Goal: Communication & Community: Answer question/provide support

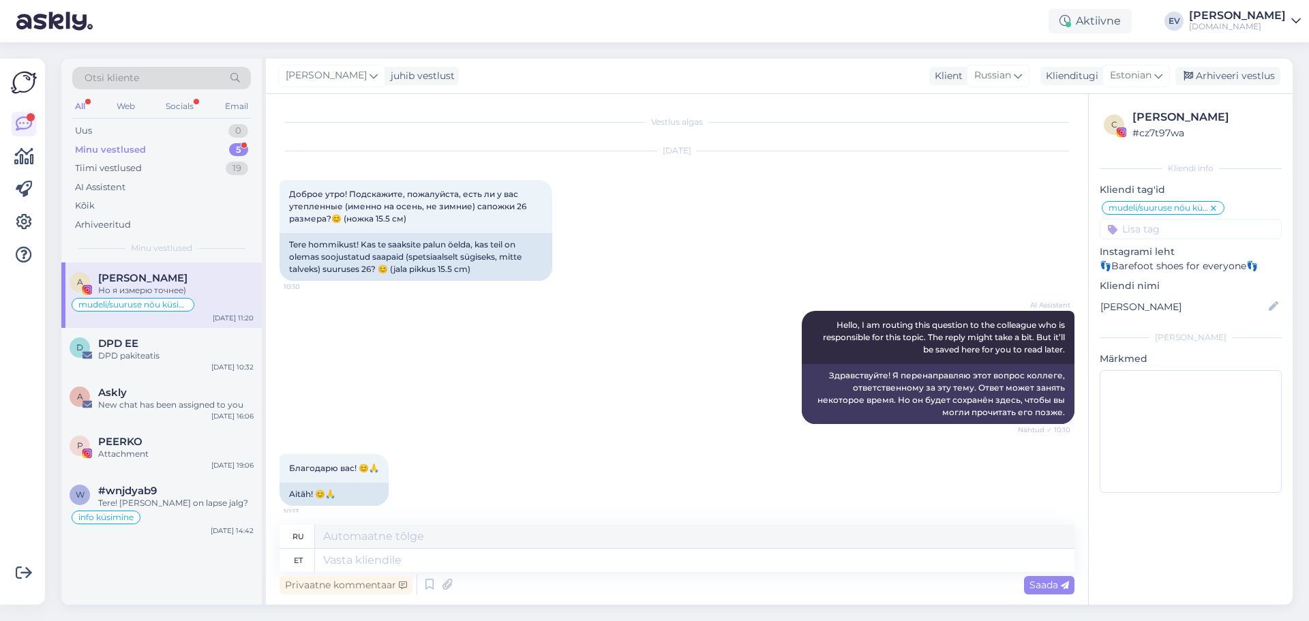
scroll to position [291, 0]
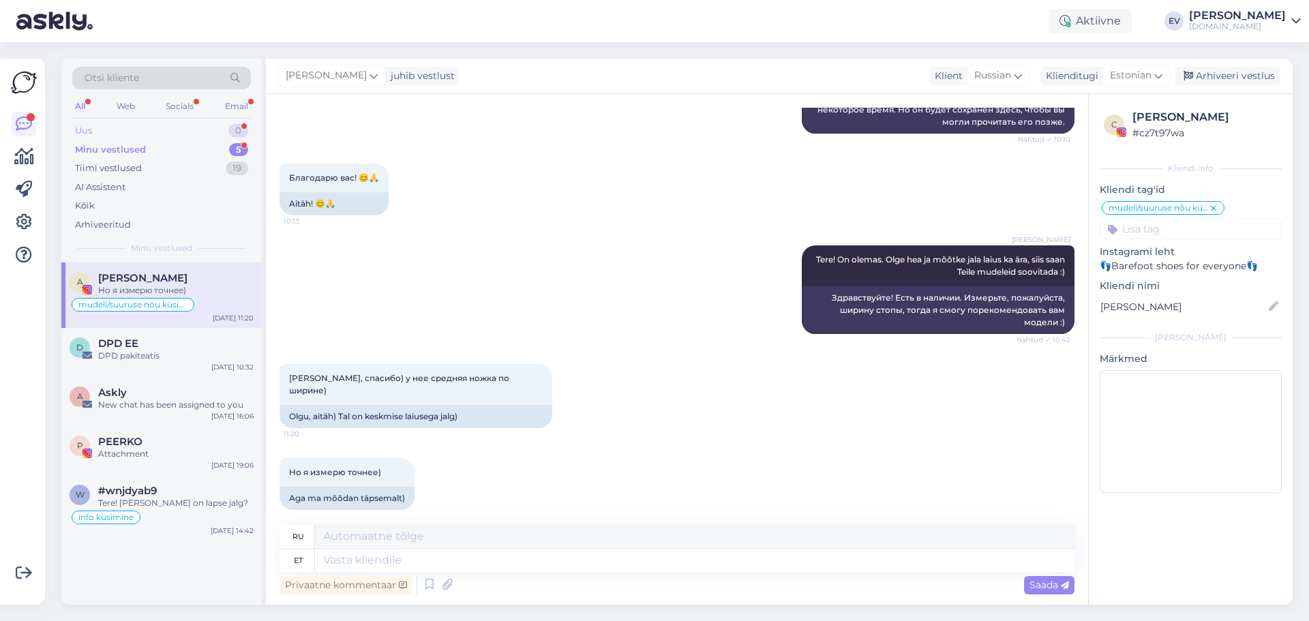
click at [140, 127] on div "Uus 0" at bounding box center [161, 130] width 179 height 19
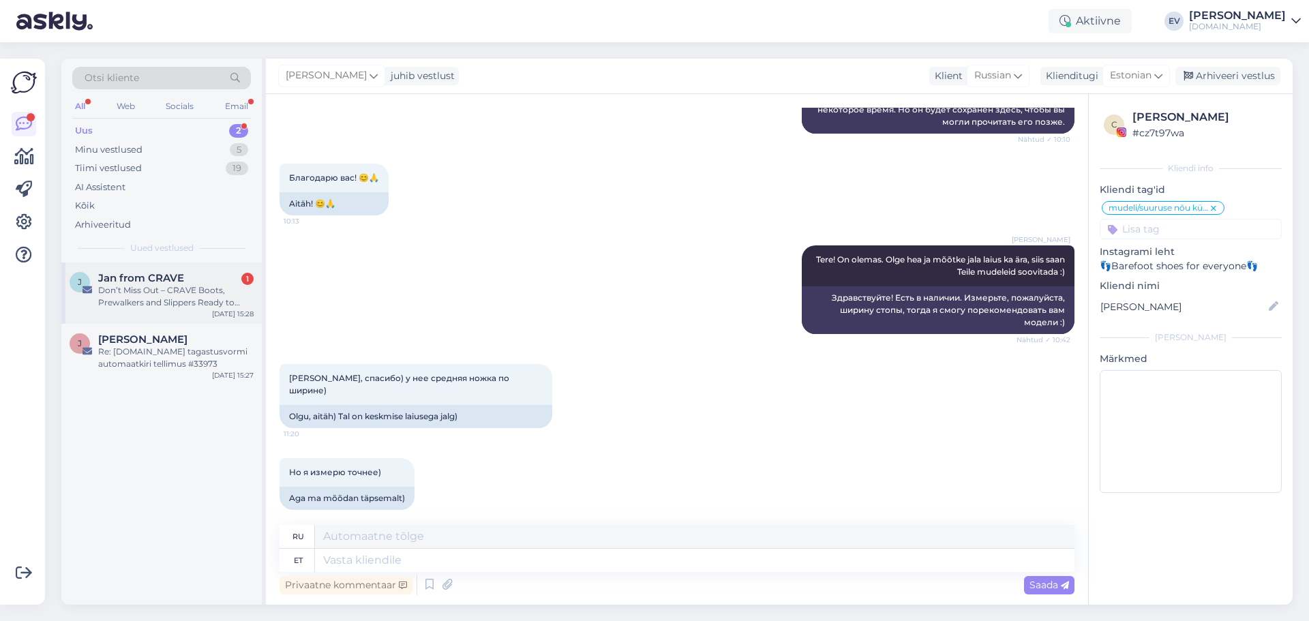
click at [181, 288] on div "Don’t Miss Out – CRAVE Boots, Prewalkers and Slippers Ready to Order" at bounding box center [175, 296] width 155 height 25
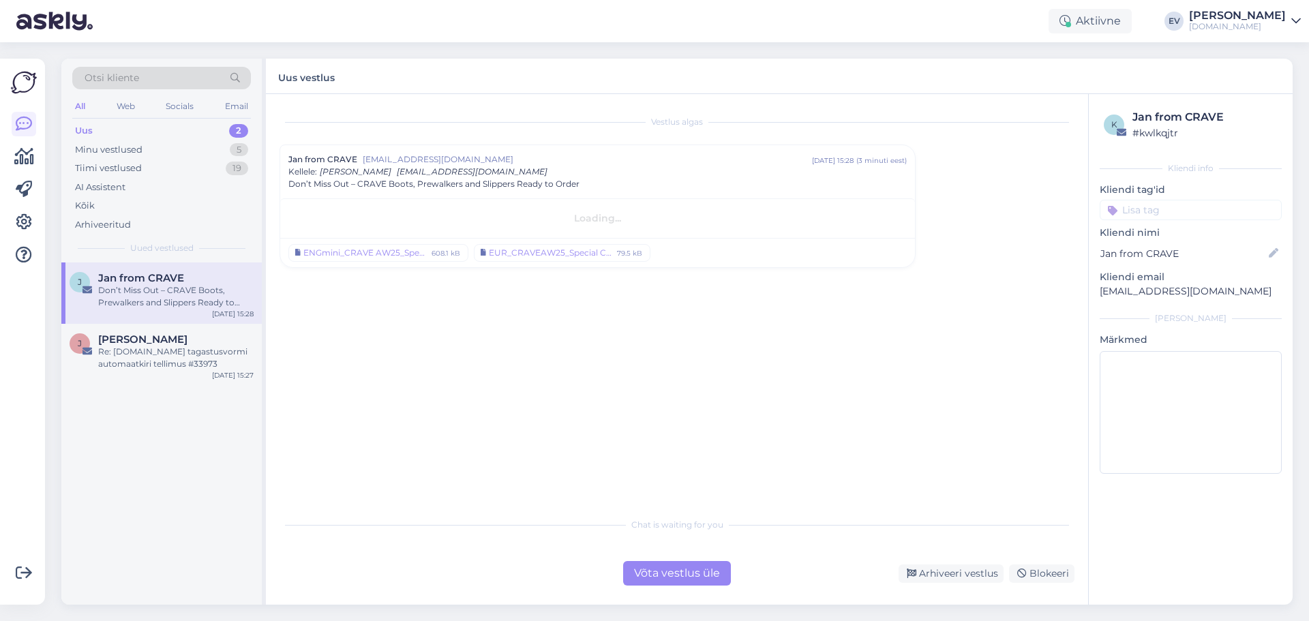
scroll to position [0, 0]
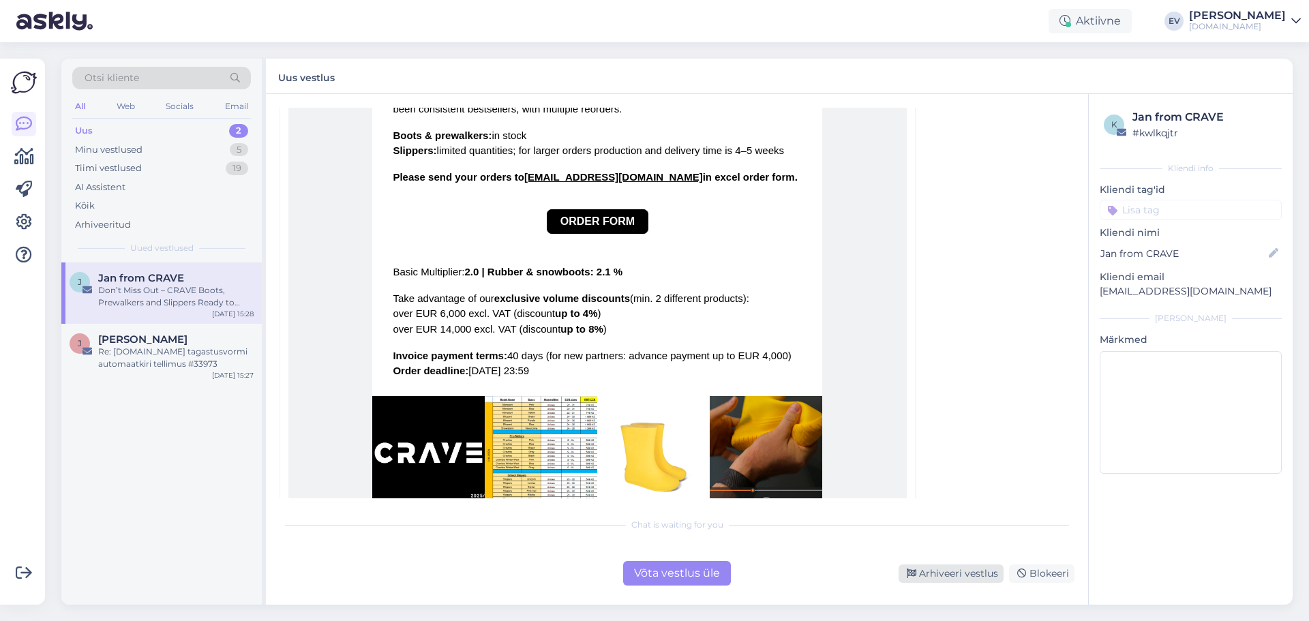
click at [928, 574] on div "Arhiveeri vestlus" at bounding box center [951, 574] width 105 height 18
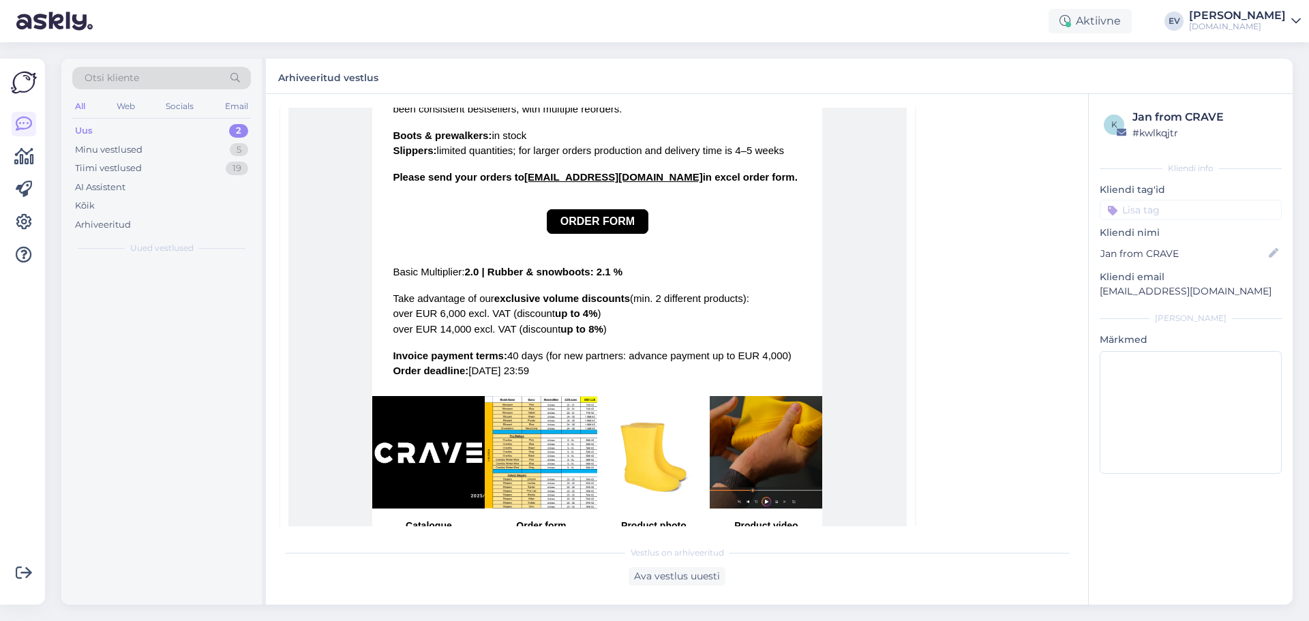
scroll to position [37, 0]
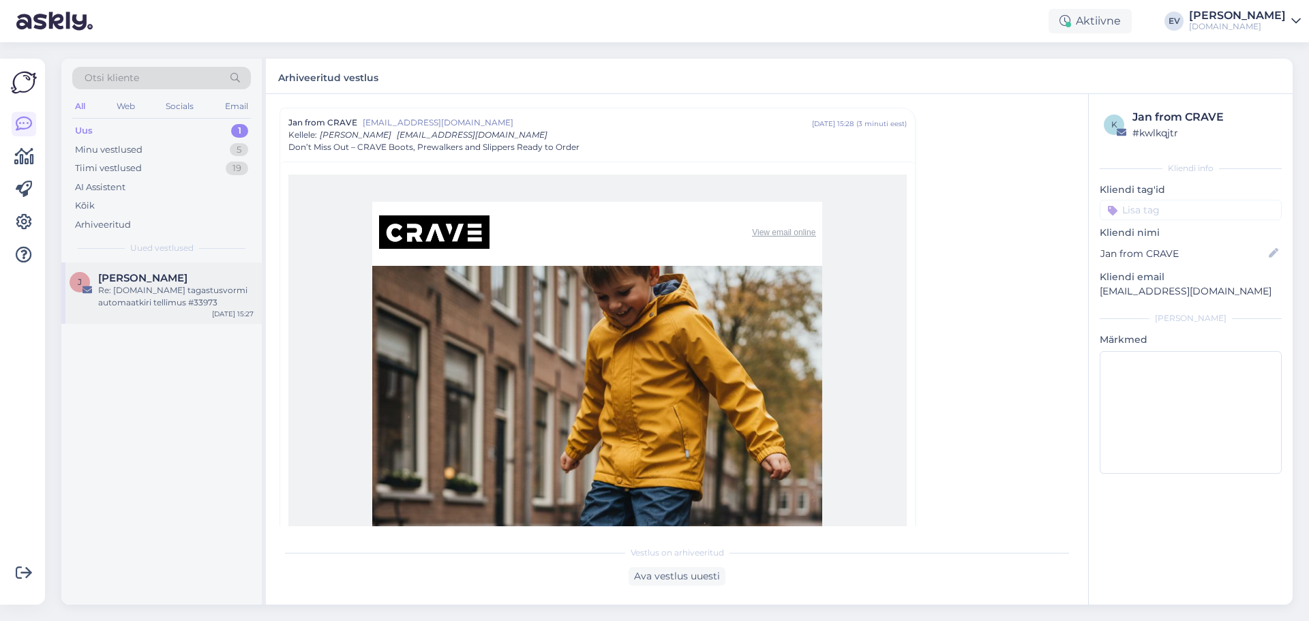
click at [134, 290] on div "Re: [DOMAIN_NAME] tagastusvormi automaatkiri tellimus #33973" at bounding box center [175, 296] width 155 height 25
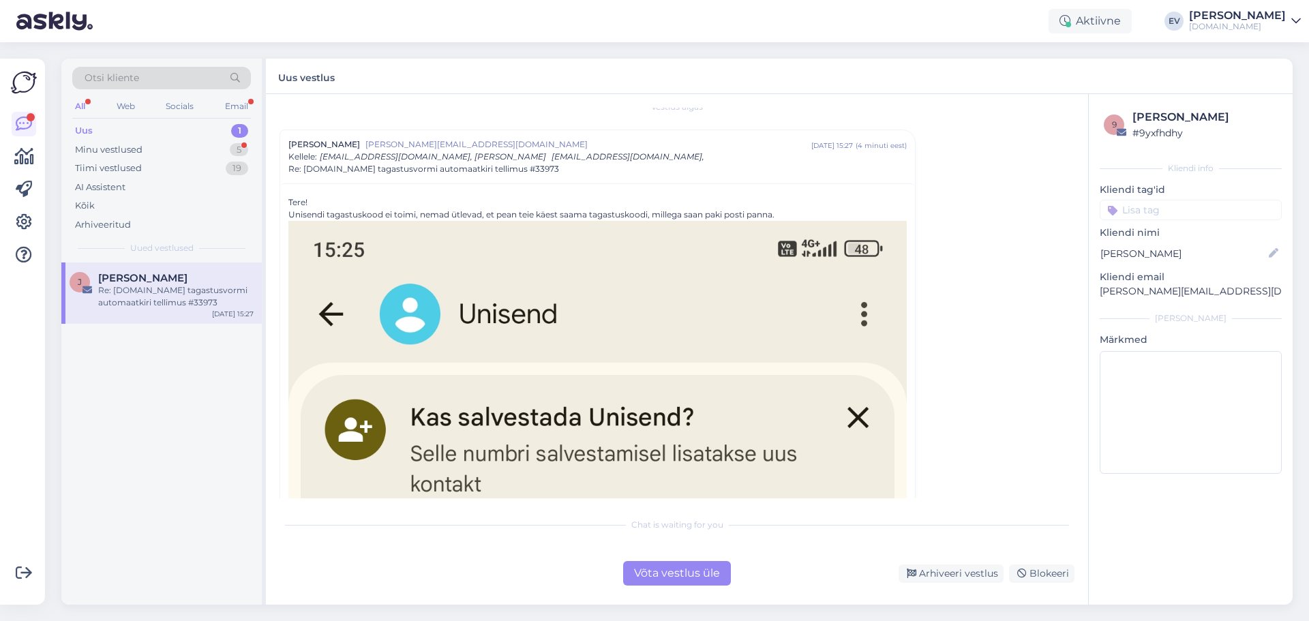
scroll to position [0, 0]
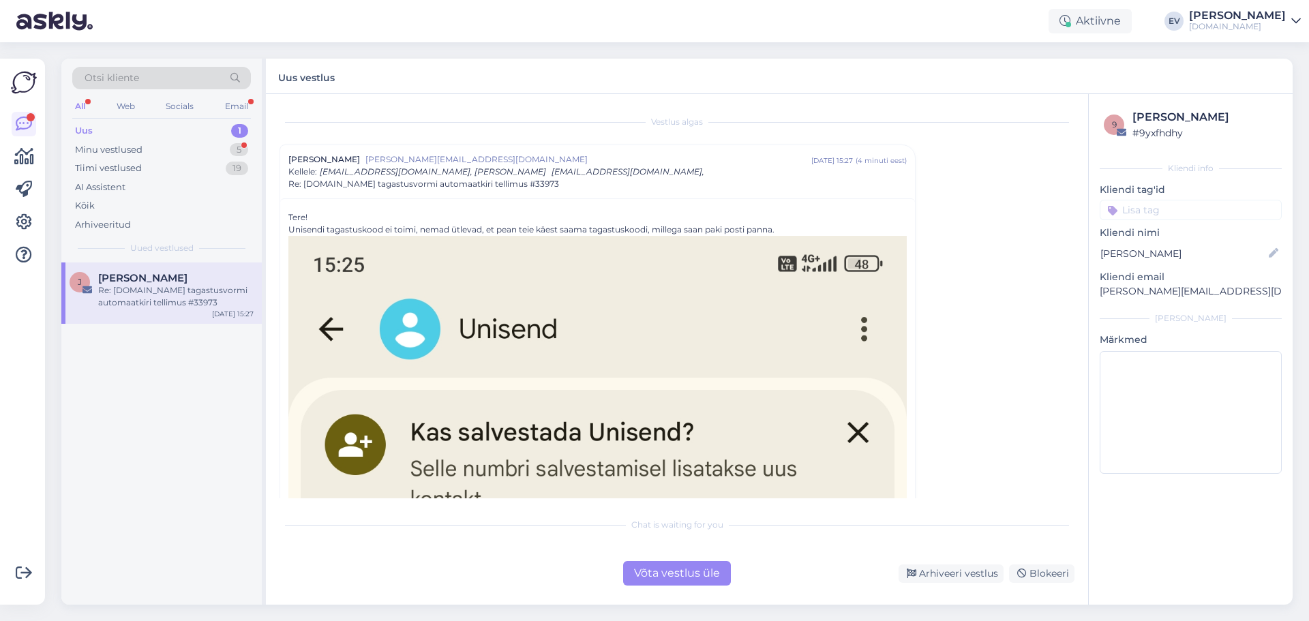
click at [653, 569] on div "Võta vestlus üle" at bounding box center [677, 573] width 108 height 25
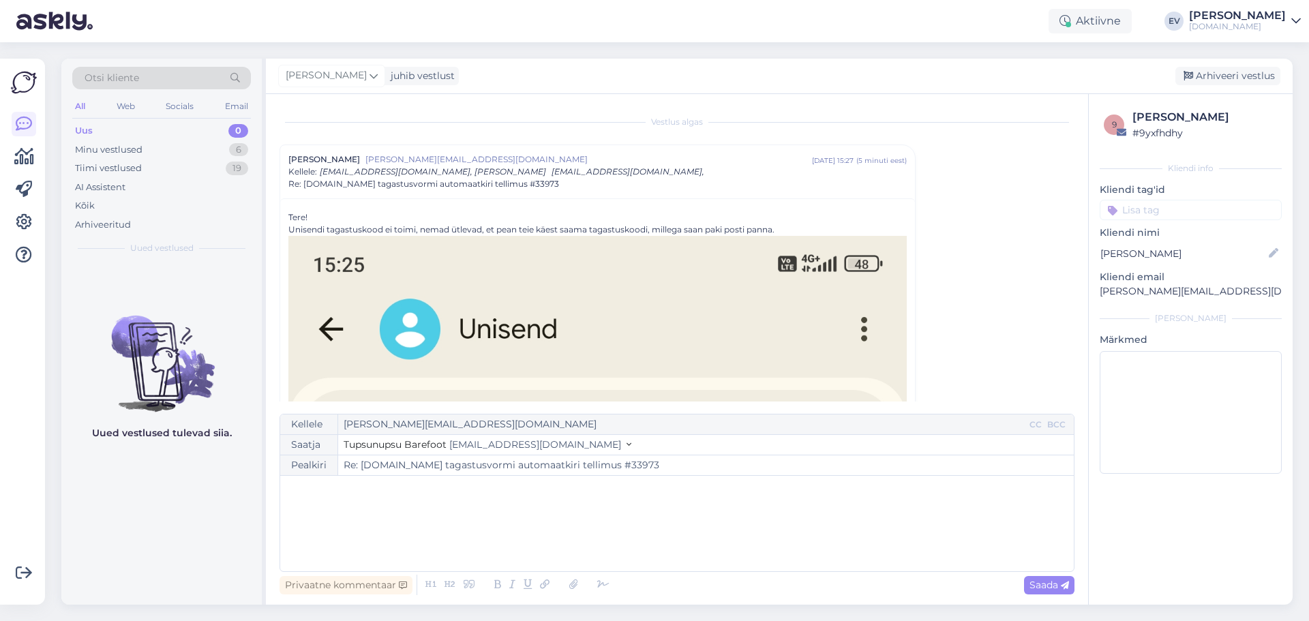
scroll to position [37, 0]
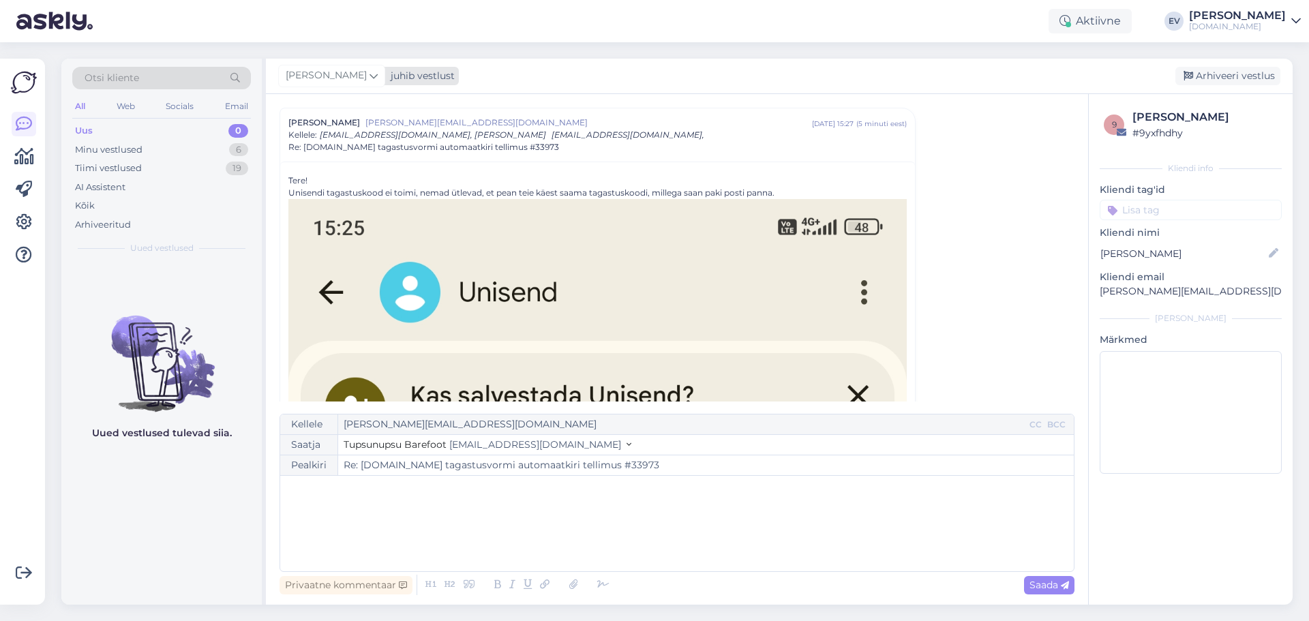
click at [353, 79] on div "[PERSON_NAME]" at bounding box center [331, 76] width 107 height 22
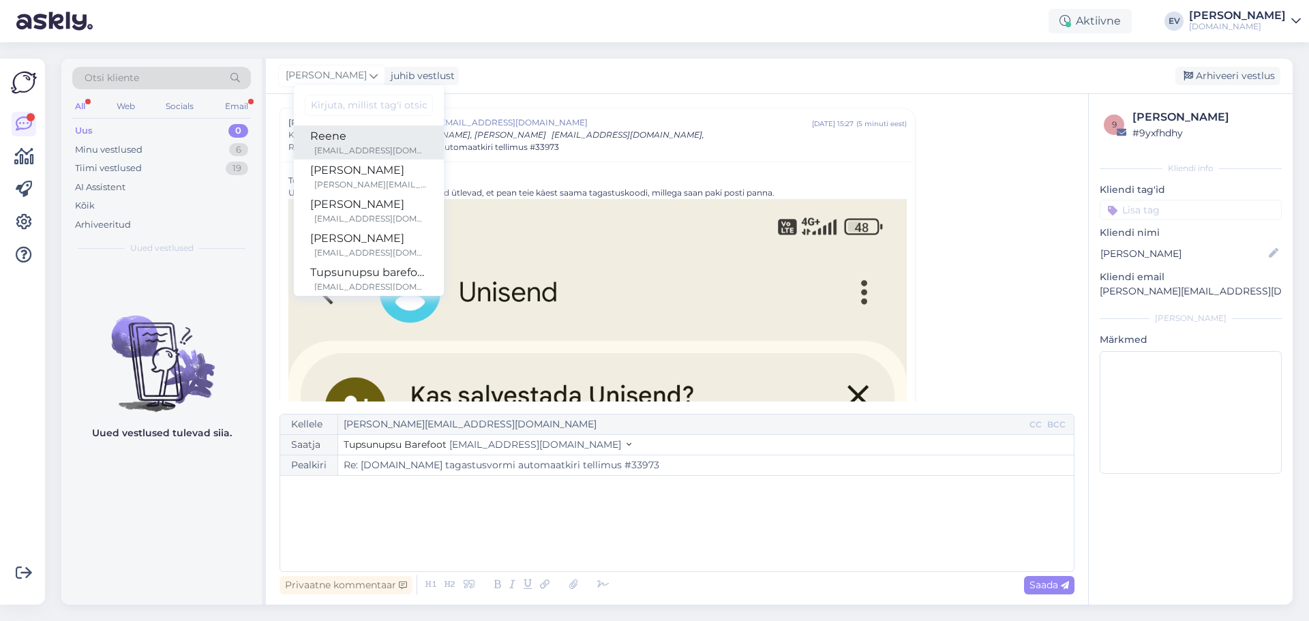
click at [364, 144] on div "Reene" at bounding box center [368, 136] width 117 height 16
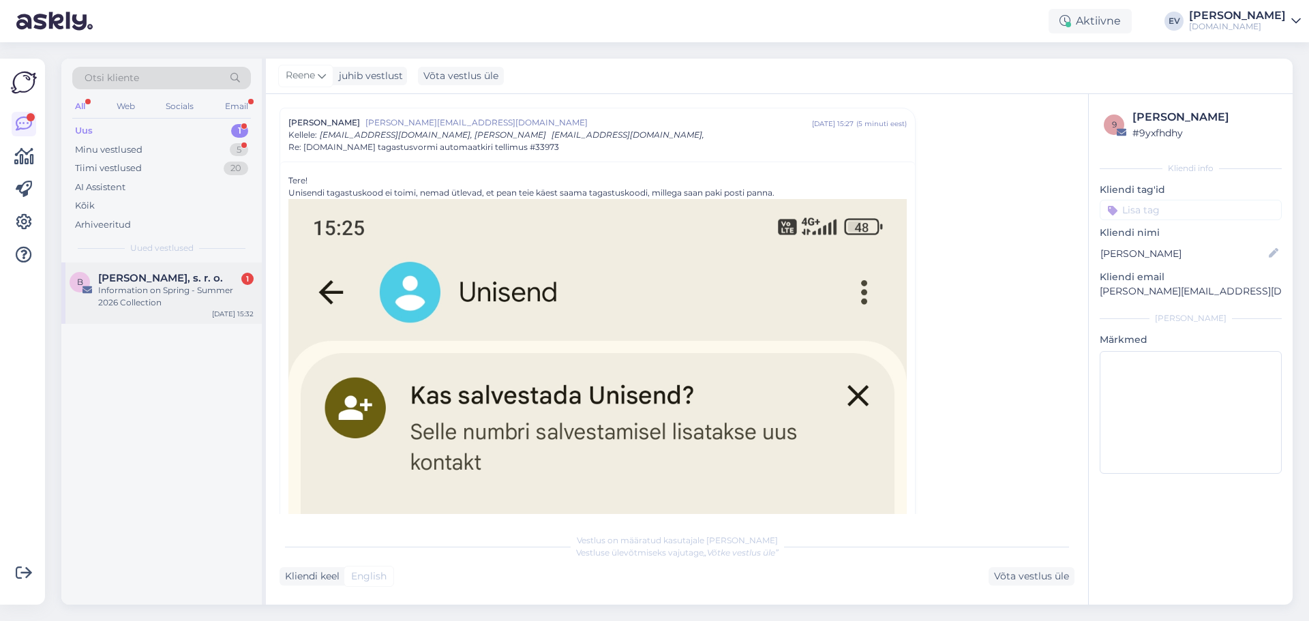
click at [136, 312] on div "[PERSON_NAME], s. r. o. 1 Information on Spring - Summer 2026 Collection [DATE]…" at bounding box center [161, 293] width 201 height 61
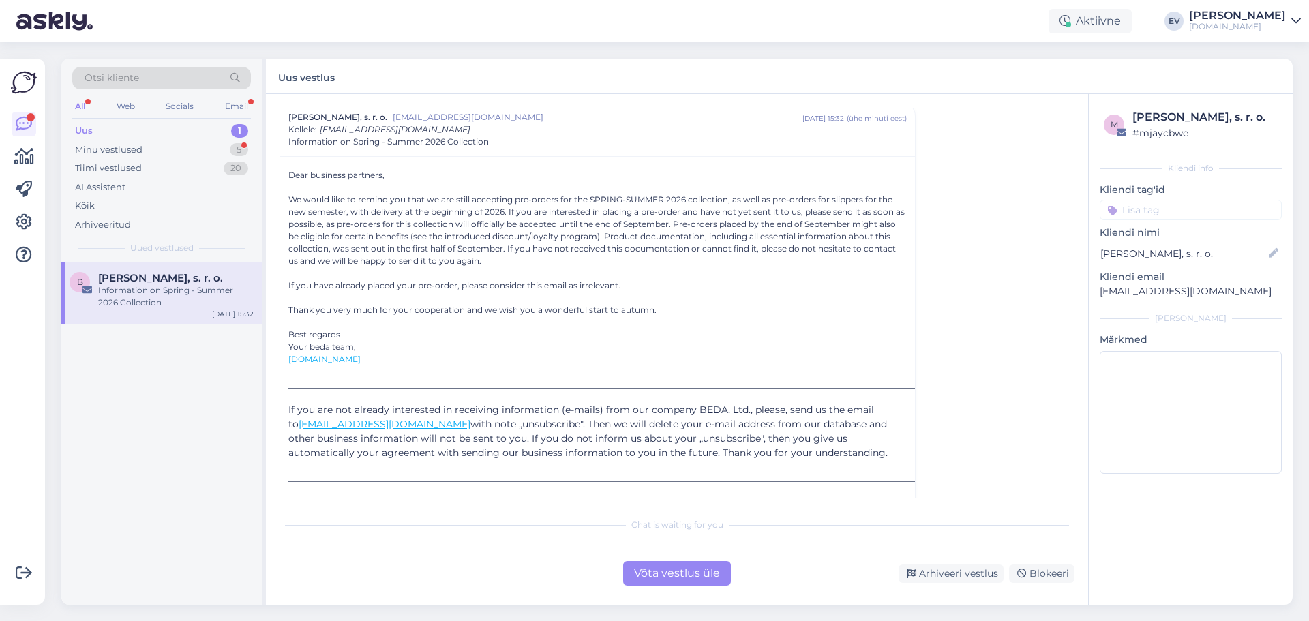
scroll to position [199, 0]
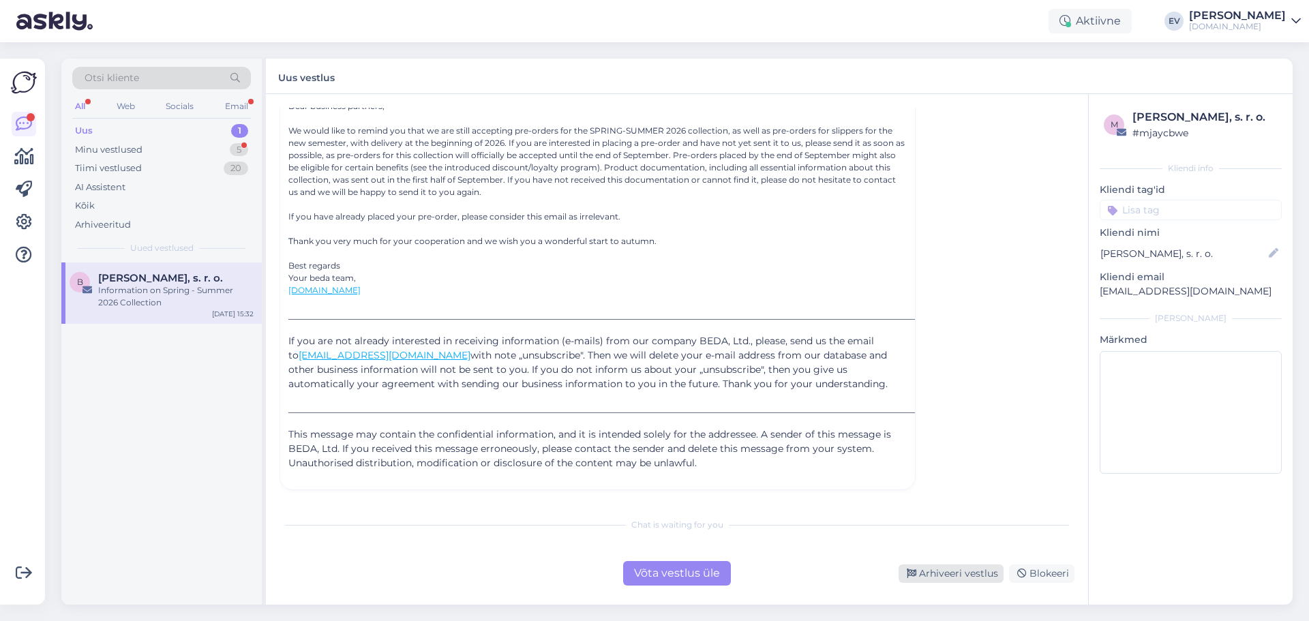
click at [966, 581] on div "Arhiveeri vestlus" at bounding box center [951, 574] width 105 height 18
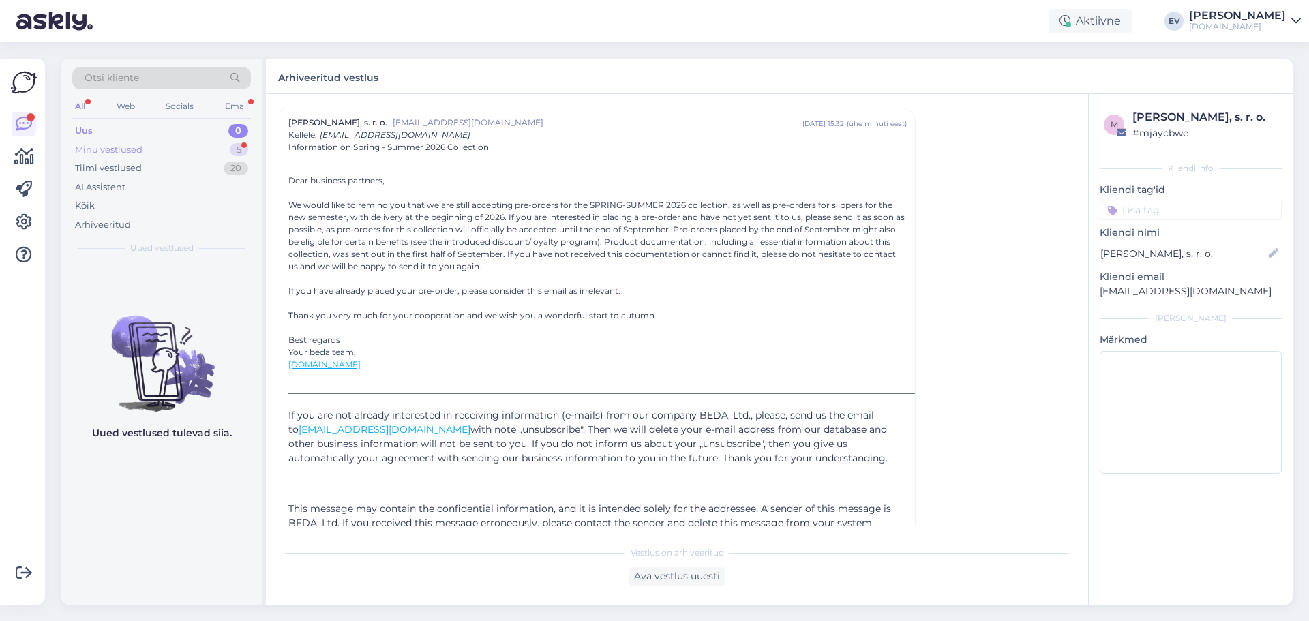
click at [153, 152] on div "Minu vestlused 5" at bounding box center [161, 149] width 179 height 19
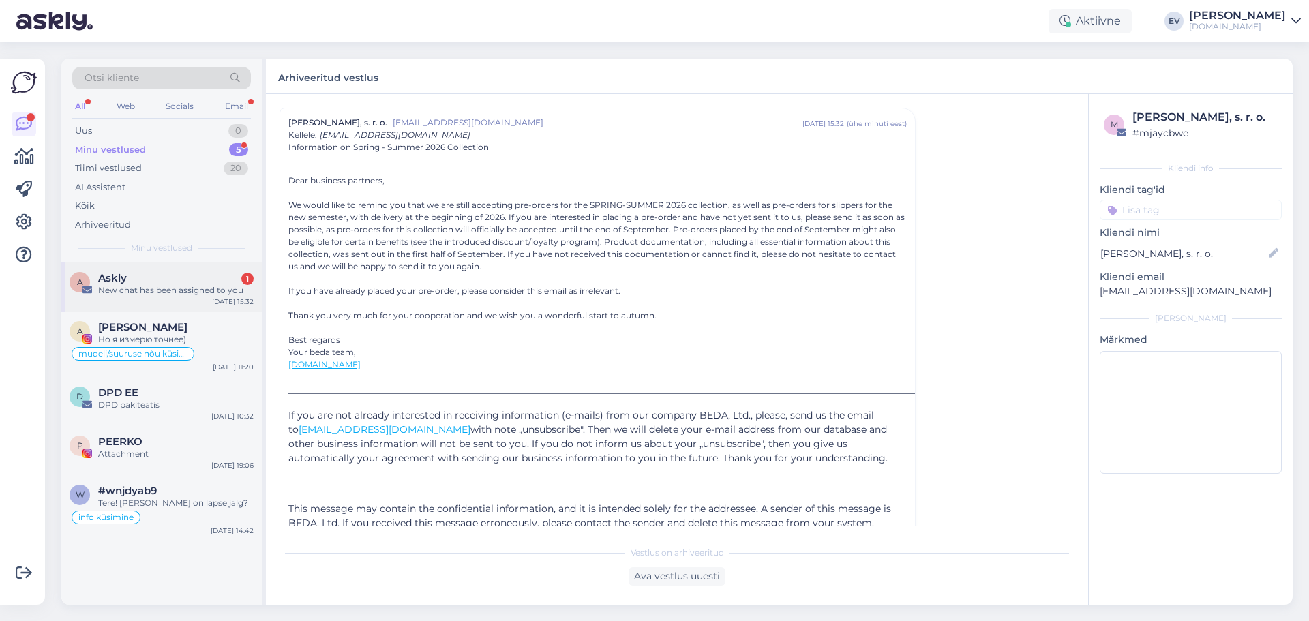
click at [164, 286] on div "New chat has been assigned to you" at bounding box center [175, 290] width 155 height 12
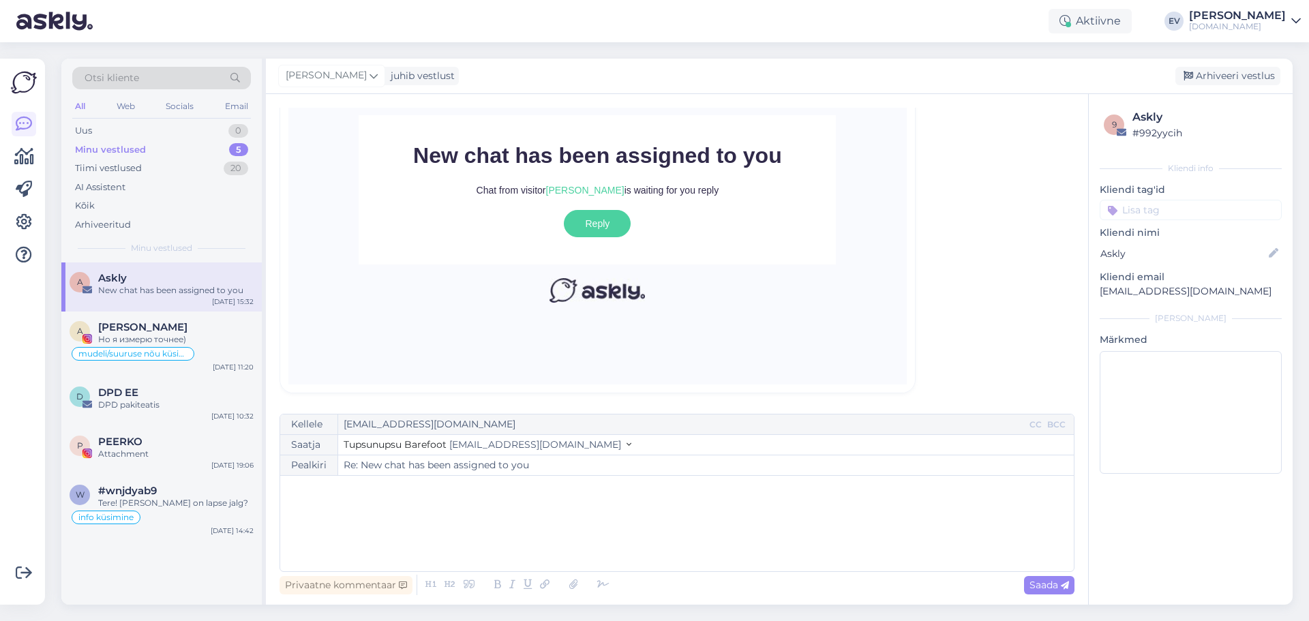
scroll to position [0, 0]
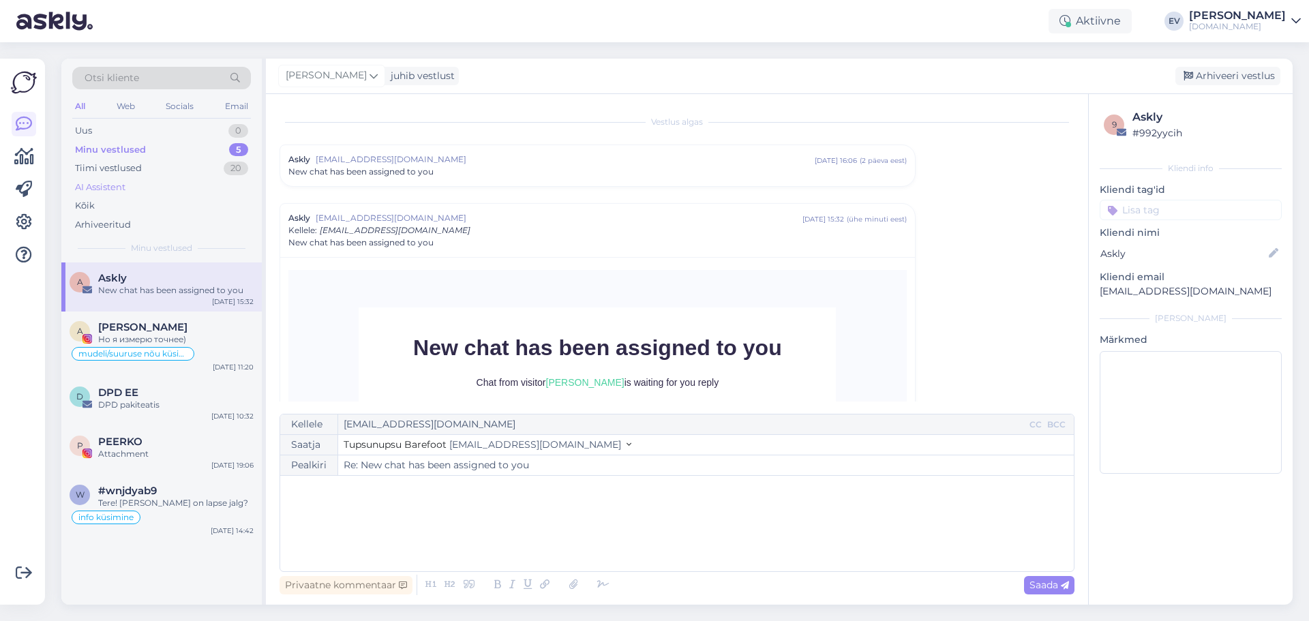
click at [170, 187] on div "AI Assistent" at bounding box center [161, 187] width 179 height 19
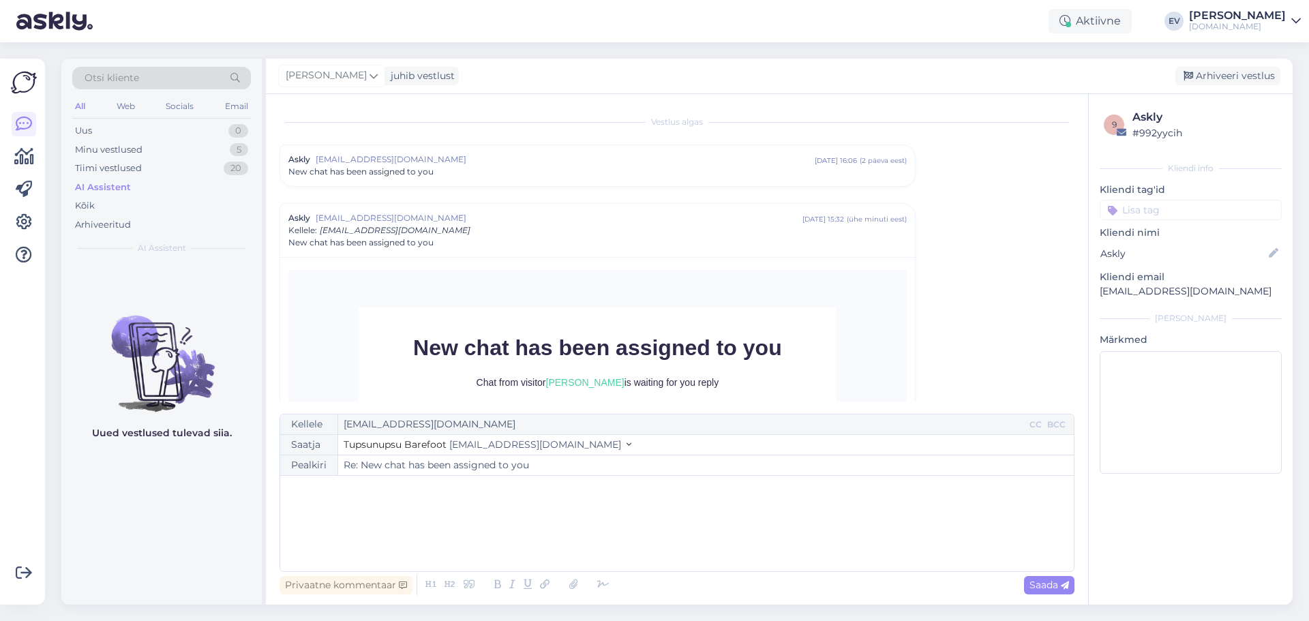
click at [170, 187] on div "AI Assistent" at bounding box center [161, 187] width 179 height 19
click at [138, 149] on div "Minu vestlused" at bounding box center [109, 150] width 68 height 14
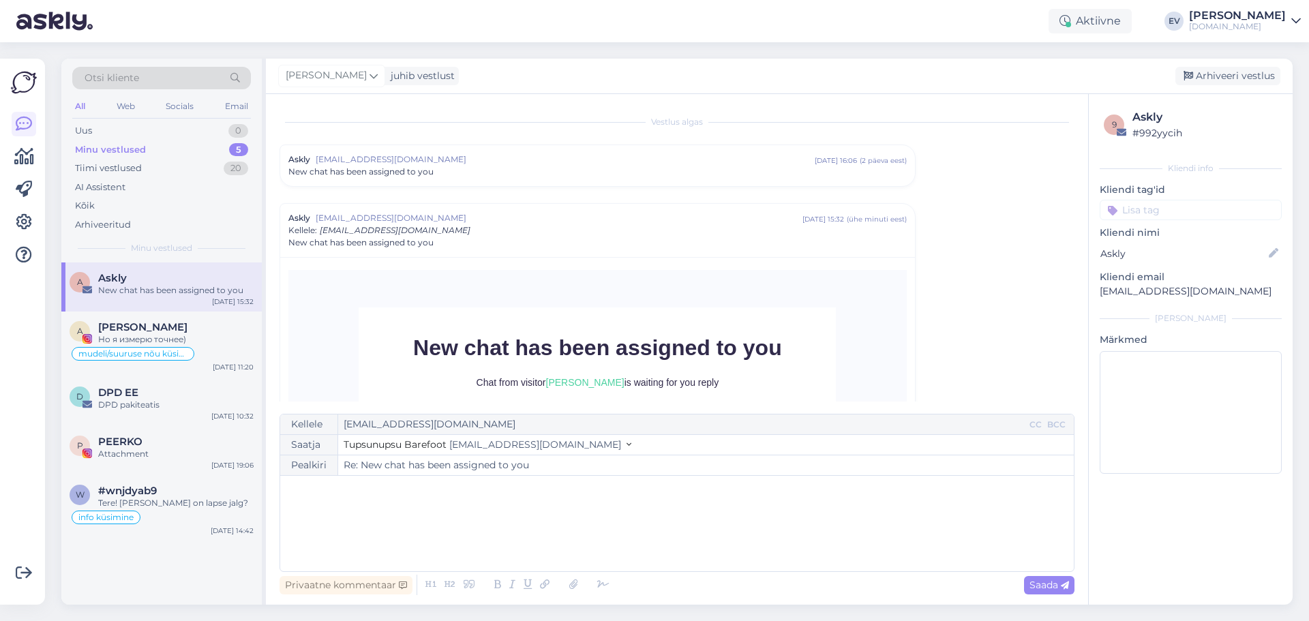
click at [150, 287] on div "New chat has been assigned to you" at bounding box center [175, 290] width 155 height 12
click at [524, 228] on div "Askly [EMAIL_ADDRESS][DOMAIN_NAME] [DATE] 15:32 ( ühe minuti eest ) Kellele : […" at bounding box center [597, 230] width 619 height 37
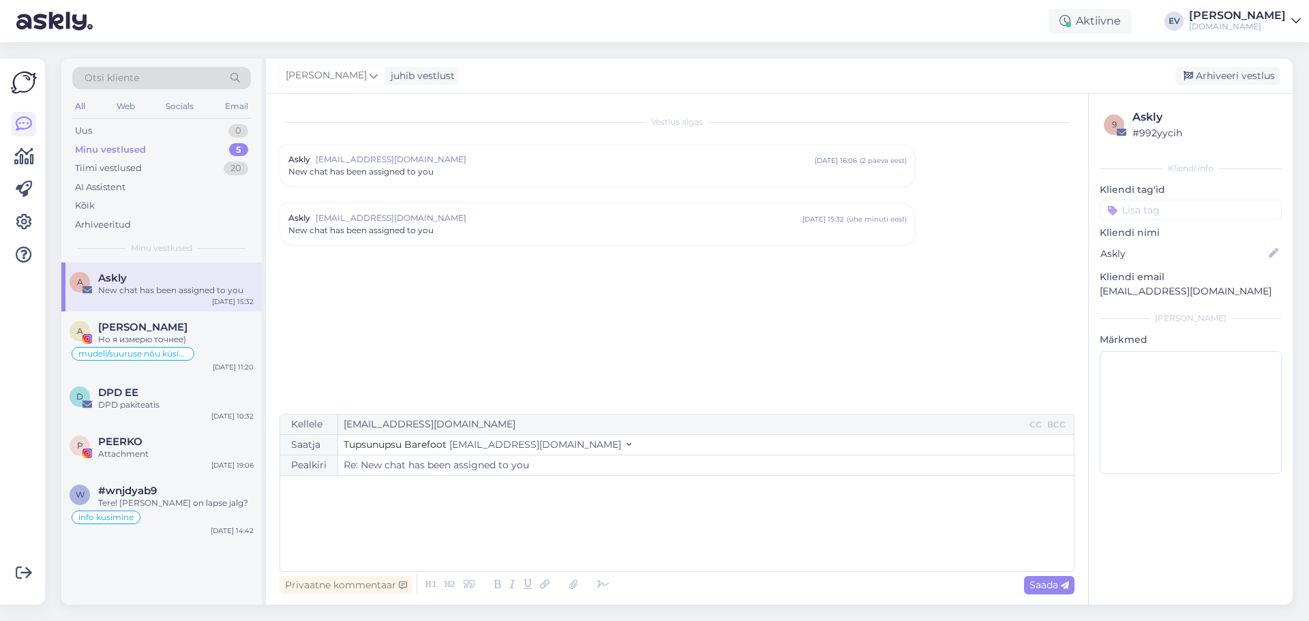
click at [558, 159] on span "[EMAIL_ADDRESS][DOMAIN_NAME]" at bounding box center [565, 159] width 499 height 12
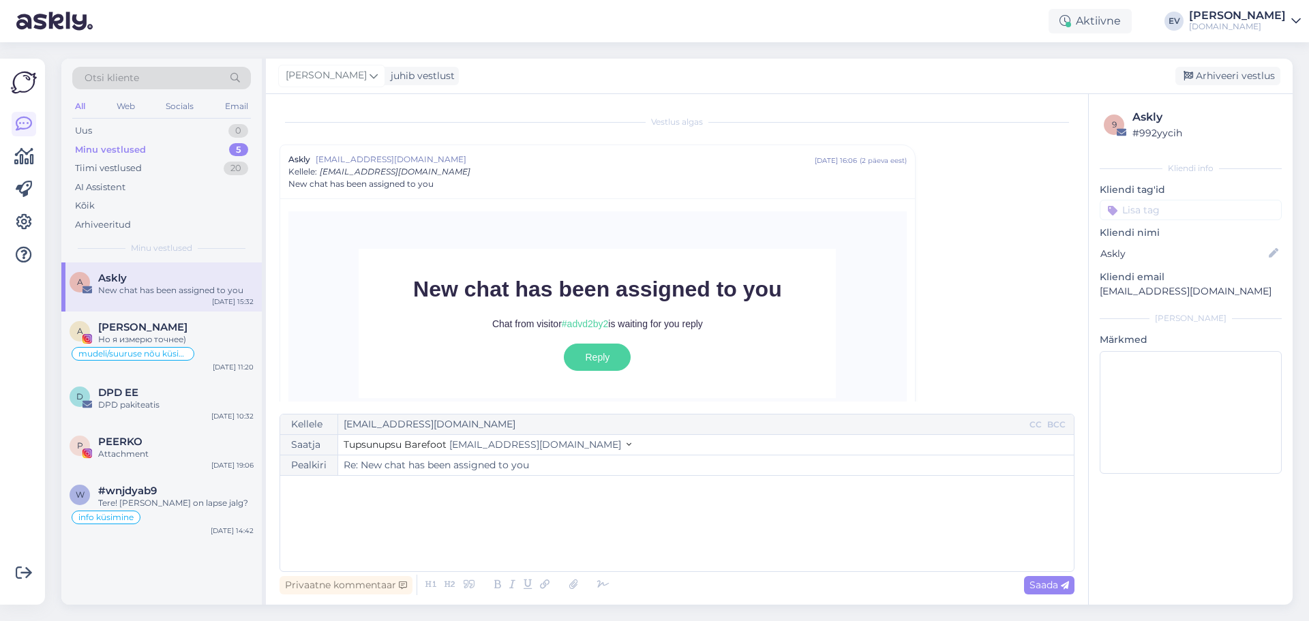
scroll to position [218, 0]
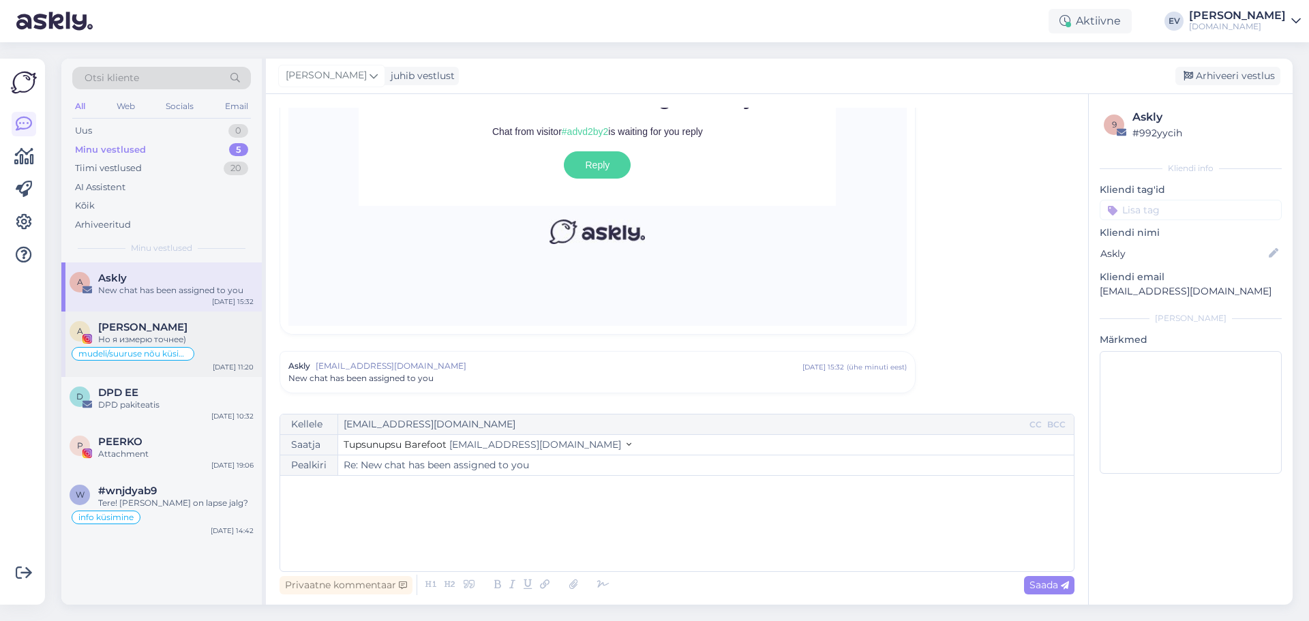
click at [215, 346] on div "mudeli/suuruse nõu küsimine" at bounding box center [162, 354] width 184 height 16
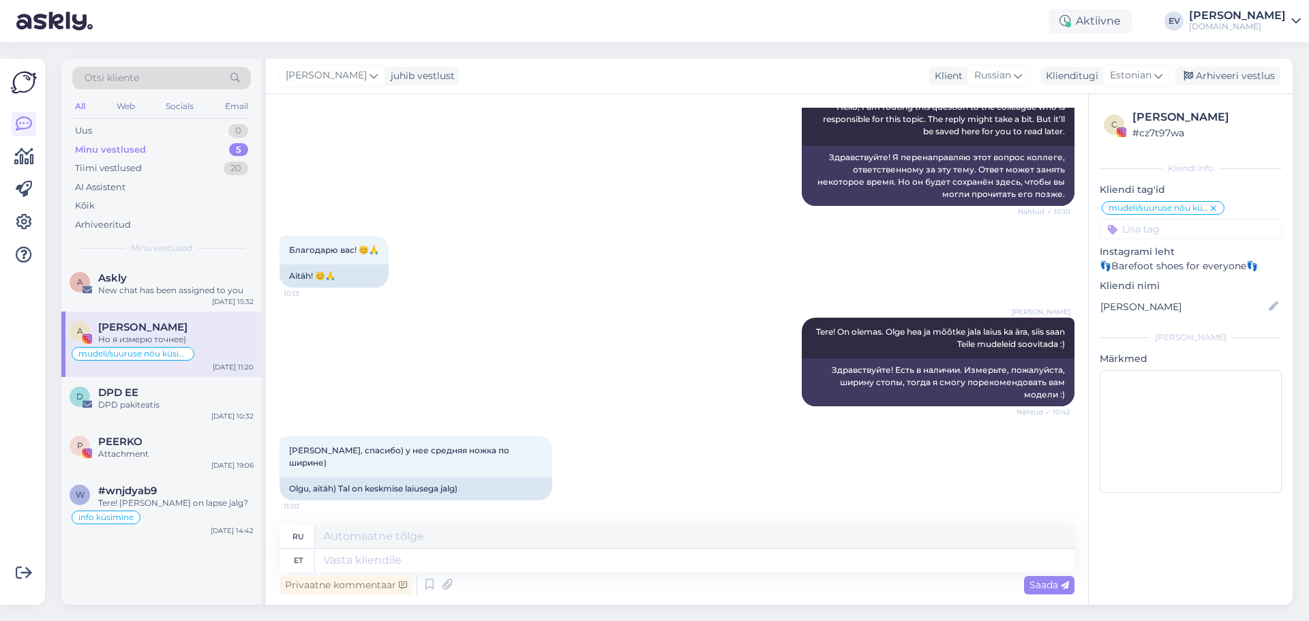
scroll to position [291, 0]
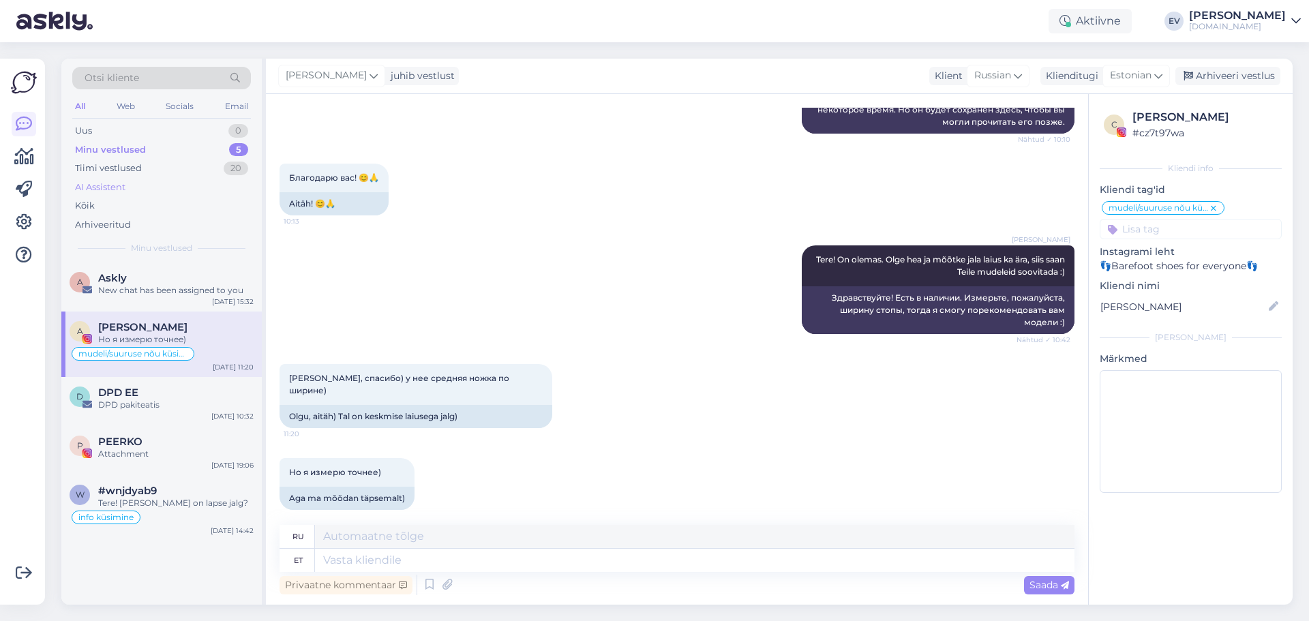
click at [171, 196] on div "AI Assistent" at bounding box center [161, 187] width 179 height 19
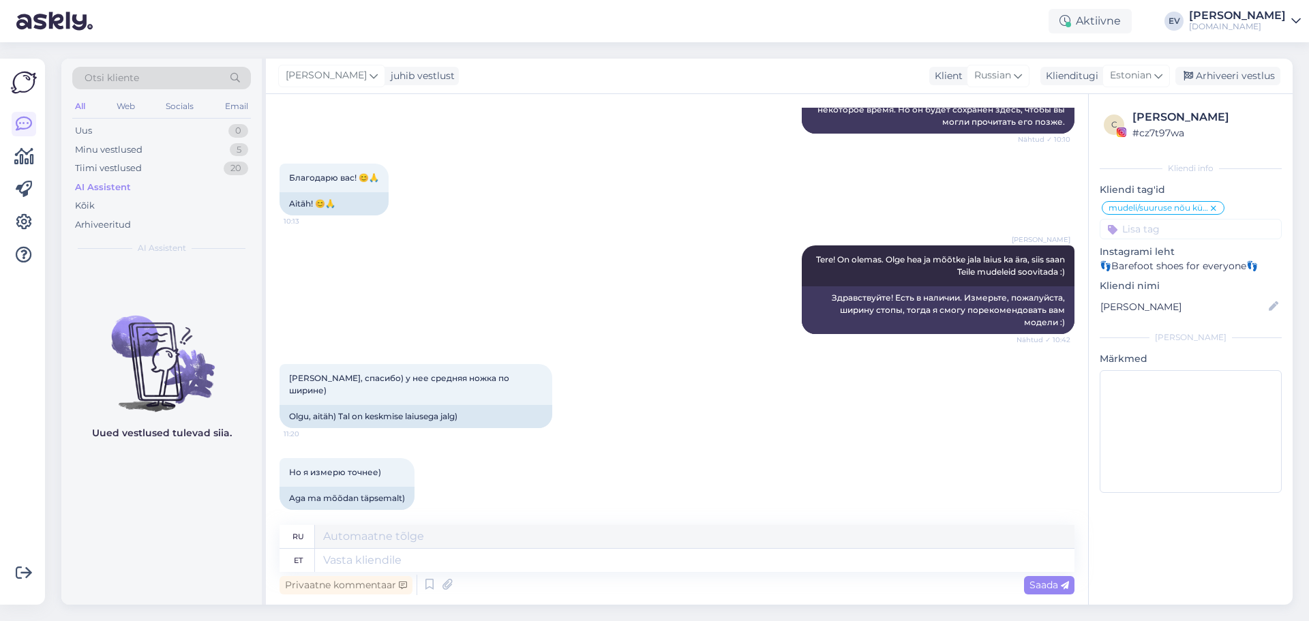
click at [87, 196] on div "AI Assistent" at bounding box center [161, 187] width 179 height 19
click at [86, 198] on div "Kõik" at bounding box center [161, 205] width 179 height 19
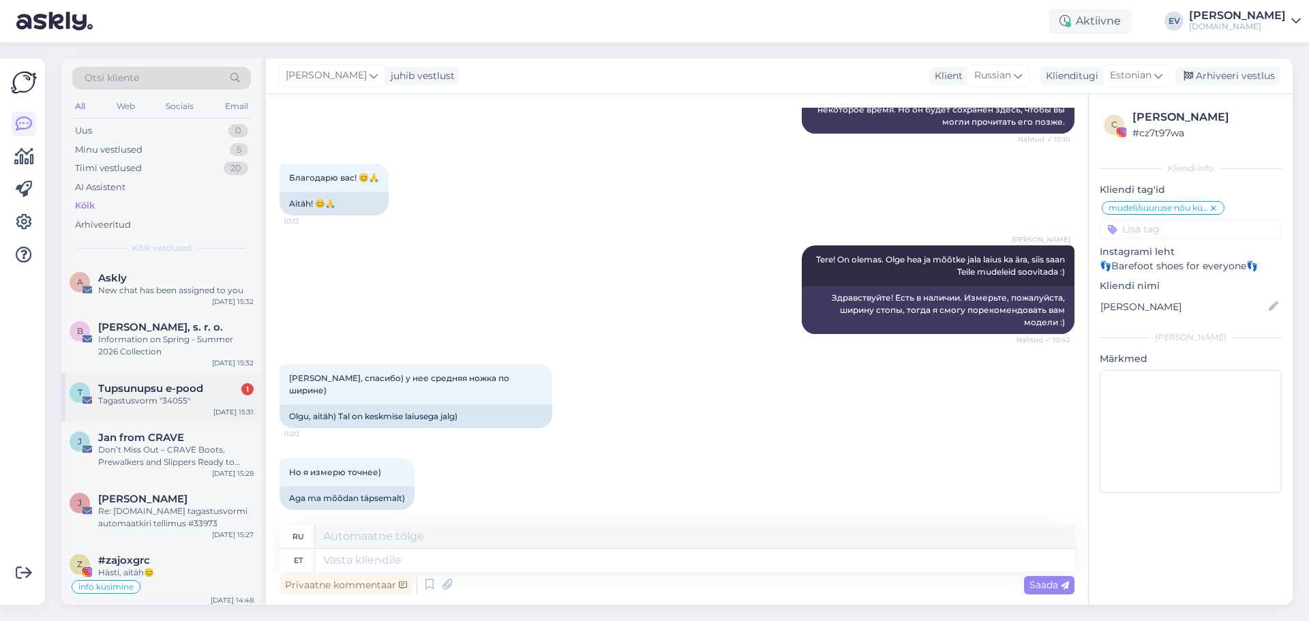
click at [173, 407] on div "T Tupsunupsu e-pood 1 Tagastusvorm "34055" [DATE] 15:31" at bounding box center [161, 397] width 201 height 49
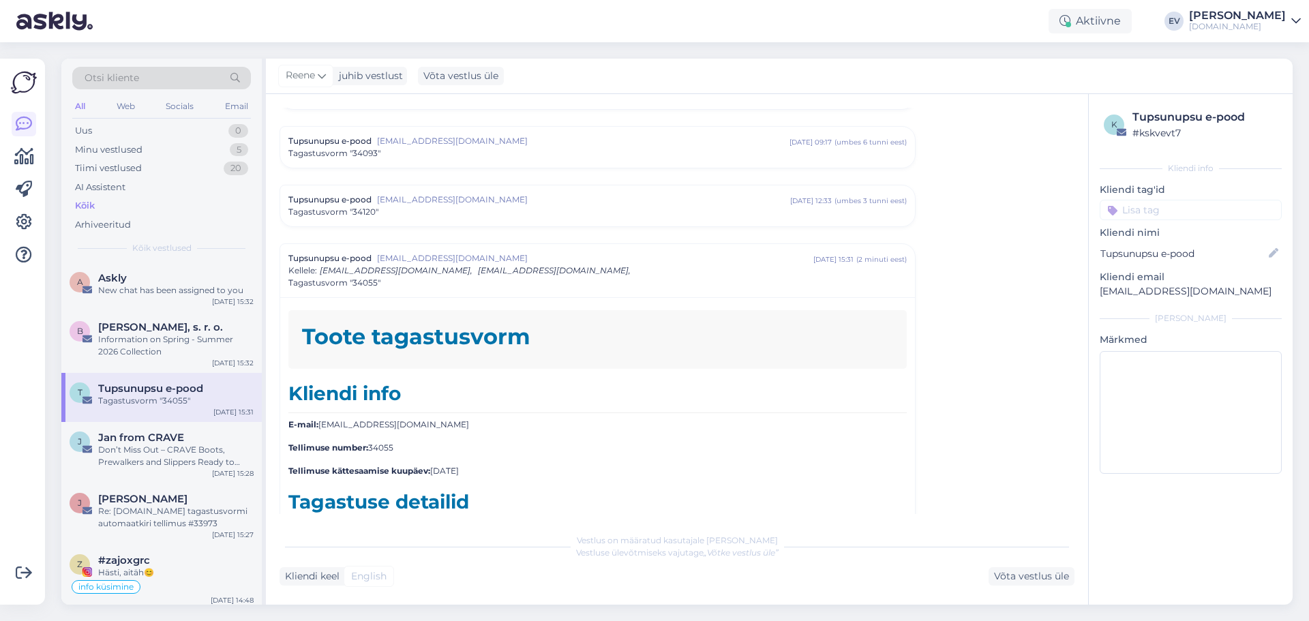
scroll to position [3873, 0]
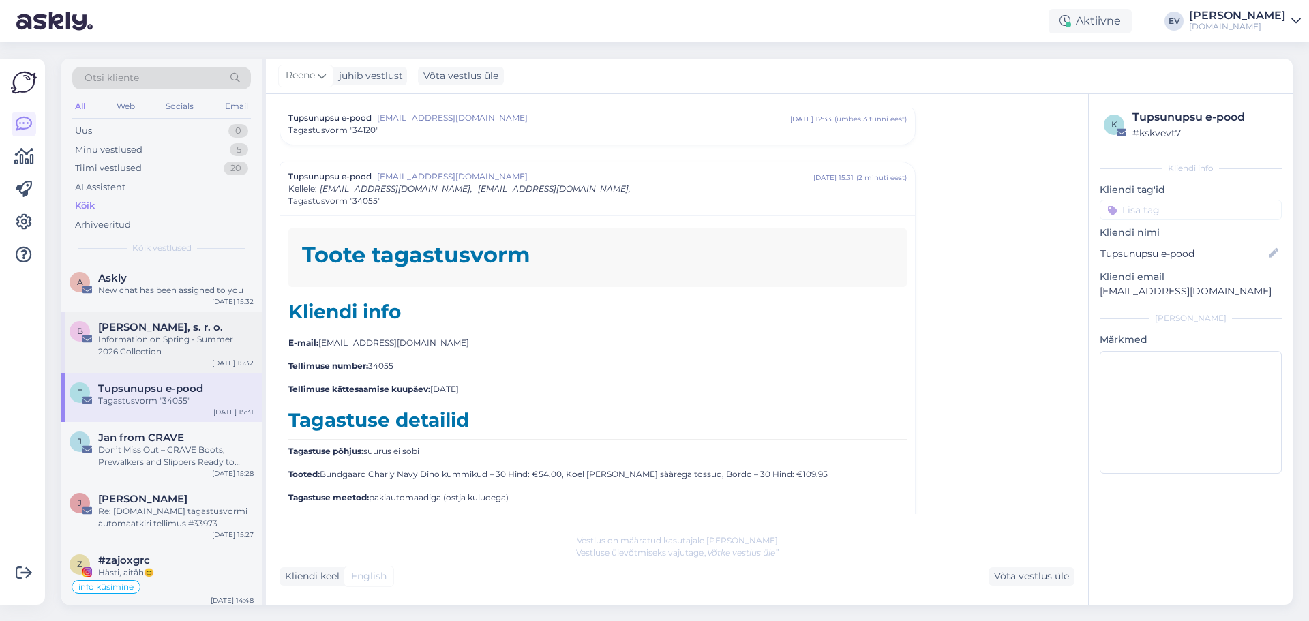
click at [162, 328] on span "[PERSON_NAME], s. r. o." at bounding box center [160, 327] width 125 height 12
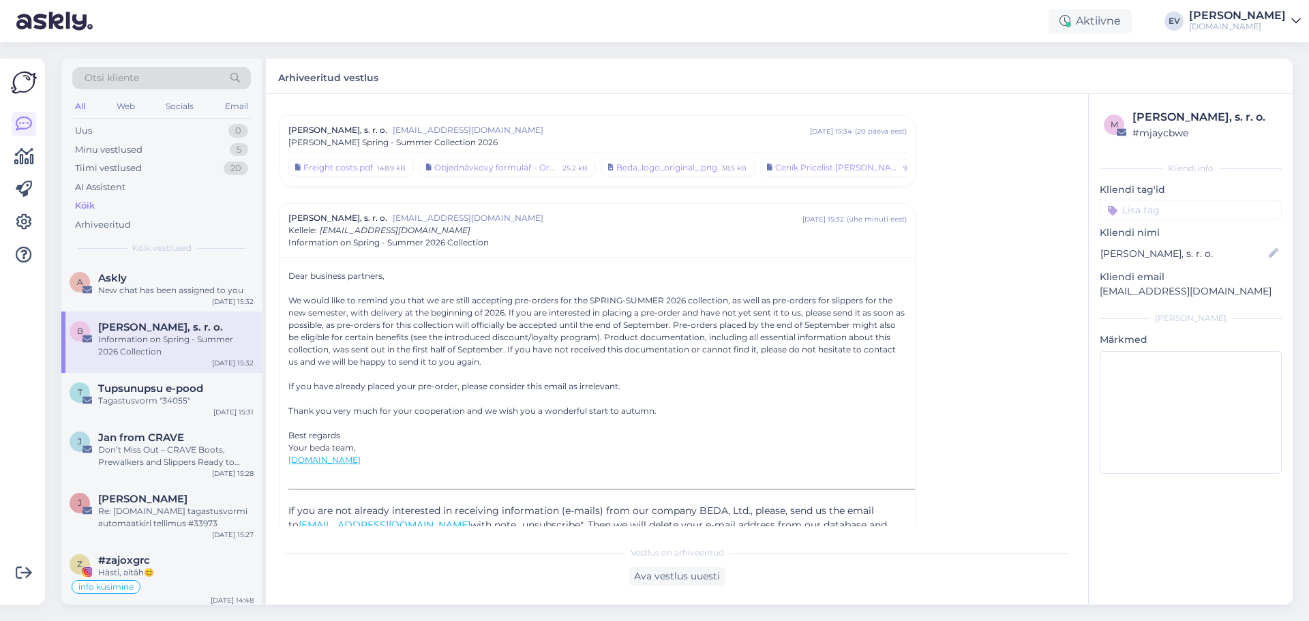
scroll to position [0, 0]
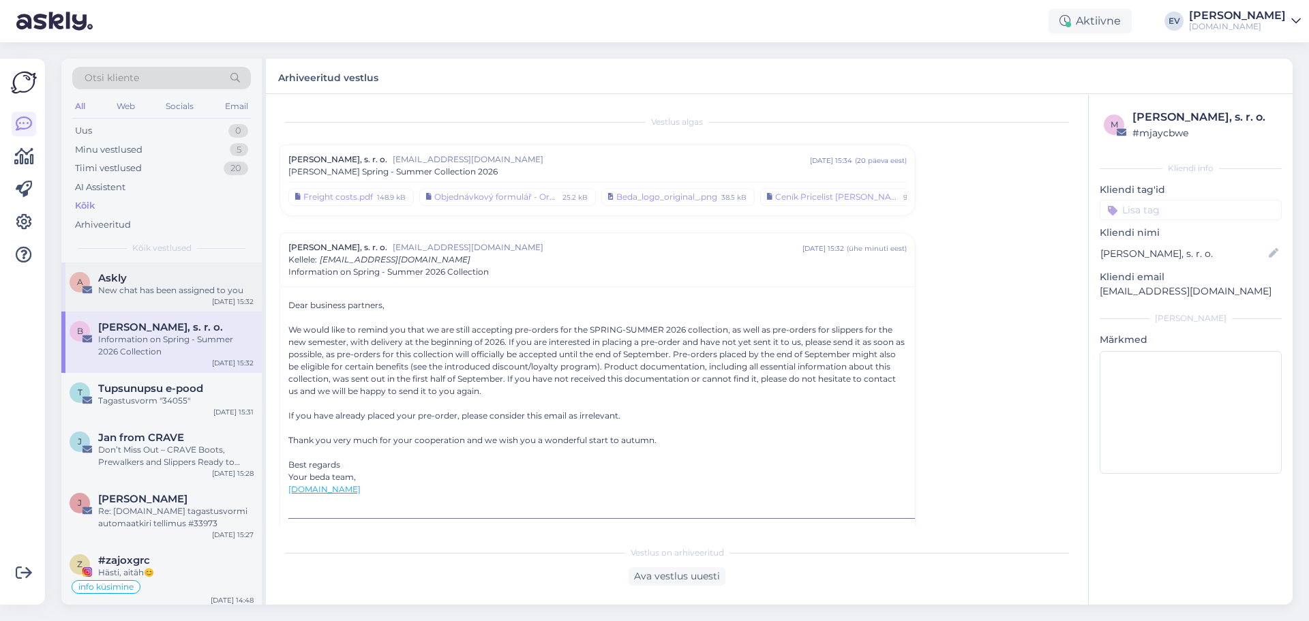
click at [168, 278] on div "Askly" at bounding box center [175, 278] width 155 height 12
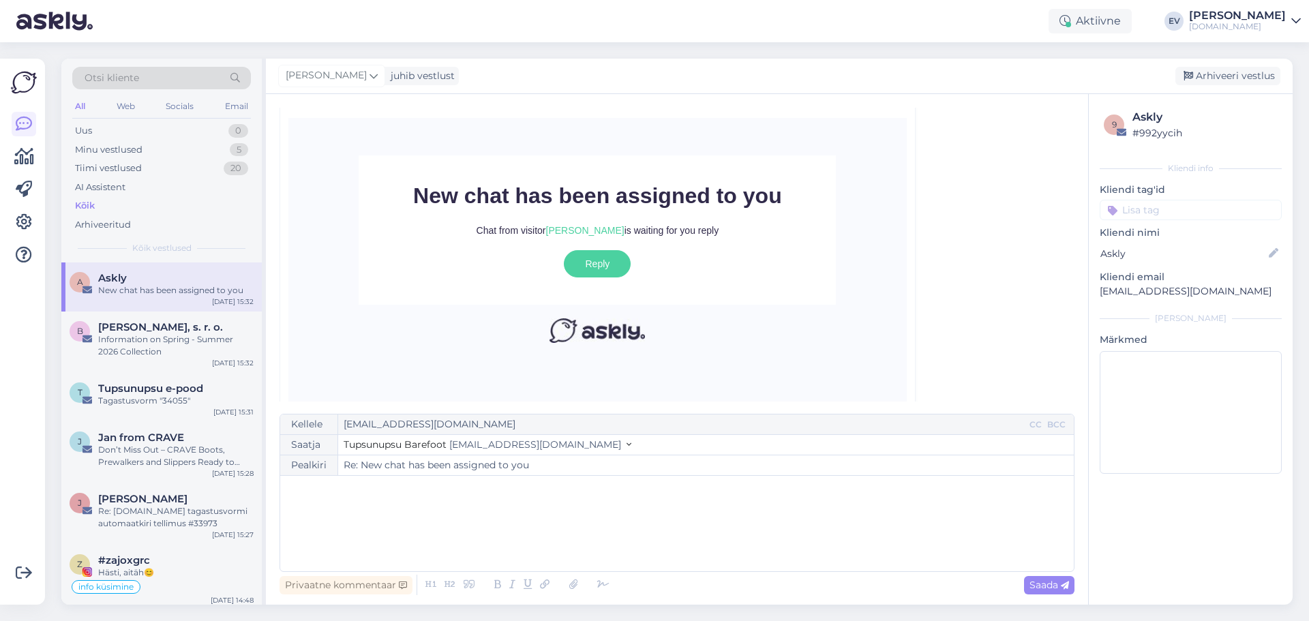
scroll to position [218, 0]
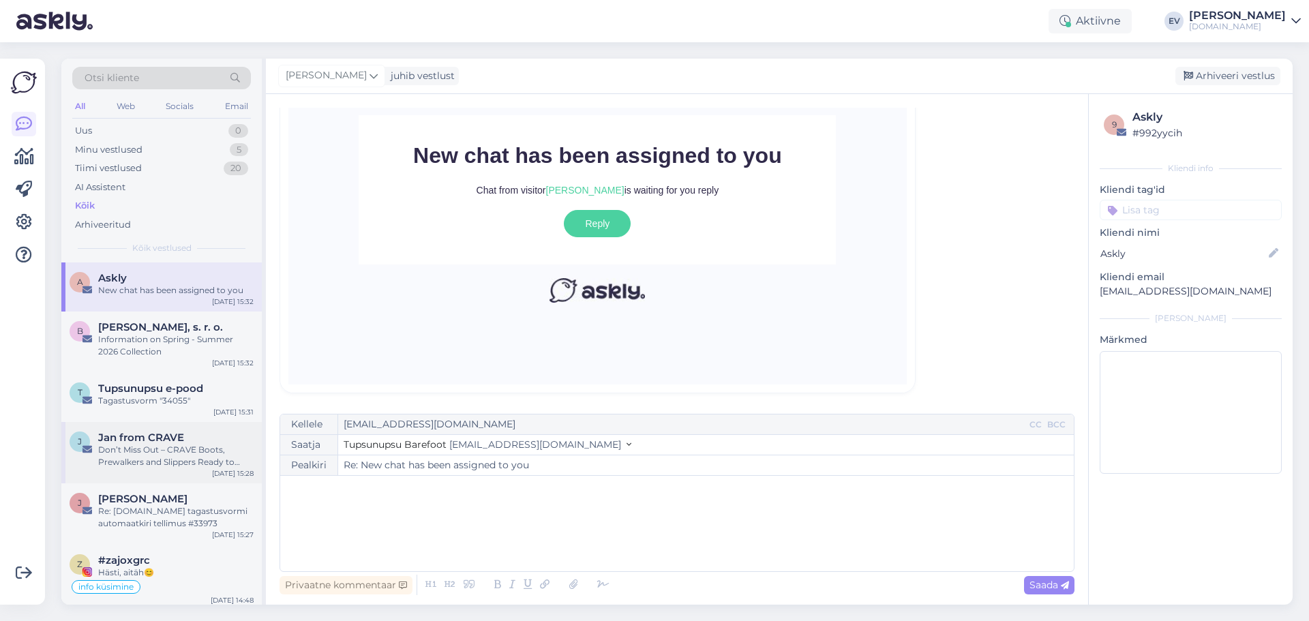
click at [176, 455] on div "Don’t Miss Out – CRAVE Boots, Prewalkers and Slippers Ready to Order" at bounding box center [175, 456] width 155 height 25
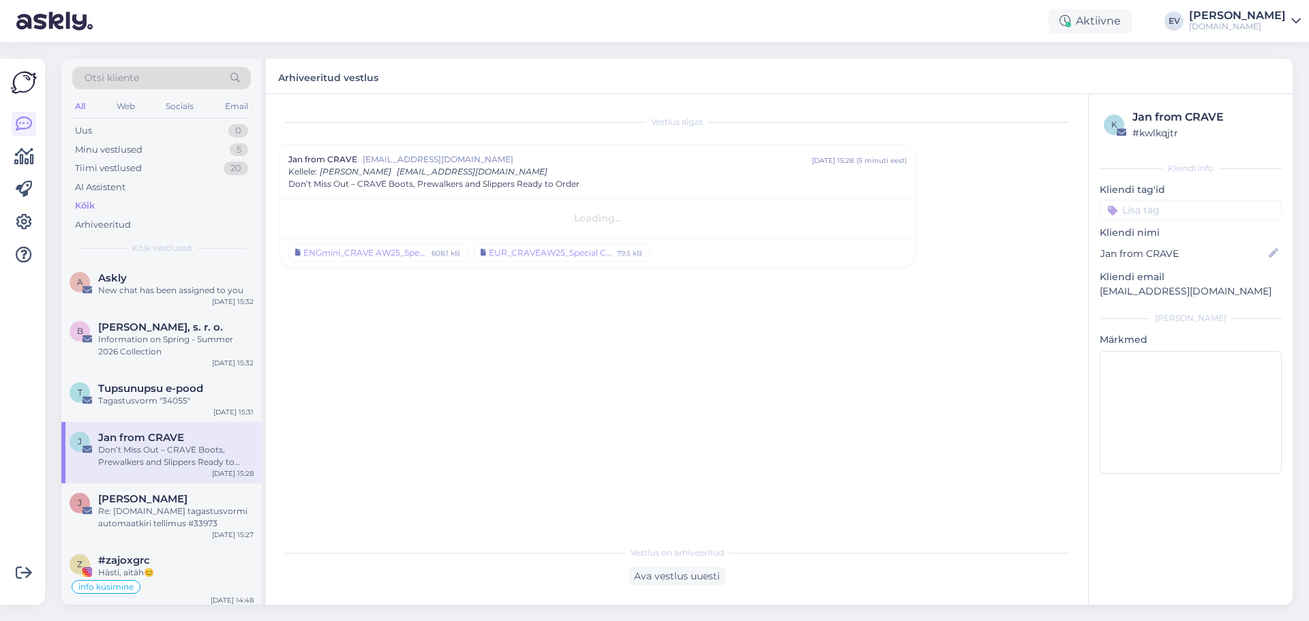
scroll to position [0, 0]
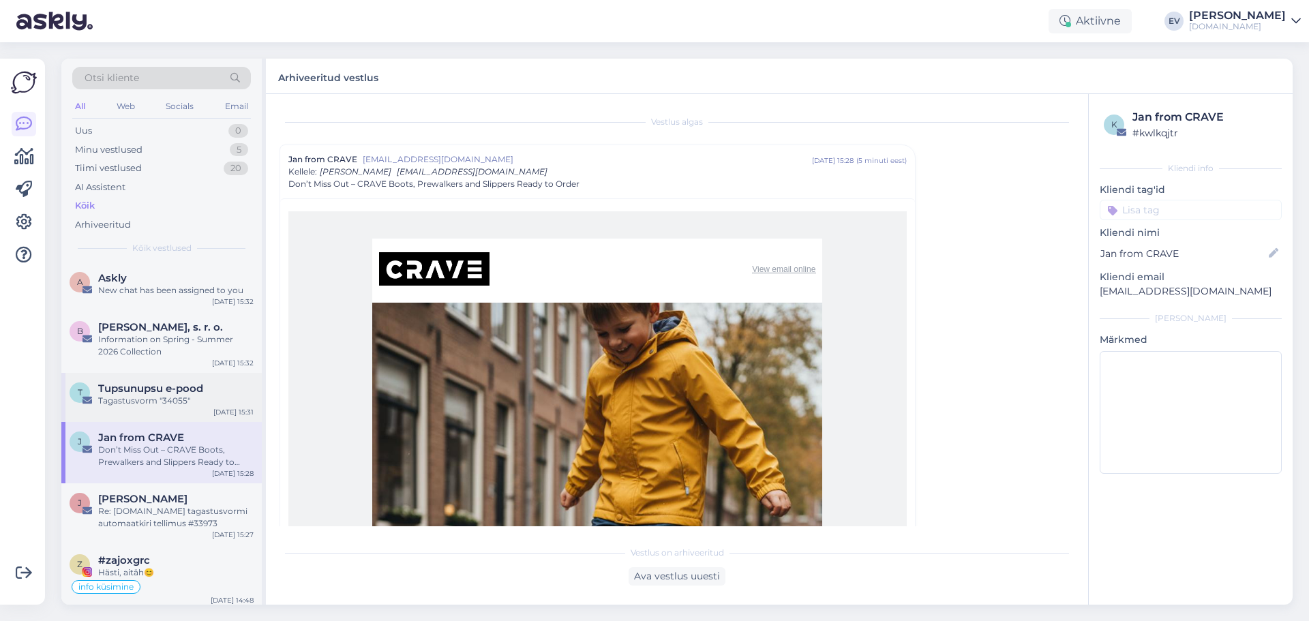
click at [174, 405] on div "Tagastusvorm "34055"" at bounding box center [175, 401] width 155 height 12
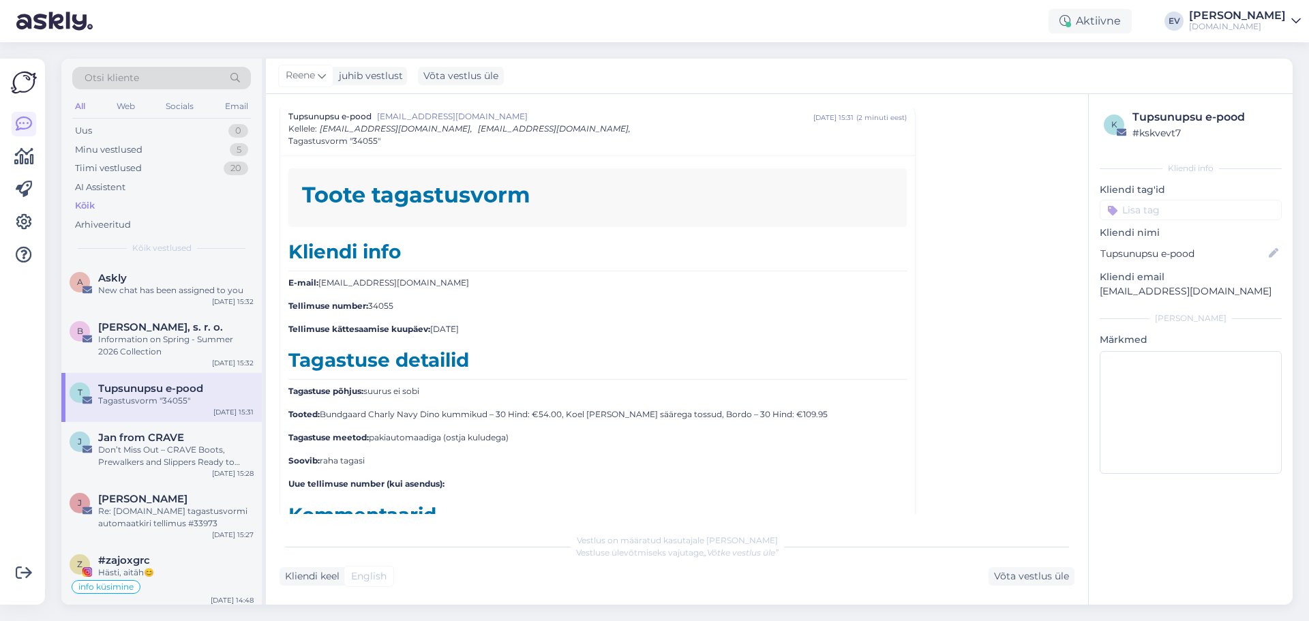
scroll to position [3873, 0]
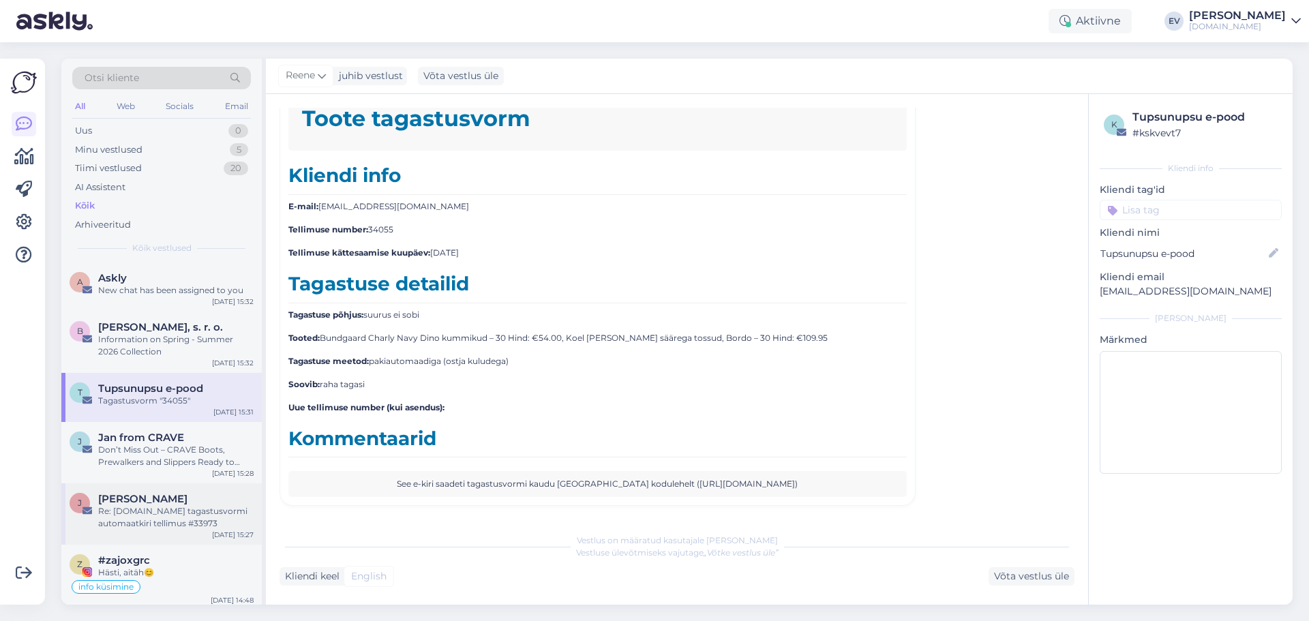
click at [183, 518] on div "Re: [DOMAIN_NAME] tagastusvormi automaatkiri tellimus #33973" at bounding box center [175, 517] width 155 height 25
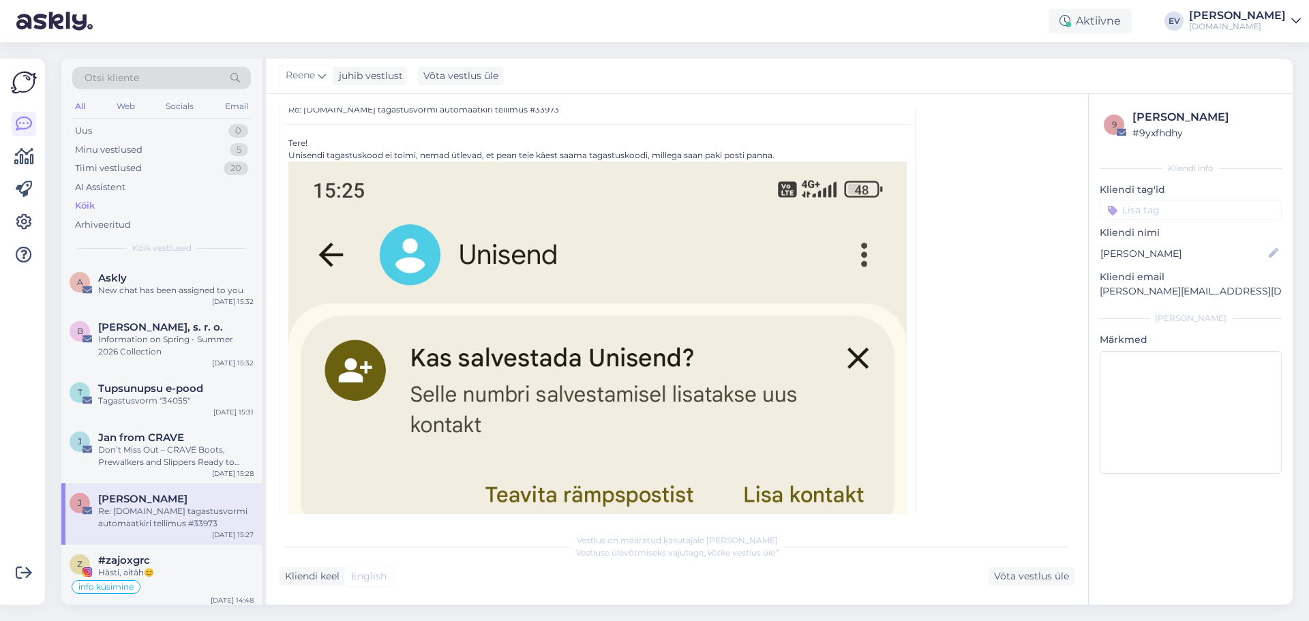
scroll to position [0, 0]
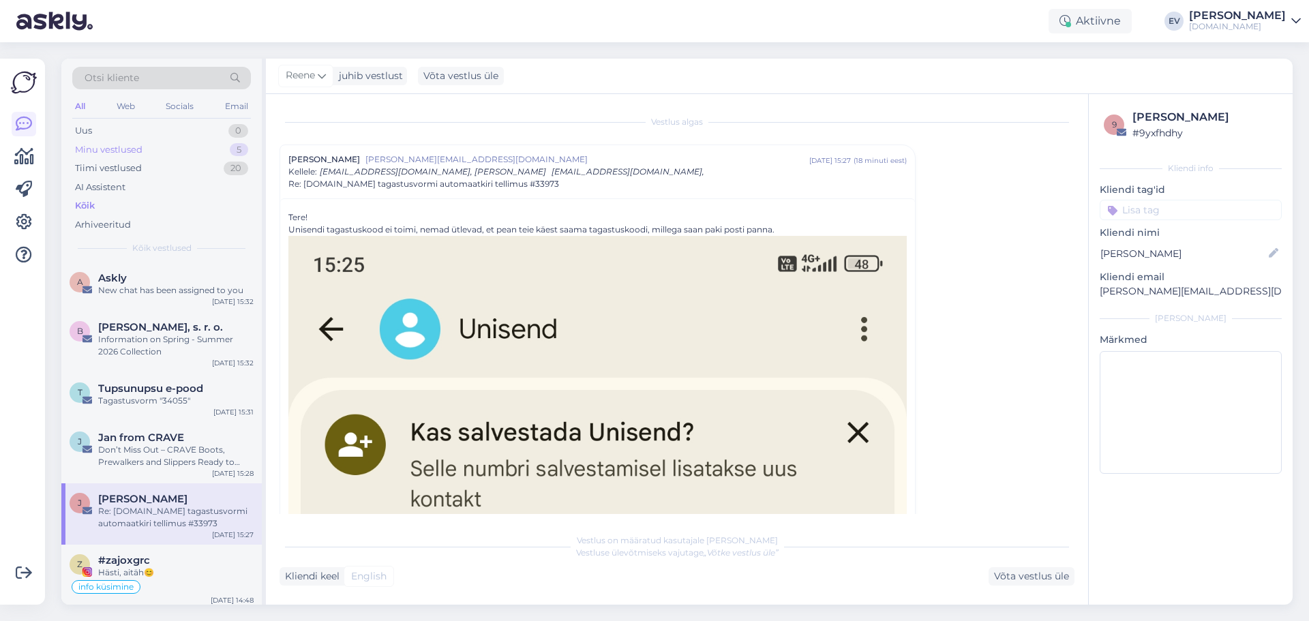
click at [109, 152] on div "Minu vestlused" at bounding box center [109, 150] width 68 height 14
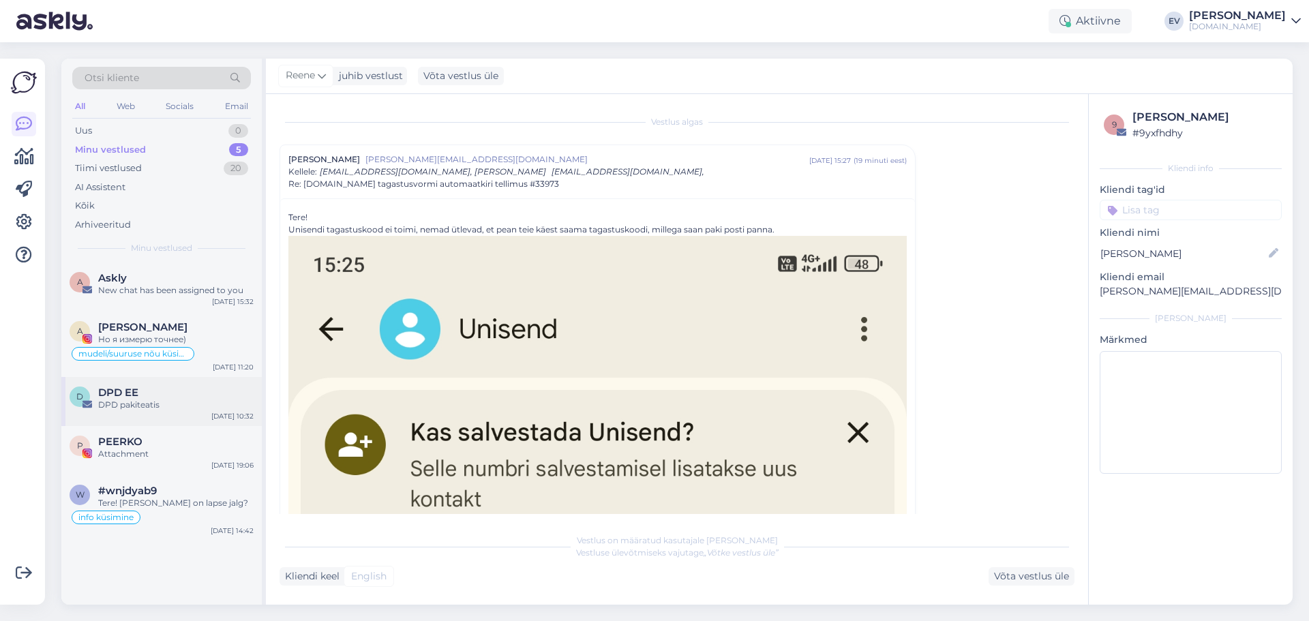
click at [181, 417] on div "D DPD EE DPD pakiteatis [DATE] 10:32" at bounding box center [161, 401] width 201 height 49
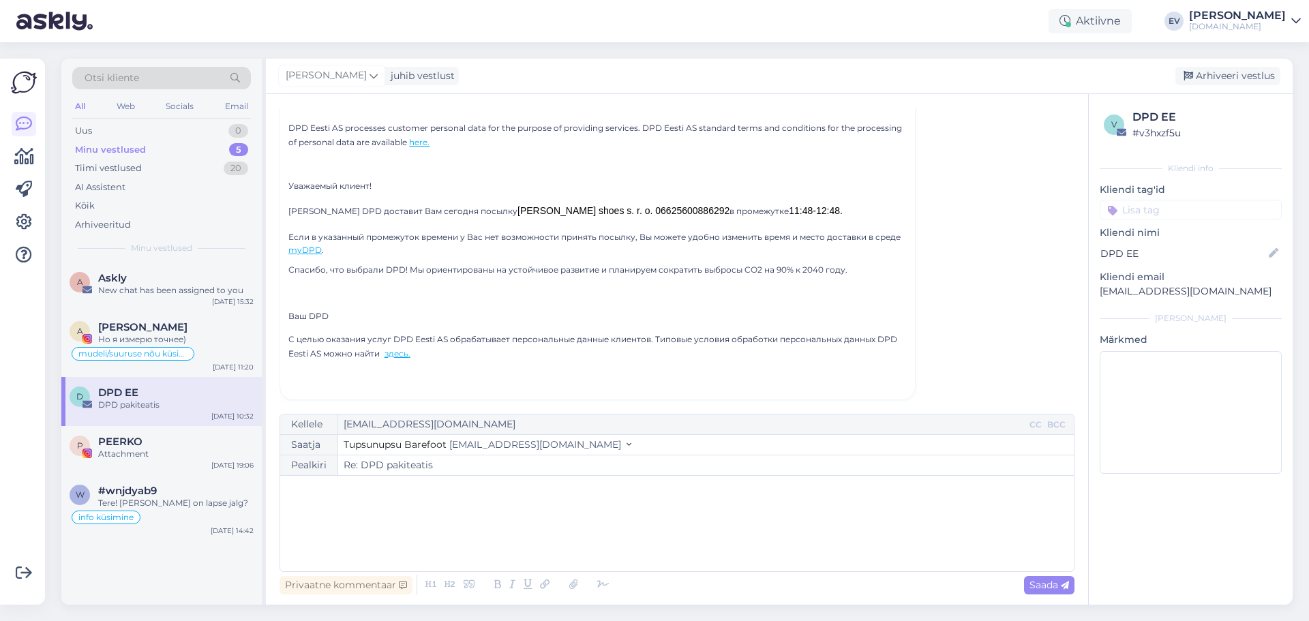
scroll to position [436, 0]
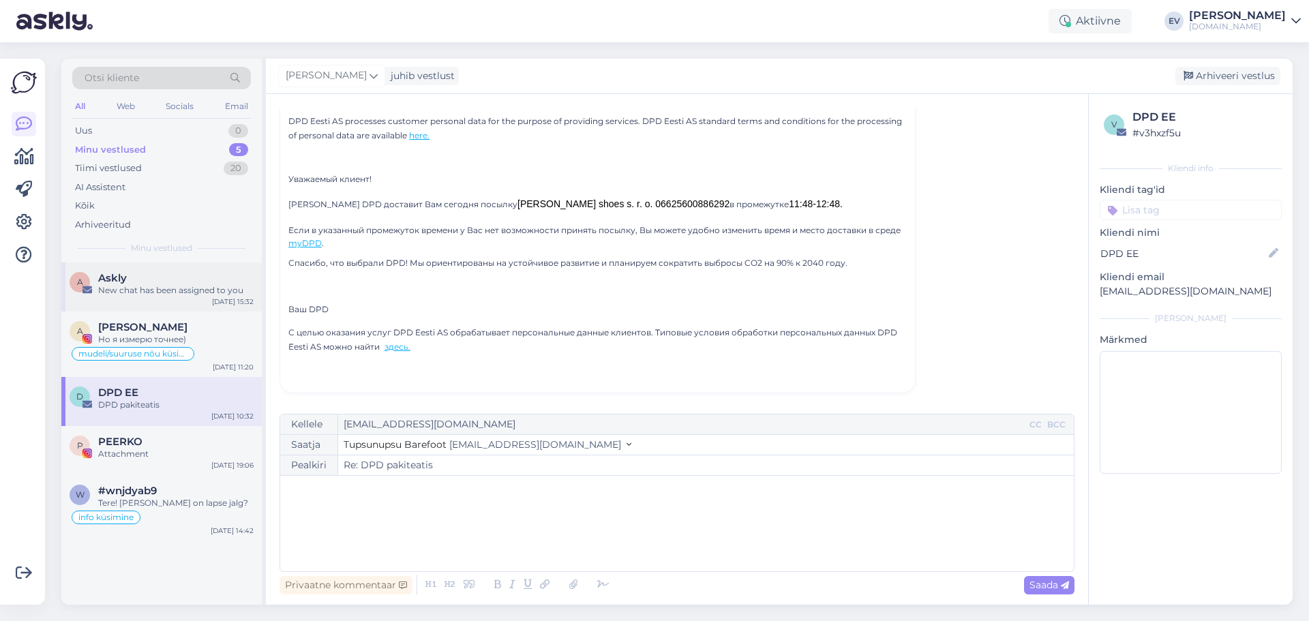
click at [151, 295] on div "New chat has been assigned to you" at bounding box center [175, 290] width 155 height 12
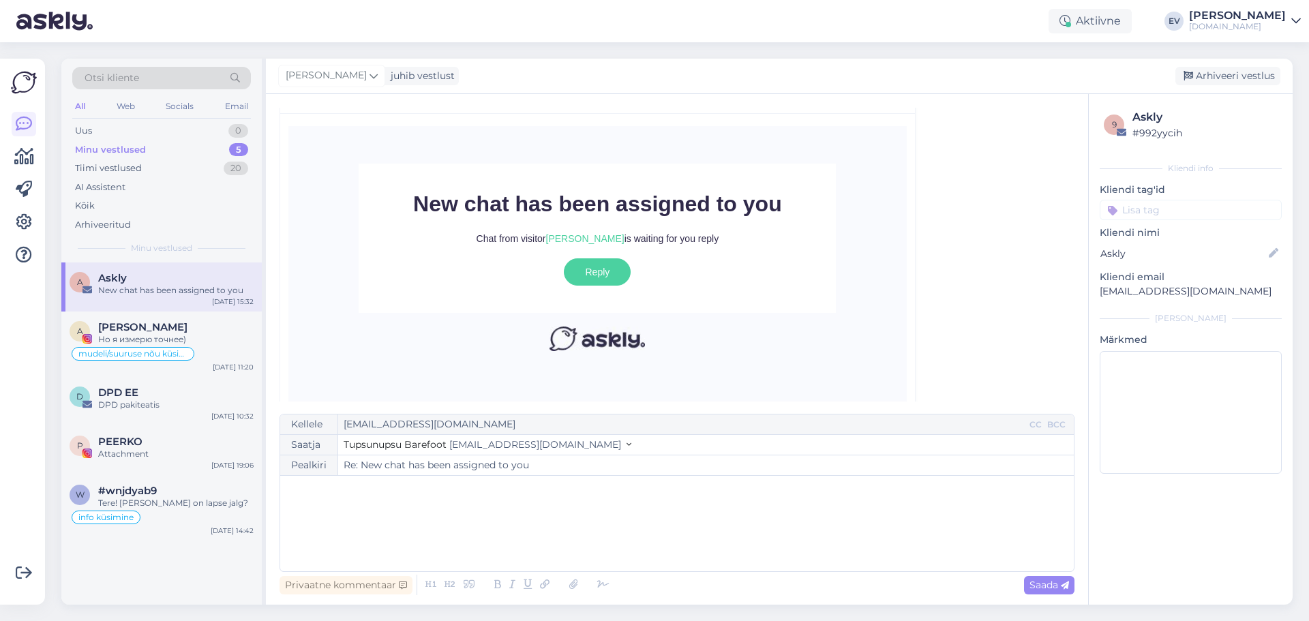
scroll to position [218, 0]
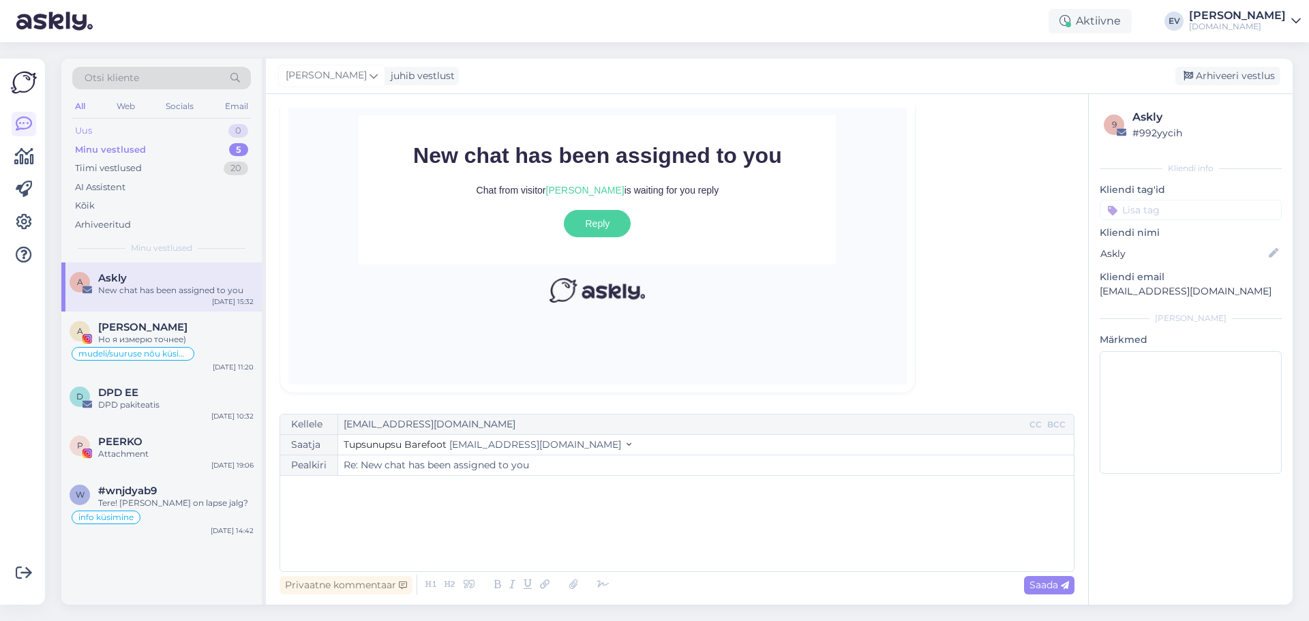
click at [124, 124] on div "Uus 0" at bounding box center [161, 130] width 179 height 19
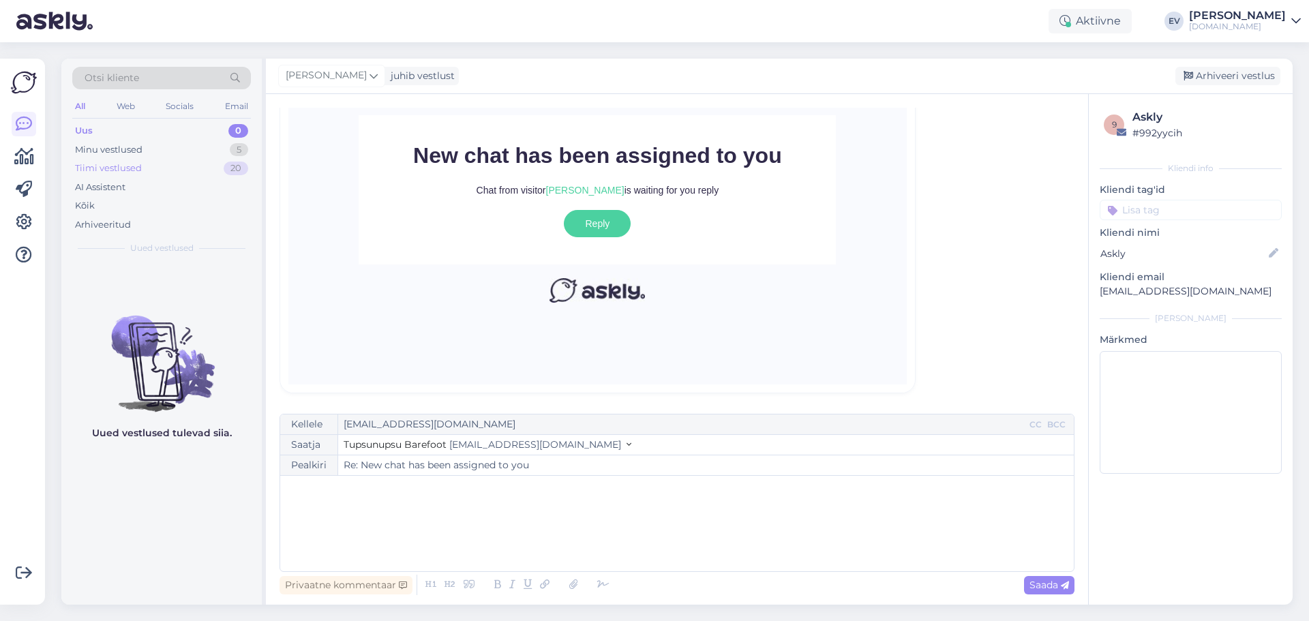
click at [150, 173] on div "Tiimi vestlused 20" at bounding box center [161, 168] width 179 height 19
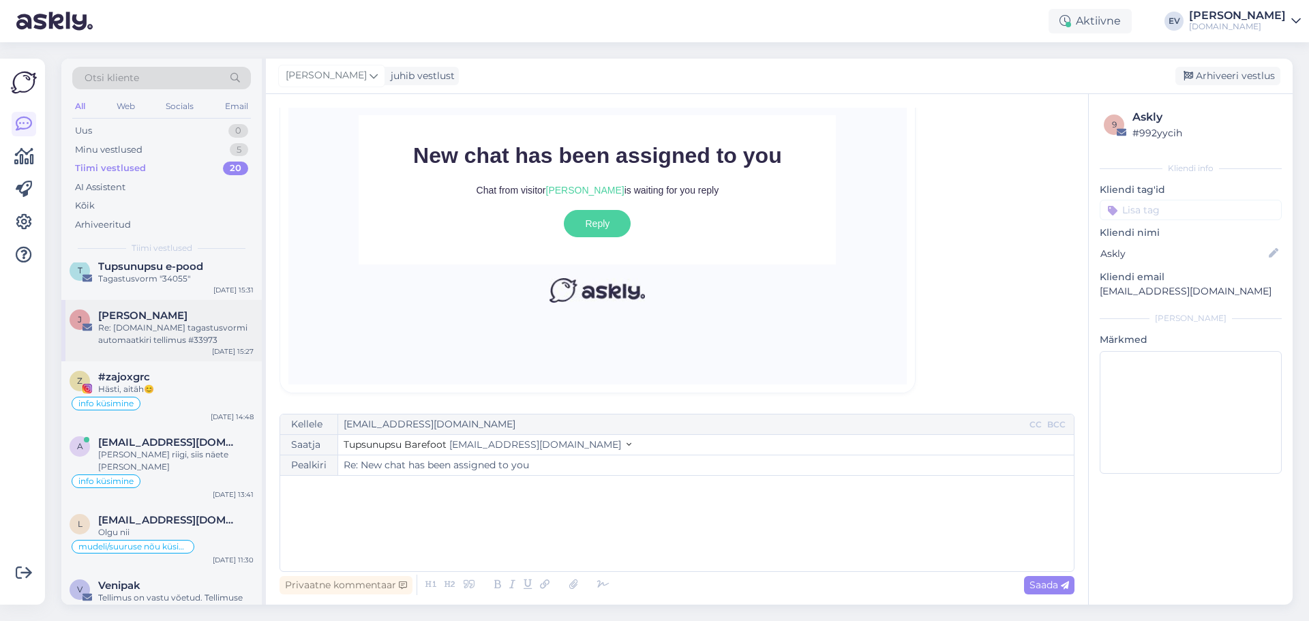
scroll to position [0, 0]
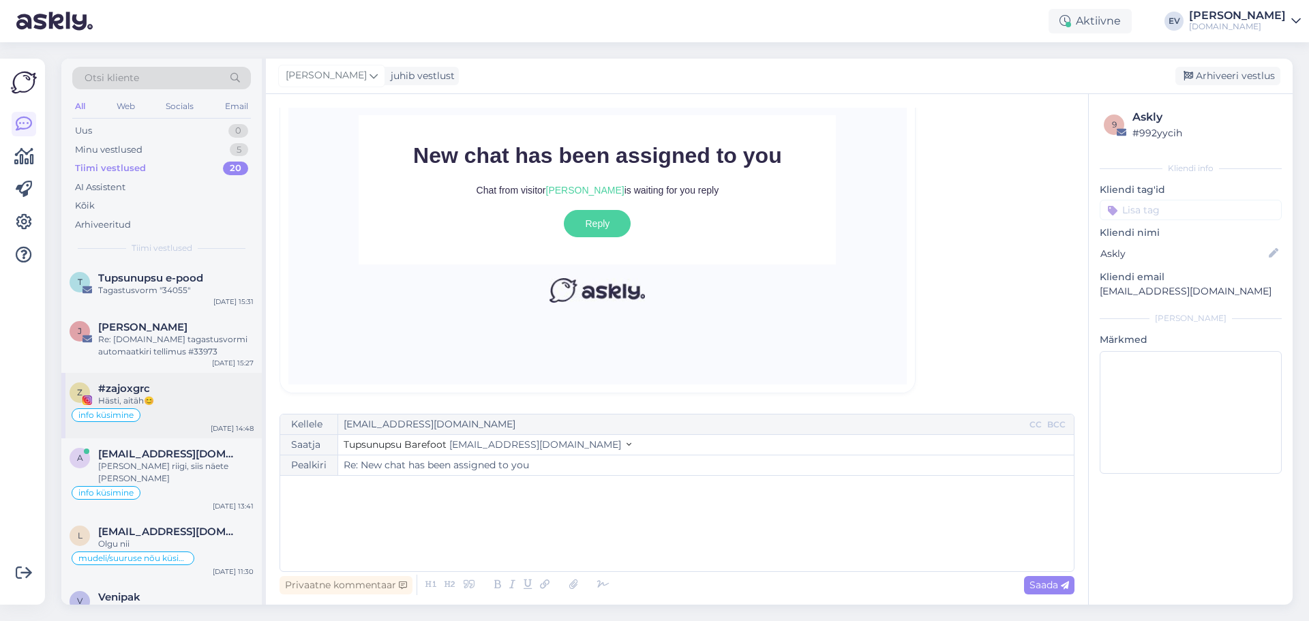
click at [179, 409] on div "info küsimine" at bounding box center [162, 415] width 184 height 16
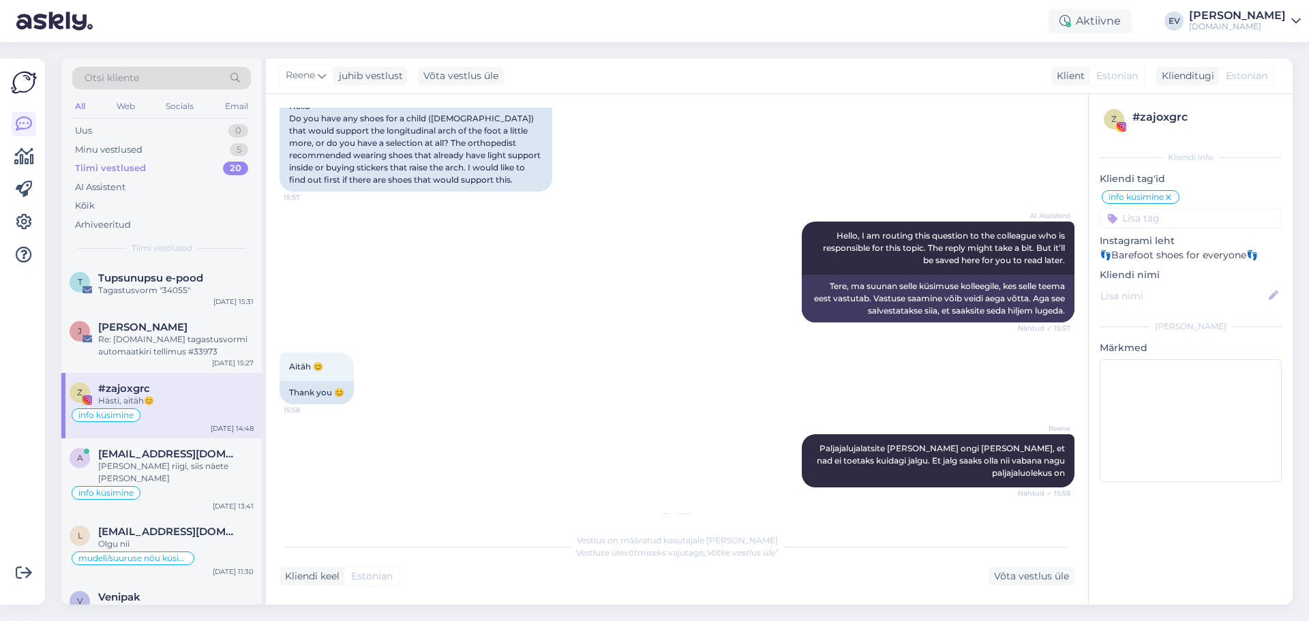
scroll to position [34, 0]
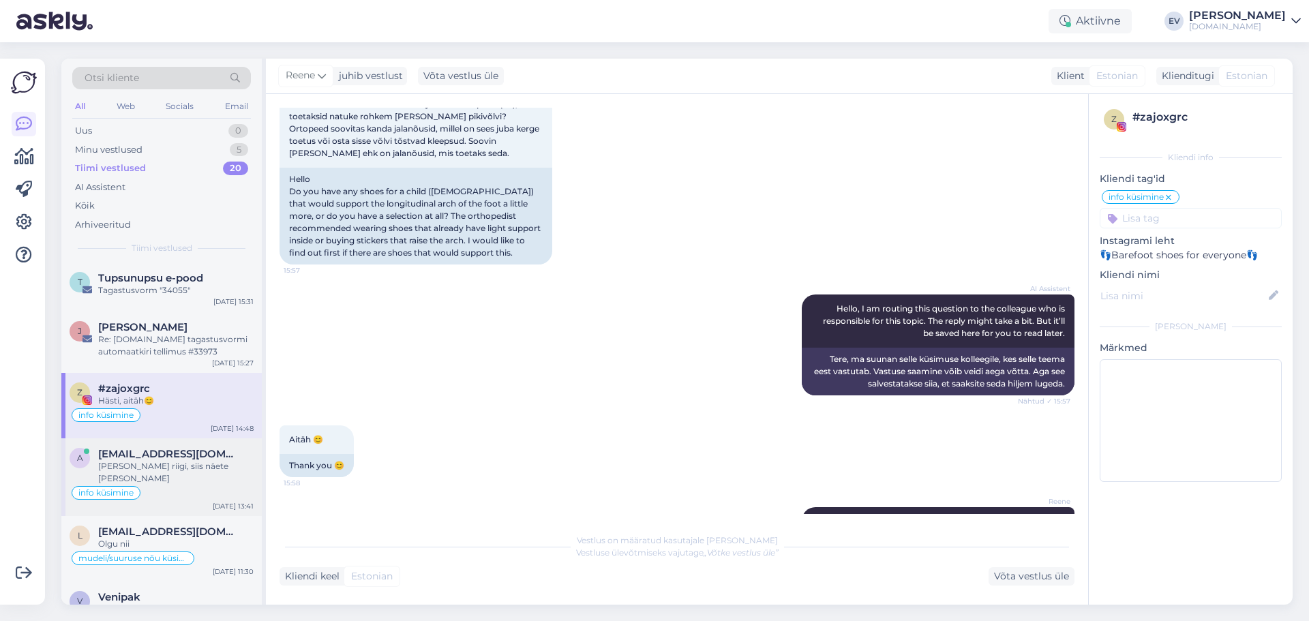
click at [166, 456] on span "[EMAIL_ADDRESS][DOMAIN_NAME]" at bounding box center [169, 454] width 142 height 12
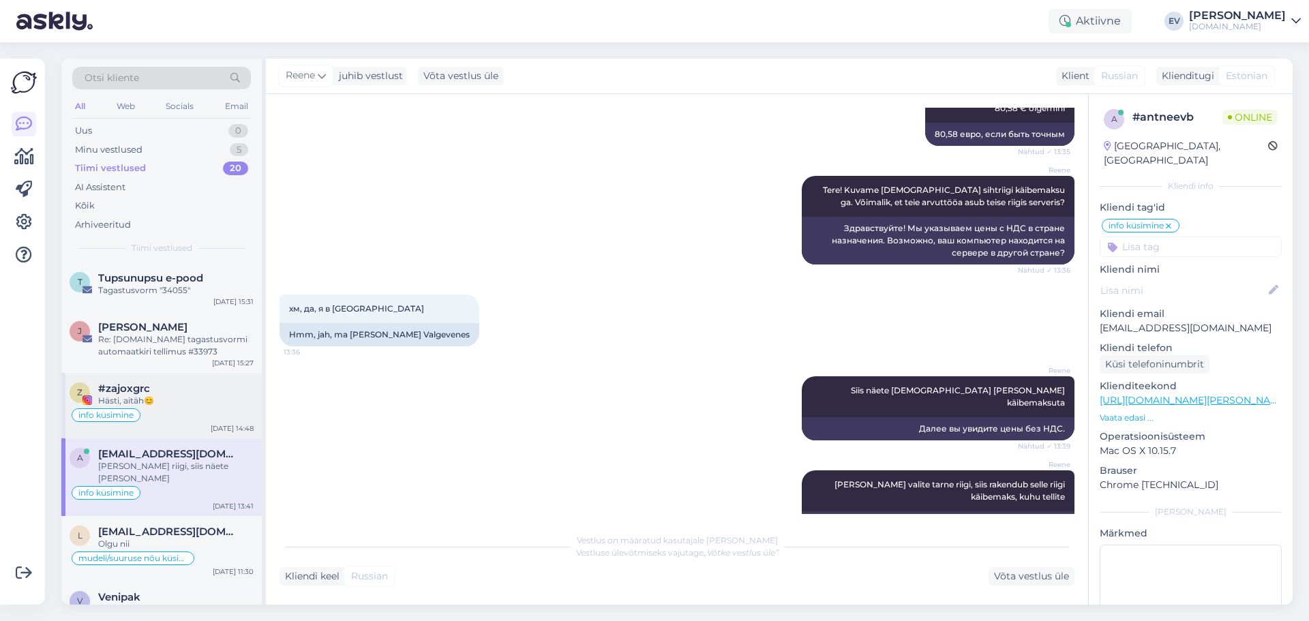
scroll to position [136, 0]
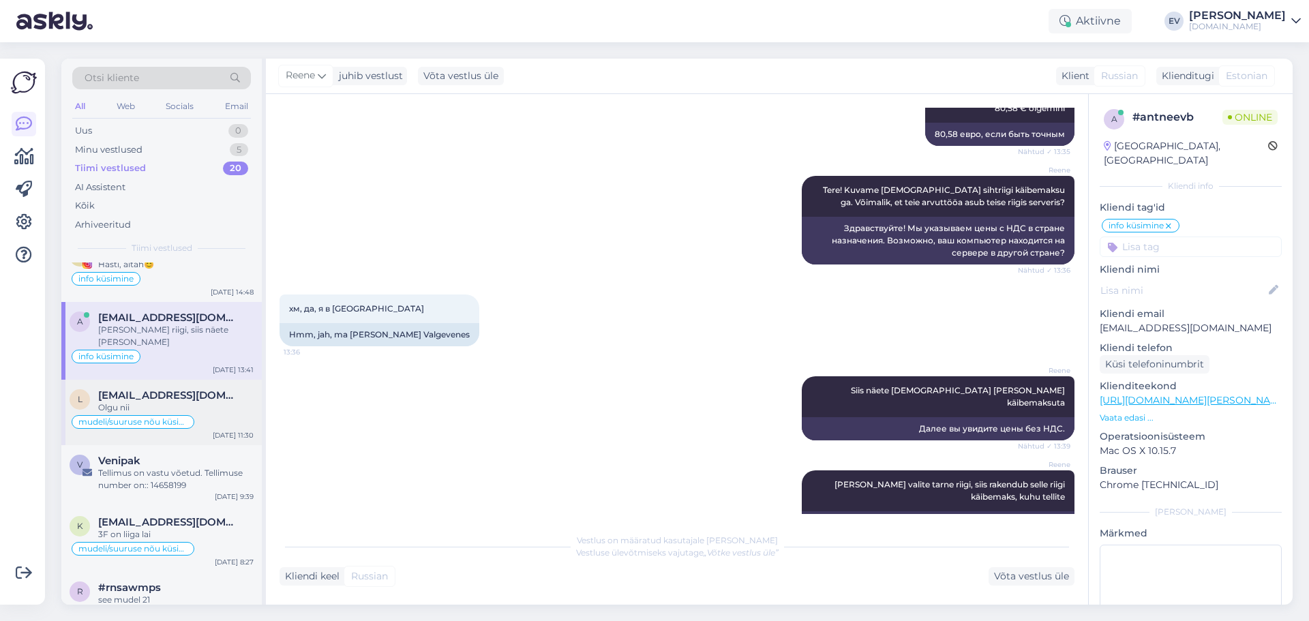
click at [220, 389] on span "[EMAIL_ADDRESS][DOMAIN_NAME]" at bounding box center [169, 395] width 142 height 12
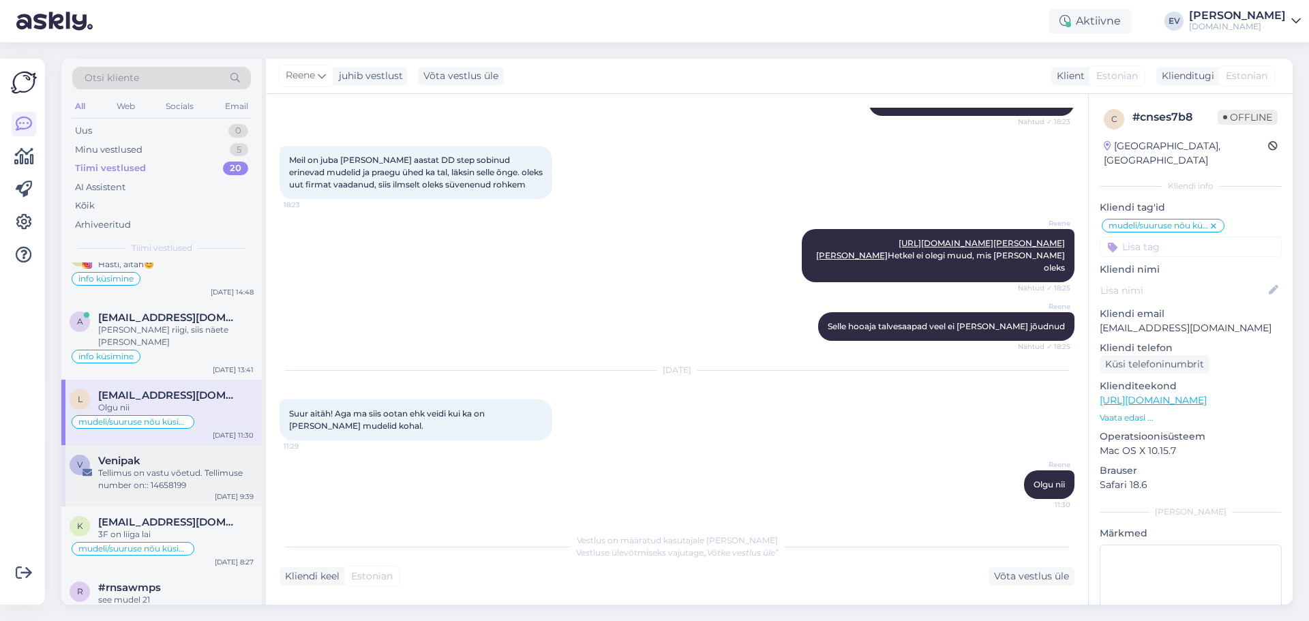
scroll to position [205, 0]
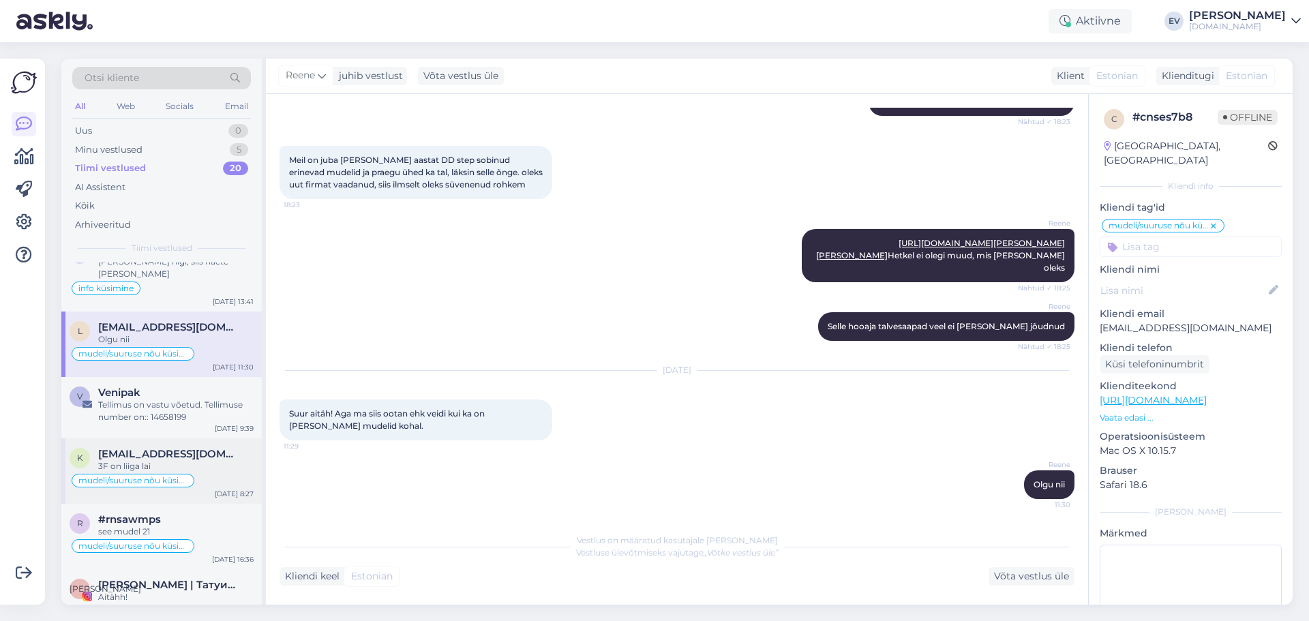
click at [205, 448] on span "[EMAIL_ADDRESS][DOMAIN_NAME]" at bounding box center [169, 454] width 142 height 12
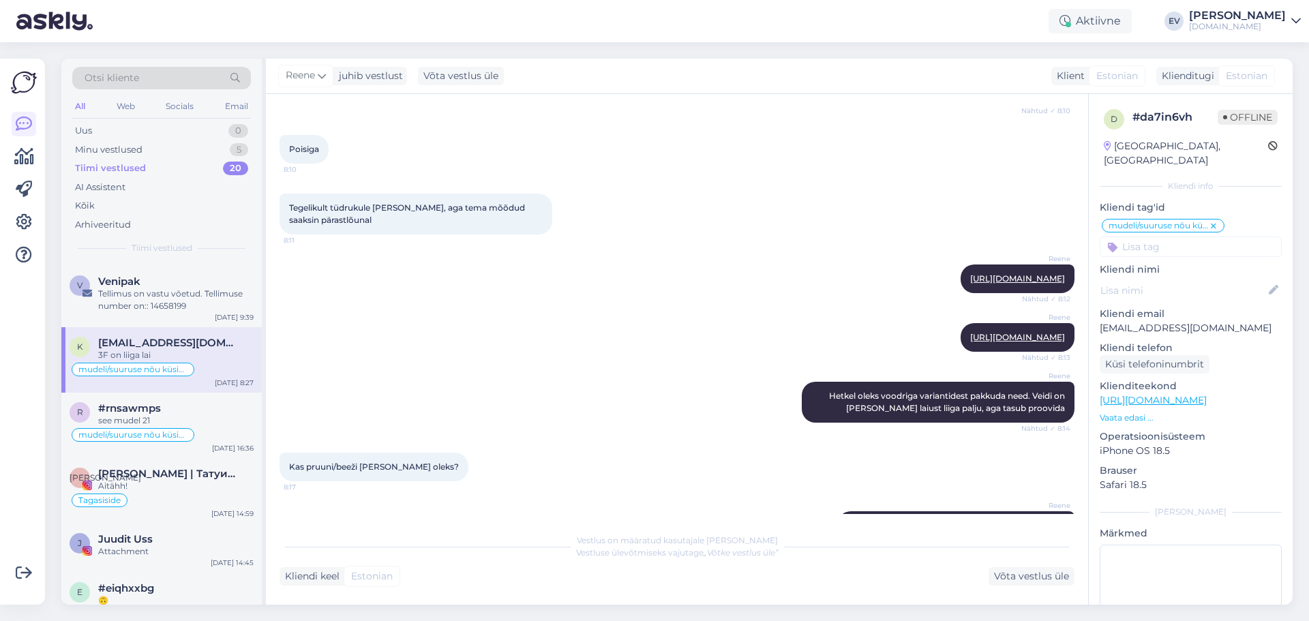
scroll to position [341, 0]
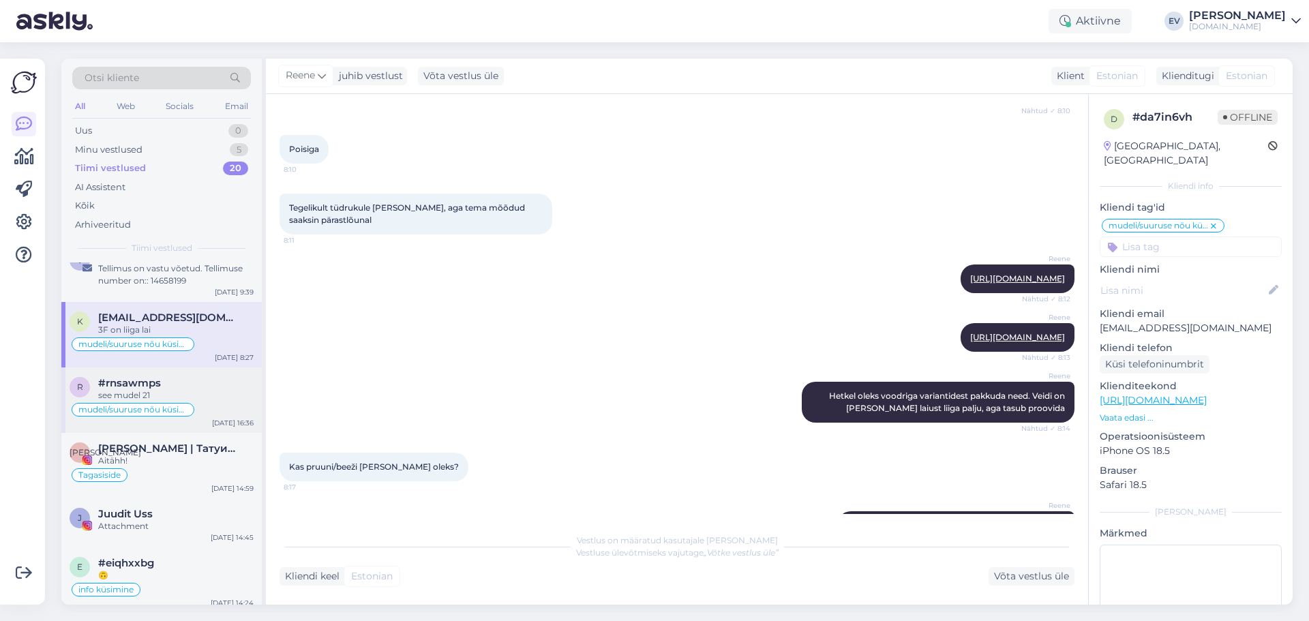
click at [211, 389] on div "see mudel 21" at bounding box center [175, 395] width 155 height 12
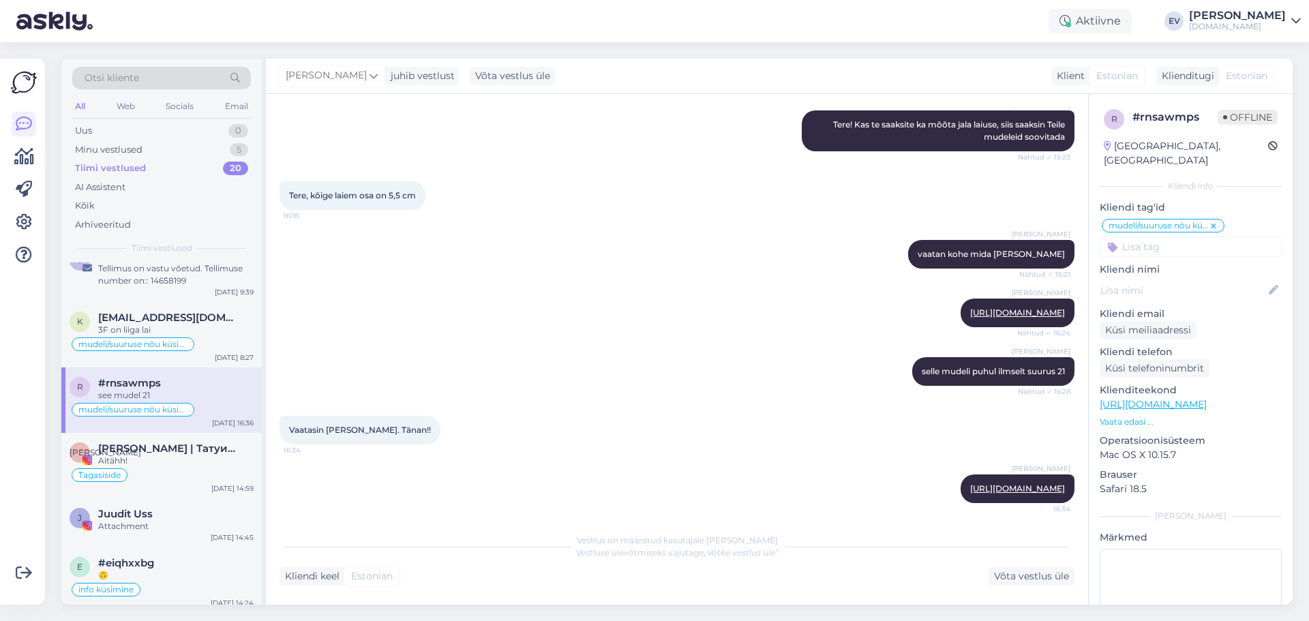
scroll to position [672, 0]
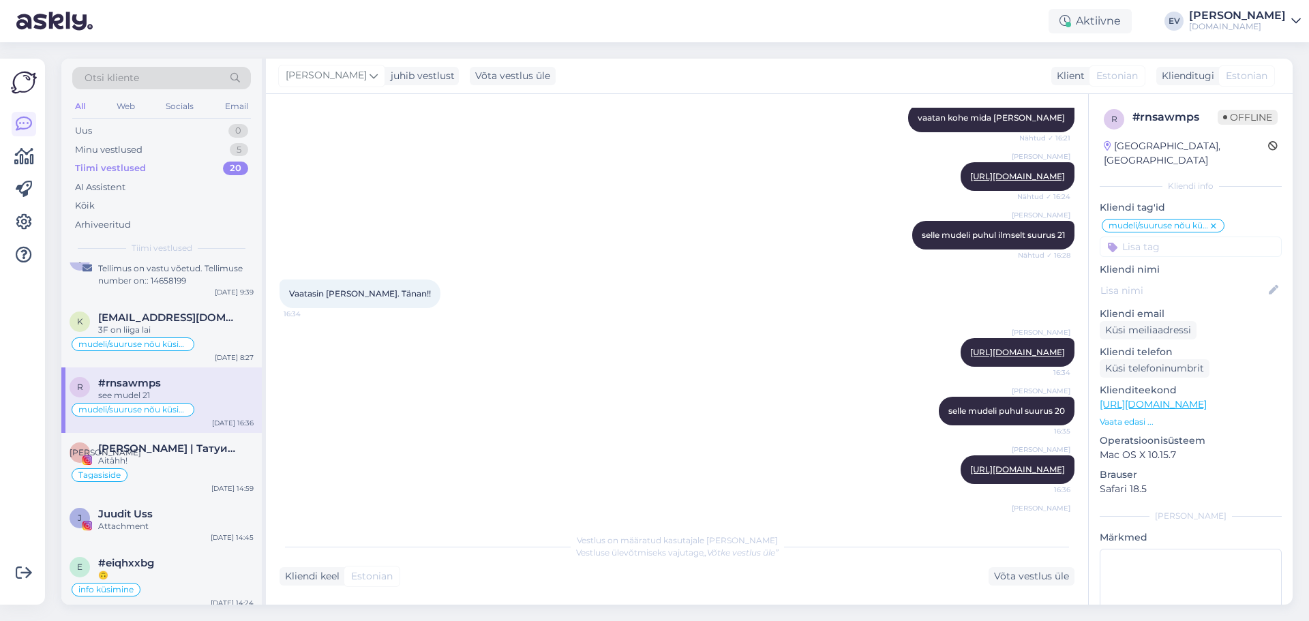
drag, startPoint x: 140, startPoint y: 132, endPoint x: 181, endPoint y: 87, distance: 60.4
click at [140, 132] on div "Uus 0" at bounding box center [161, 130] width 179 height 19
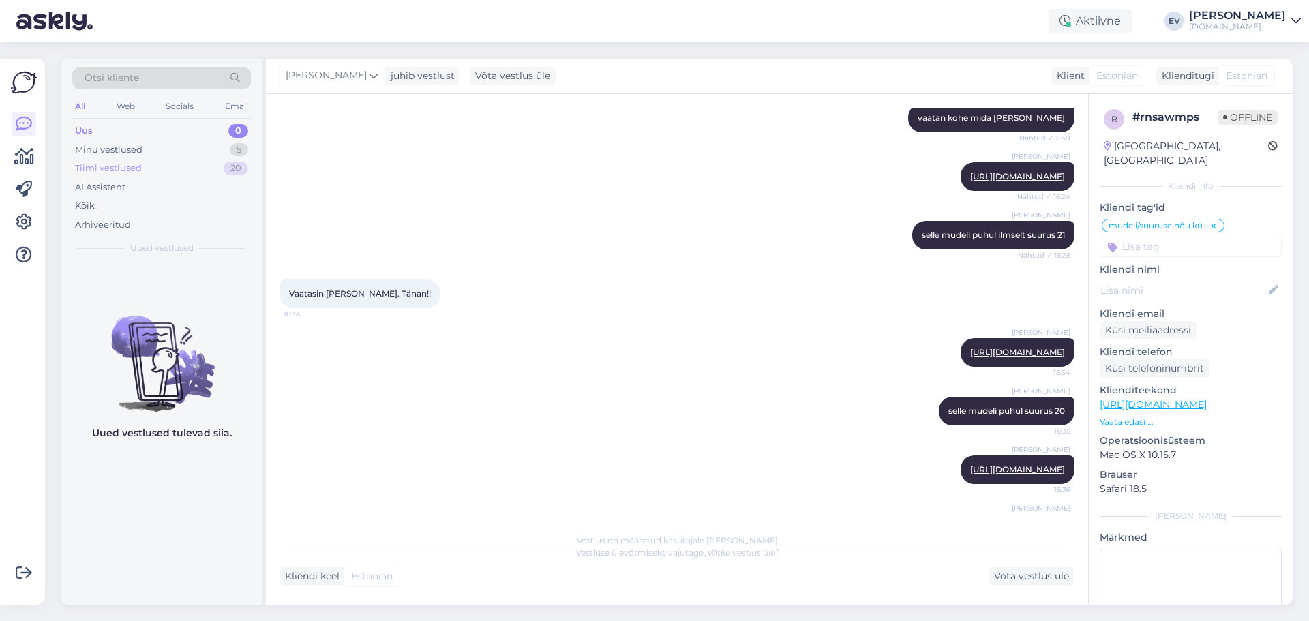
click at [173, 168] on div "Tiimi vestlused 20" at bounding box center [161, 168] width 179 height 19
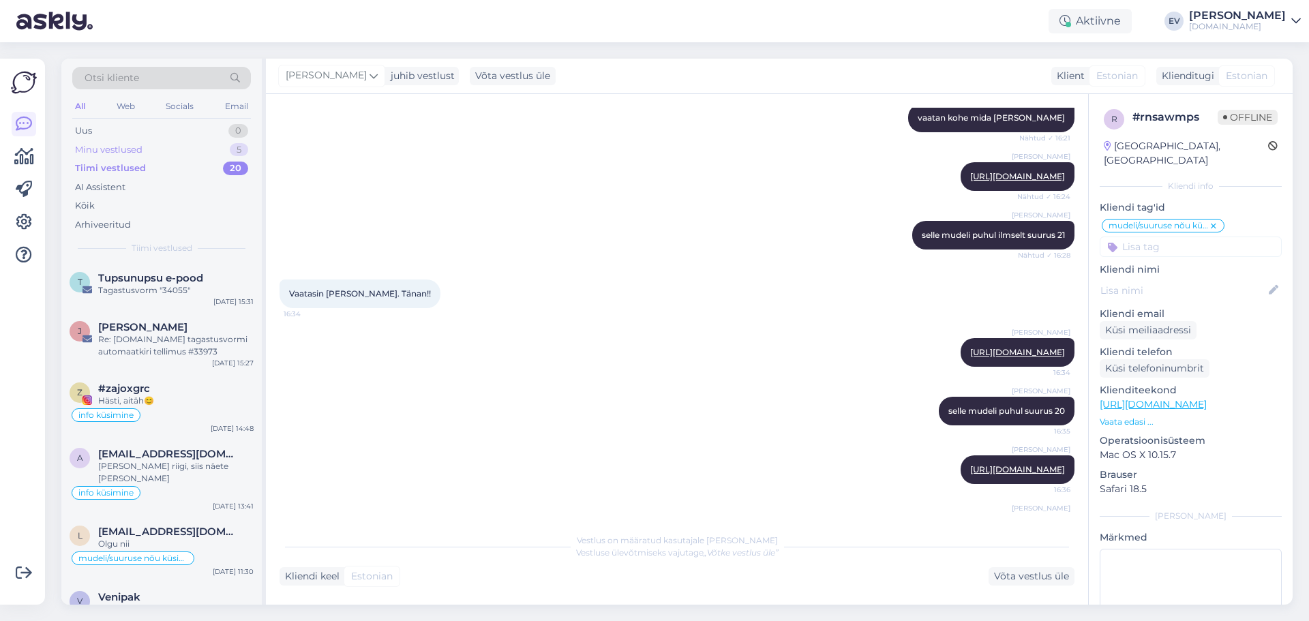
click at [172, 148] on div "Minu vestlused 5" at bounding box center [161, 149] width 179 height 19
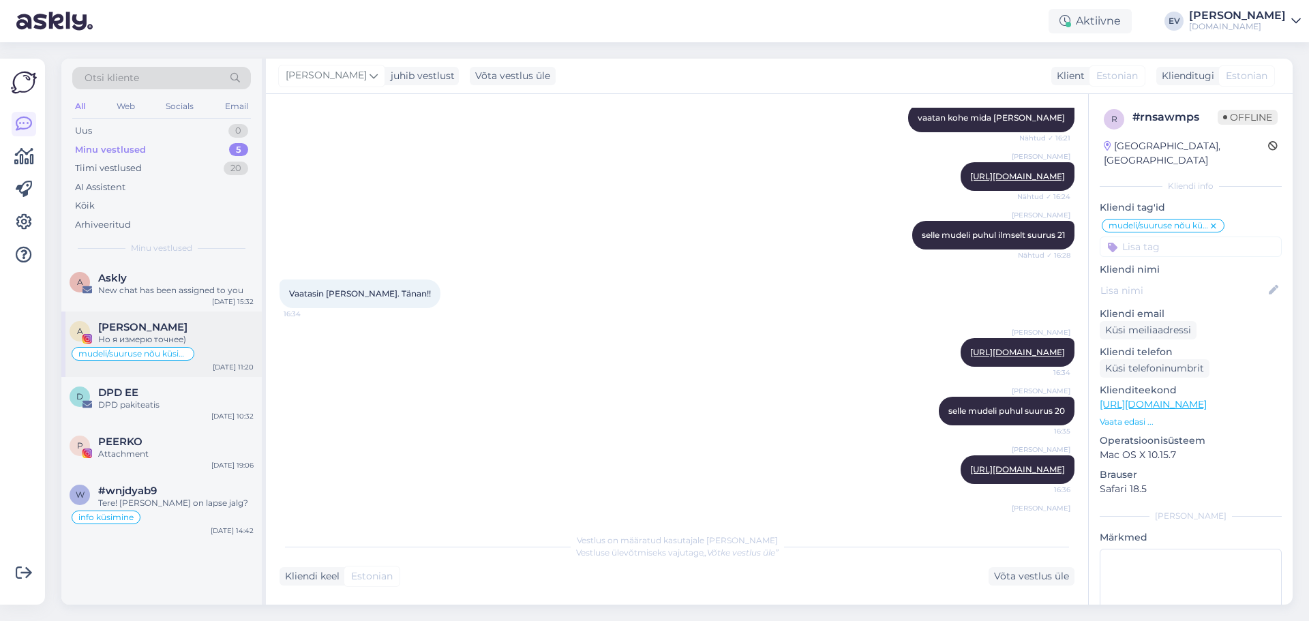
click at [173, 336] on div "Но я измерю точнее)" at bounding box center [175, 339] width 155 height 12
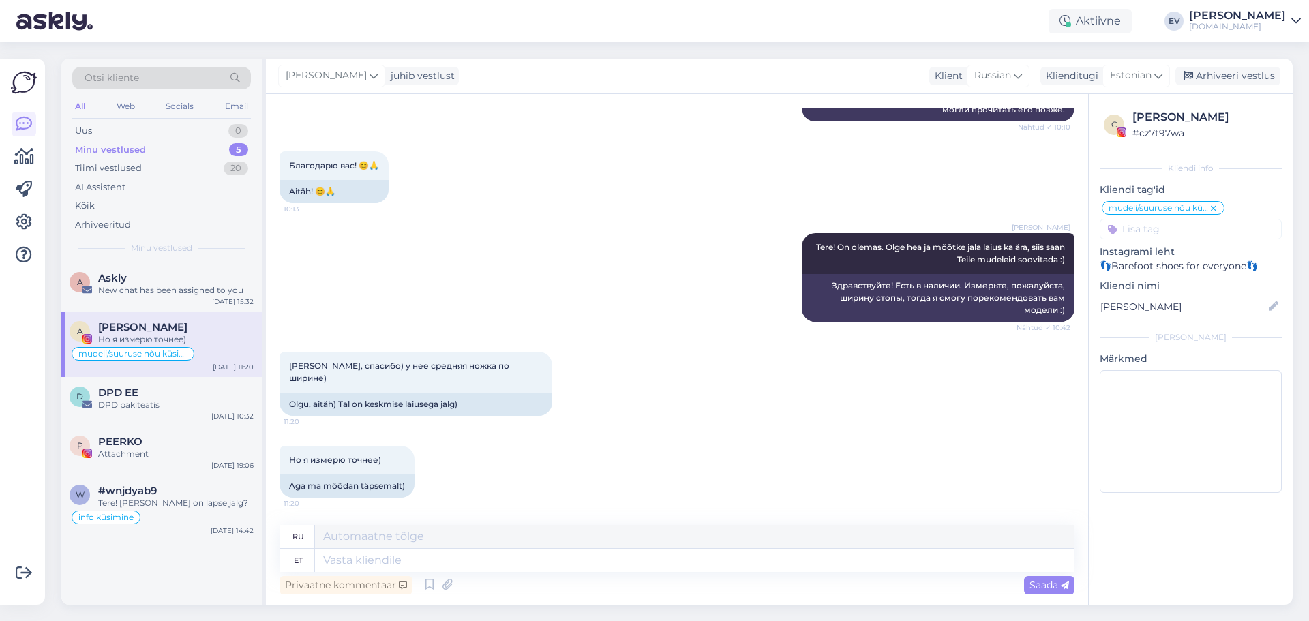
scroll to position [291, 0]
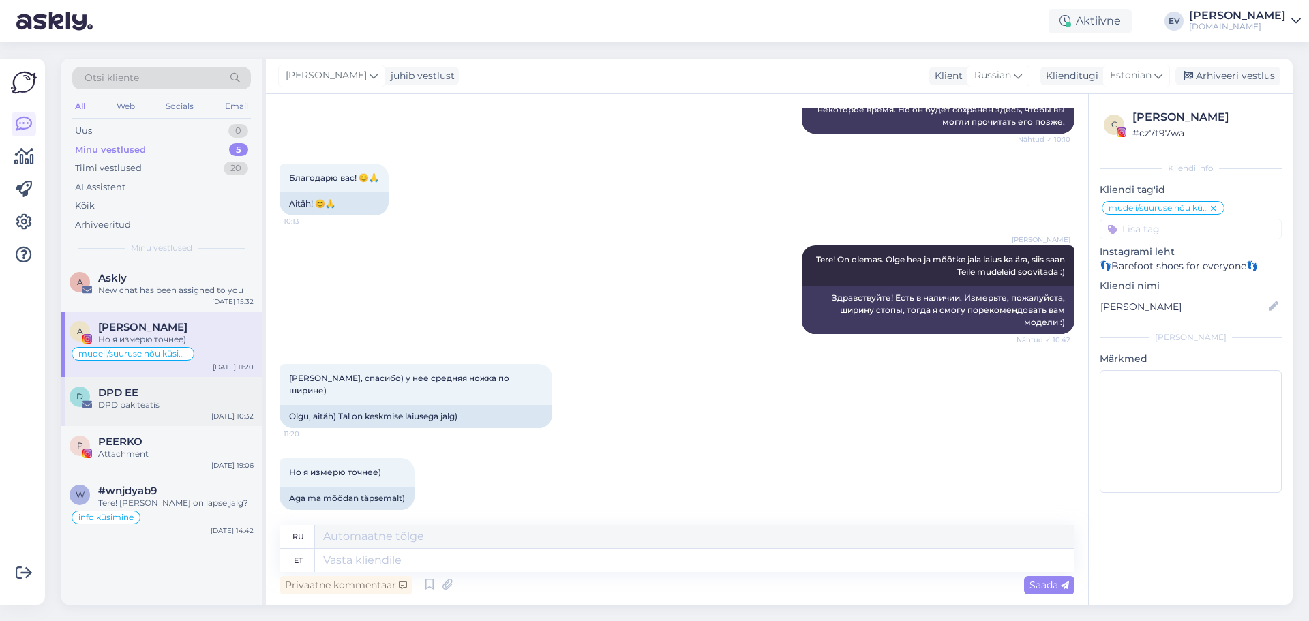
click at [192, 398] on div "DPD EE" at bounding box center [175, 393] width 155 height 12
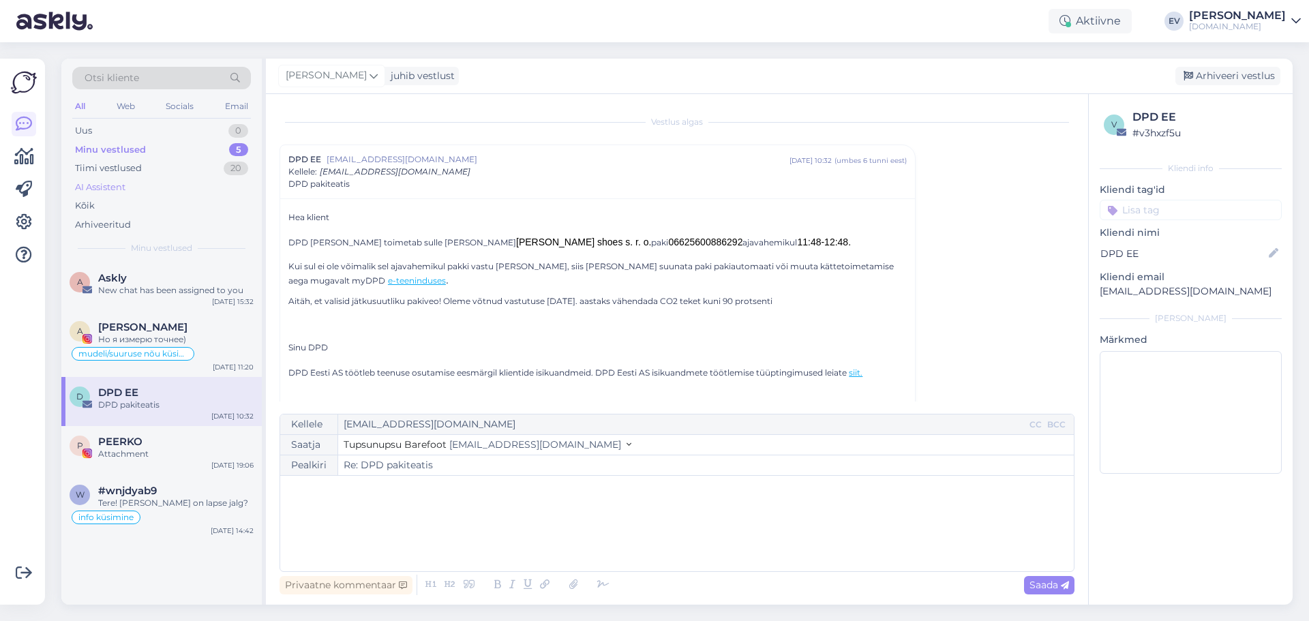
click at [138, 190] on div "AI Assistent" at bounding box center [161, 187] width 179 height 19
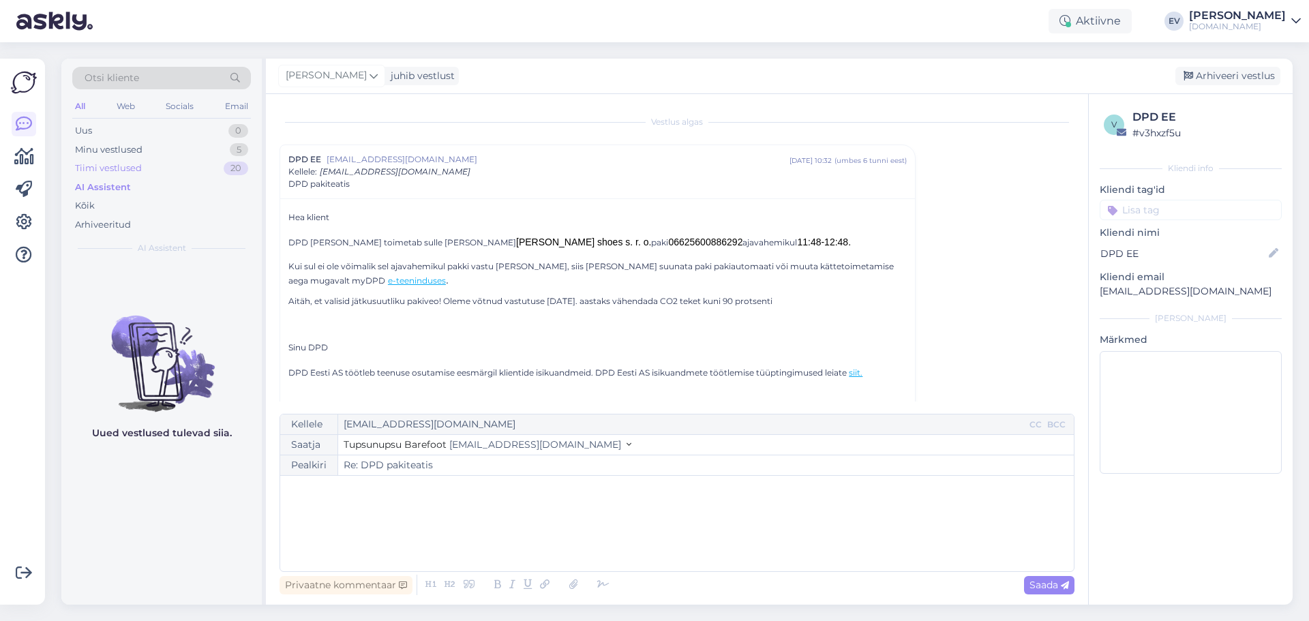
click at [131, 164] on div "Tiimi vestlused" at bounding box center [108, 169] width 67 height 14
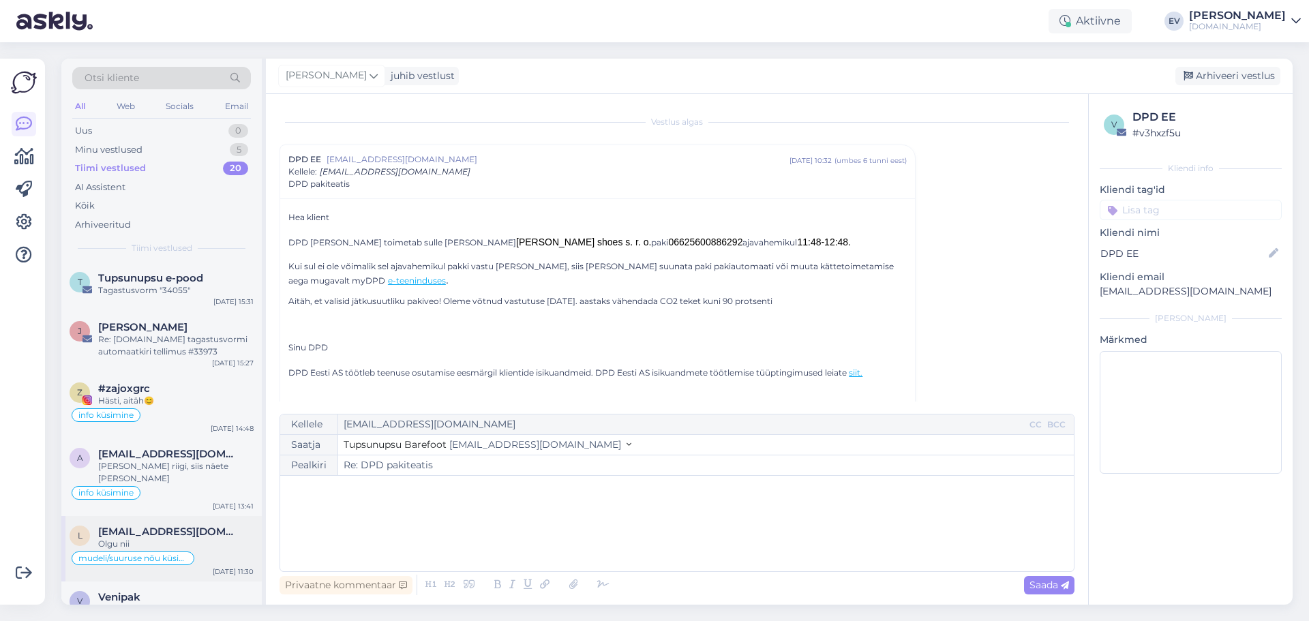
click at [179, 526] on span "[EMAIL_ADDRESS][DOMAIN_NAME]" at bounding box center [169, 532] width 142 height 12
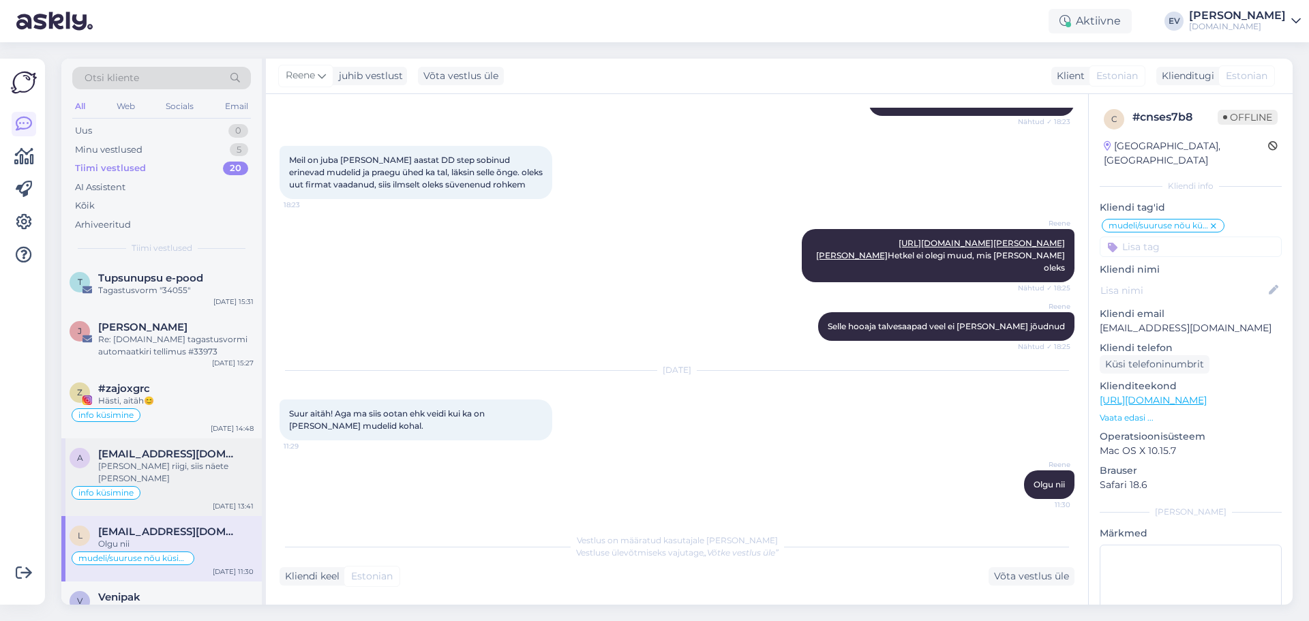
click at [192, 472] on div "[PERSON_NAME] riigi, siis näete [PERSON_NAME]" at bounding box center [175, 472] width 155 height 25
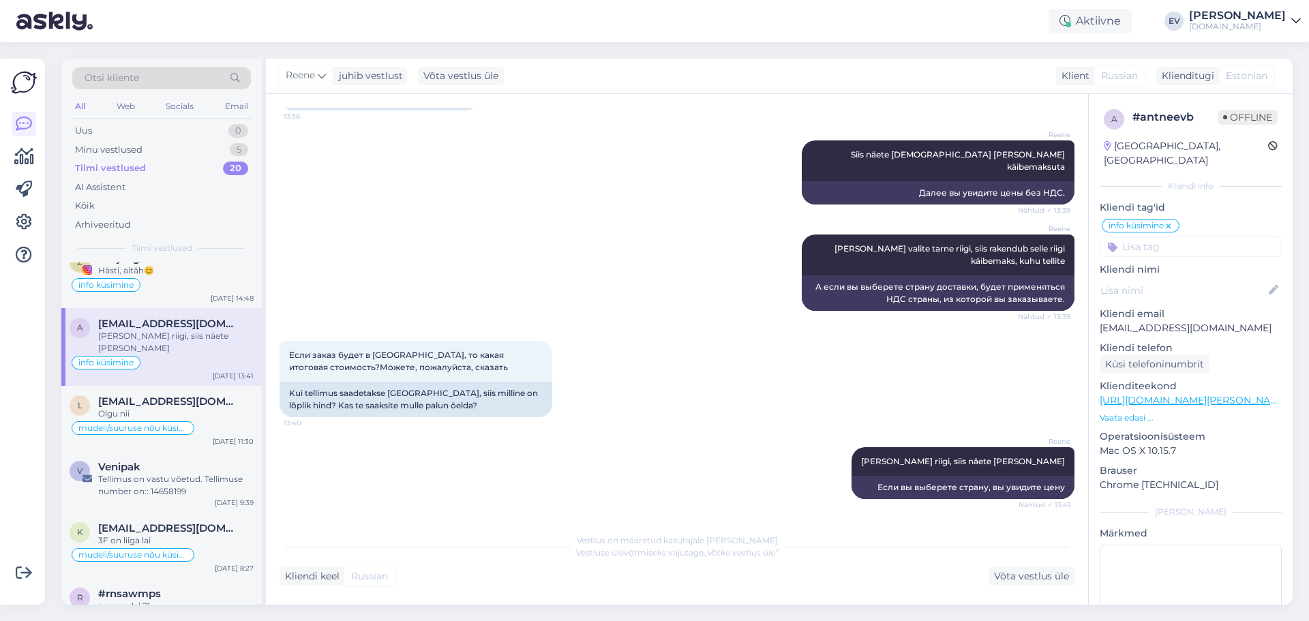
scroll to position [136, 0]
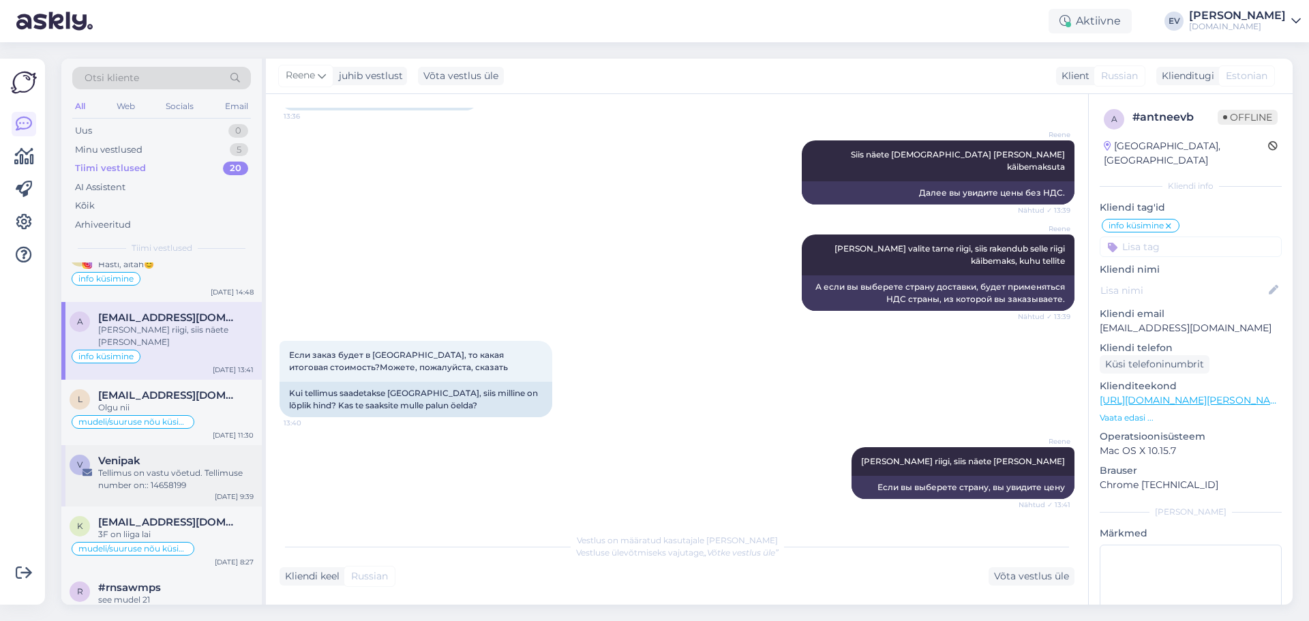
click at [188, 468] on div "Tellimus on vastu võetud. Tellimuse number on:: 14658199" at bounding box center [175, 479] width 155 height 25
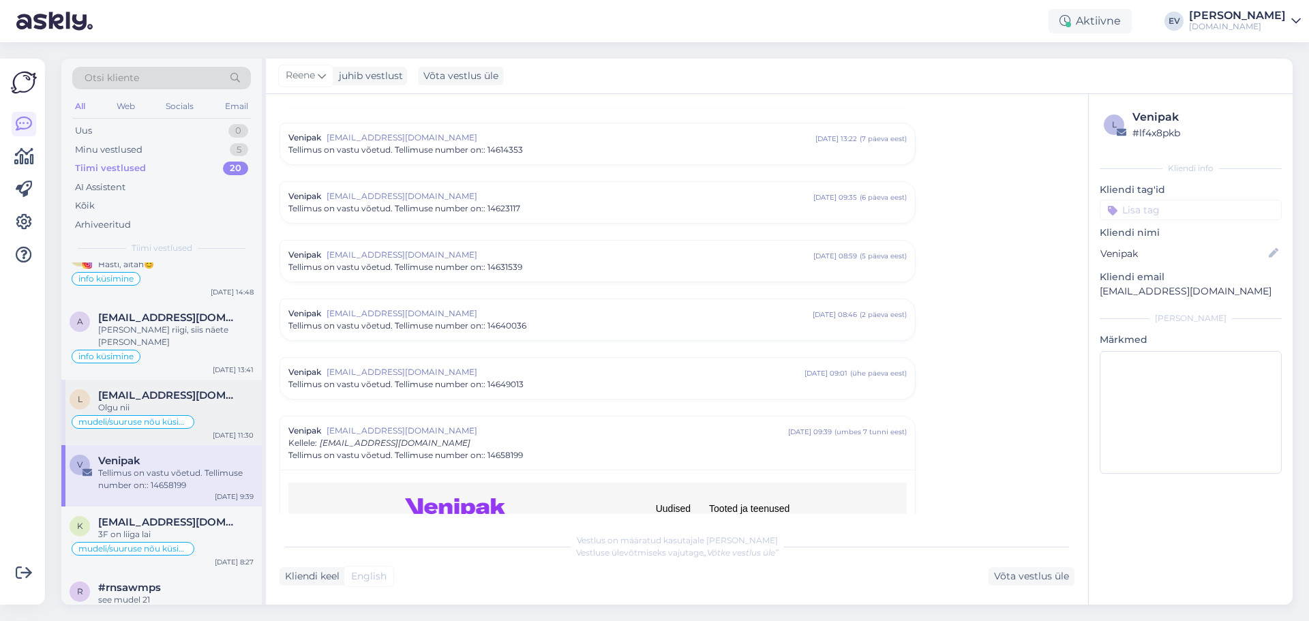
click at [186, 389] on span "[EMAIL_ADDRESS][DOMAIN_NAME]" at bounding box center [169, 395] width 142 height 12
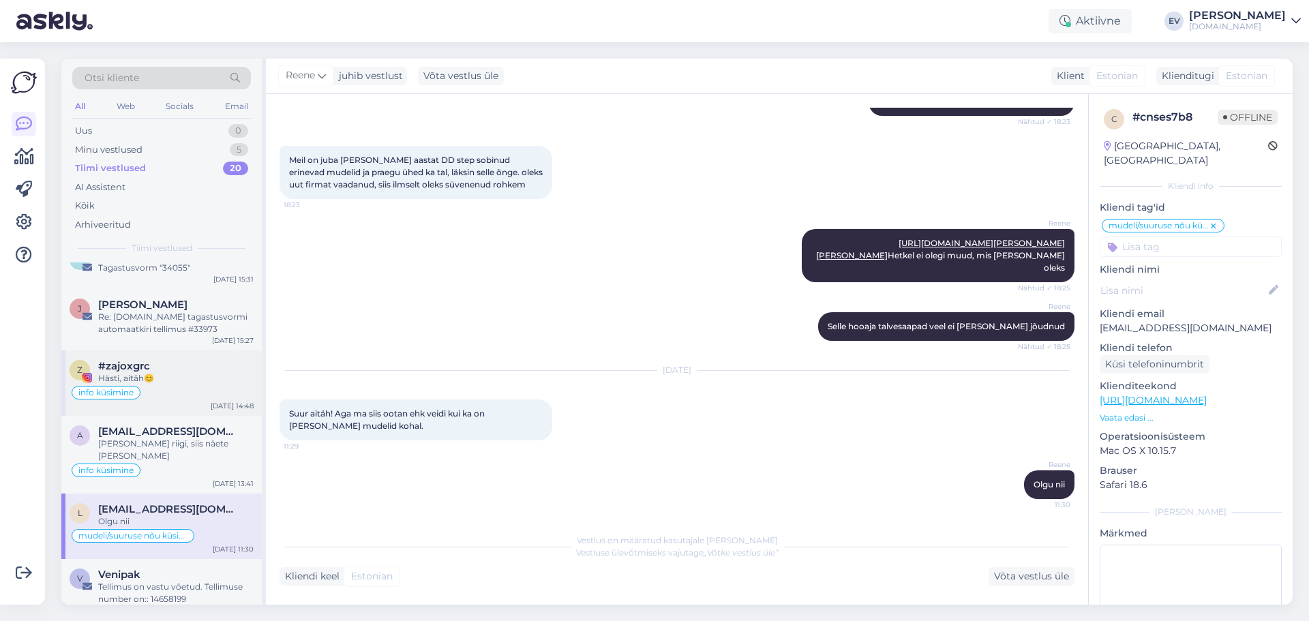
scroll to position [0, 0]
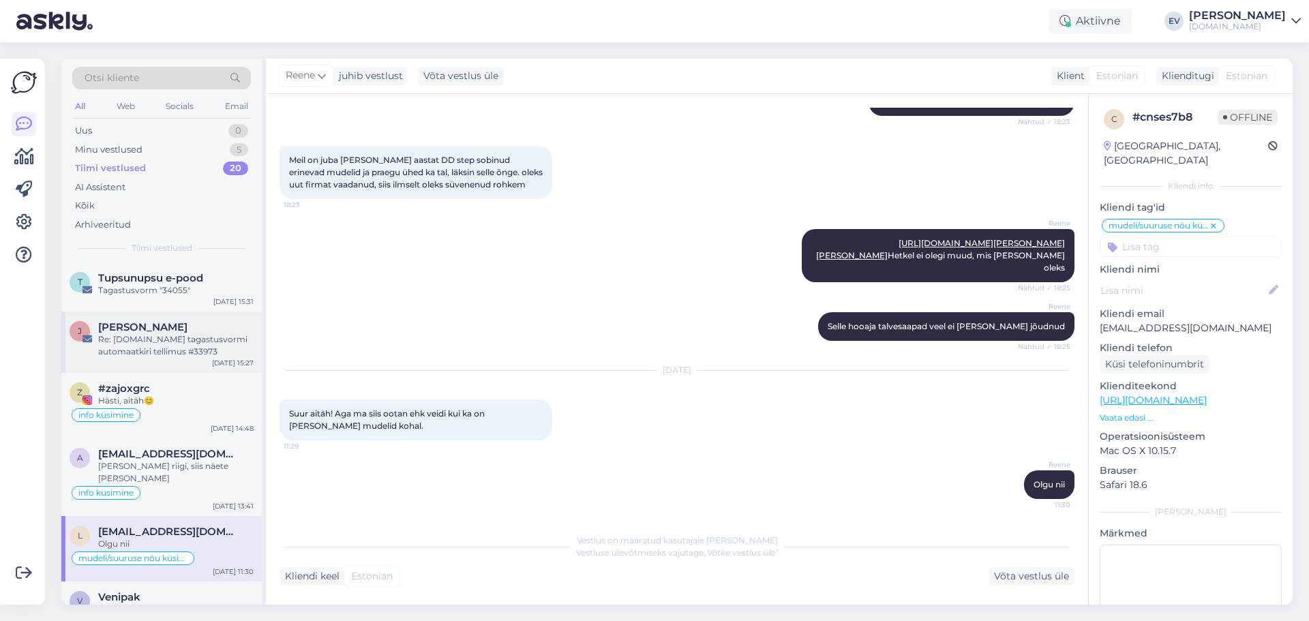
click at [171, 337] on div "Re: [DOMAIN_NAME] tagastusvormi automaatkiri tellimus #33973" at bounding box center [175, 345] width 155 height 25
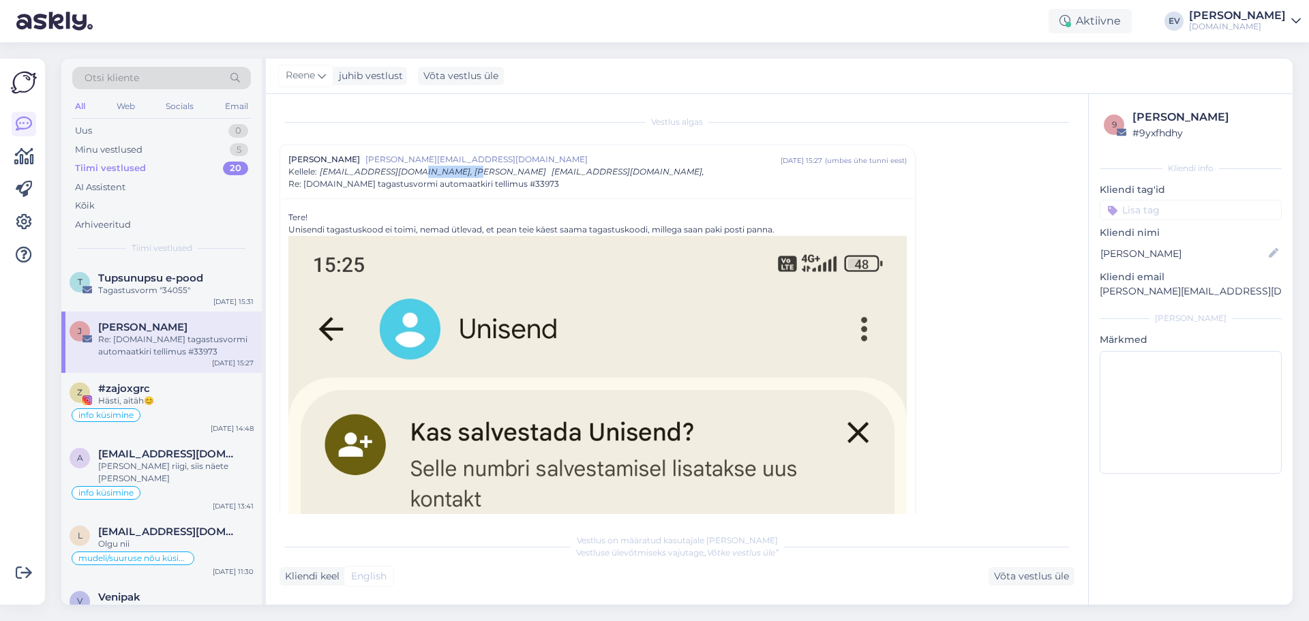
drag, startPoint x: 466, startPoint y: 171, endPoint x: 410, endPoint y: 168, distance: 56.6
click at [410, 168] on div "Kellele : [EMAIL_ADDRESS][DOMAIN_NAME], [PERSON_NAME] [EMAIL_ADDRESS][DOMAIN_NA…" at bounding box center [496, 172] width 416 height 12
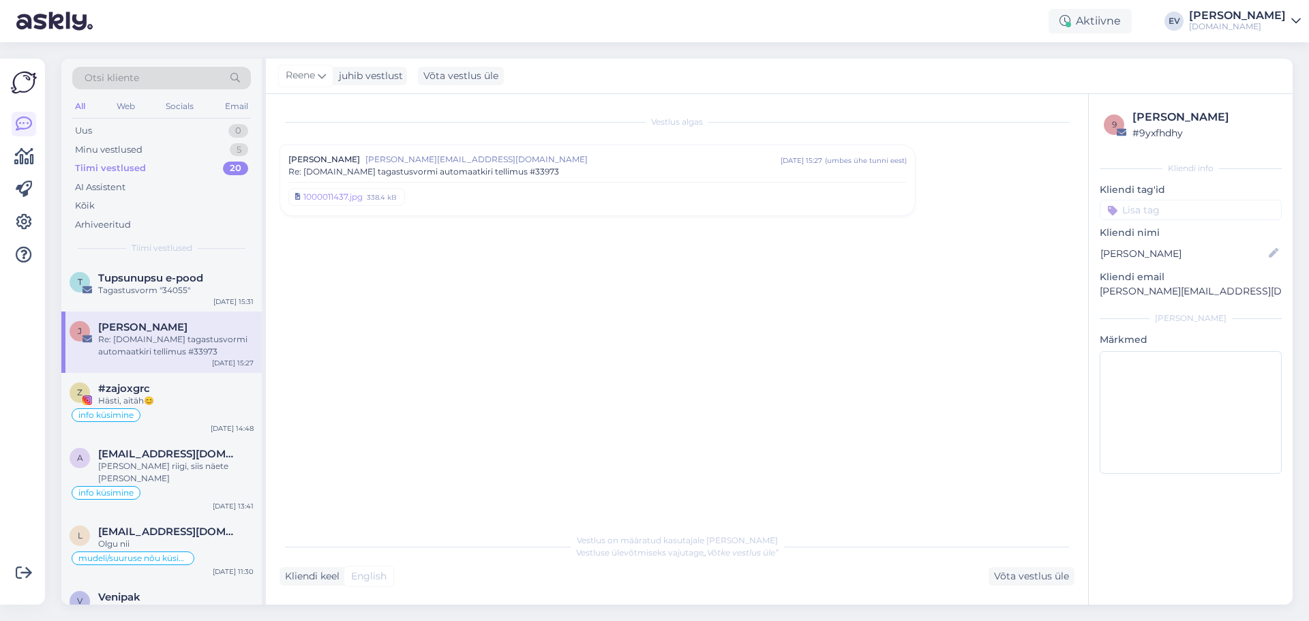
click at [589, 186] on div "1000011437.jpg 338.4 kB" at bounding box center [597, 194] width 619 height 25
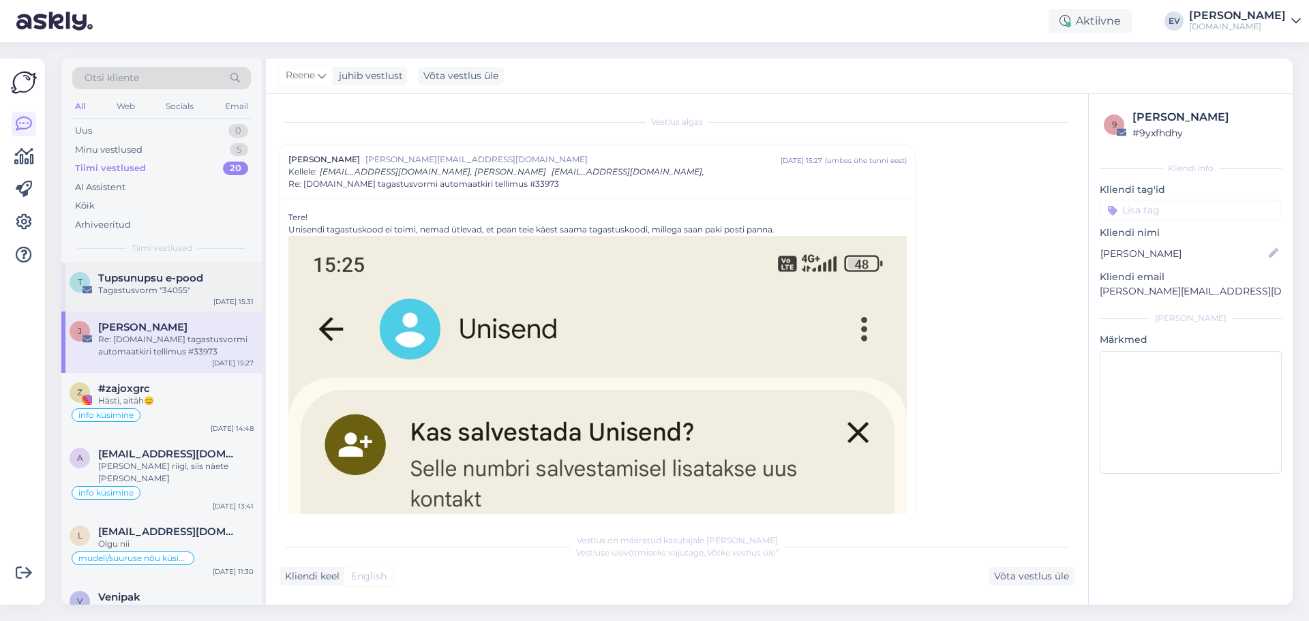
click at [113, 303] on div "T Tupsunupsu e-pood Tagastusvorm "34055" [DATE] 15:31" at bounding box center [161, 287] width 201 height 49
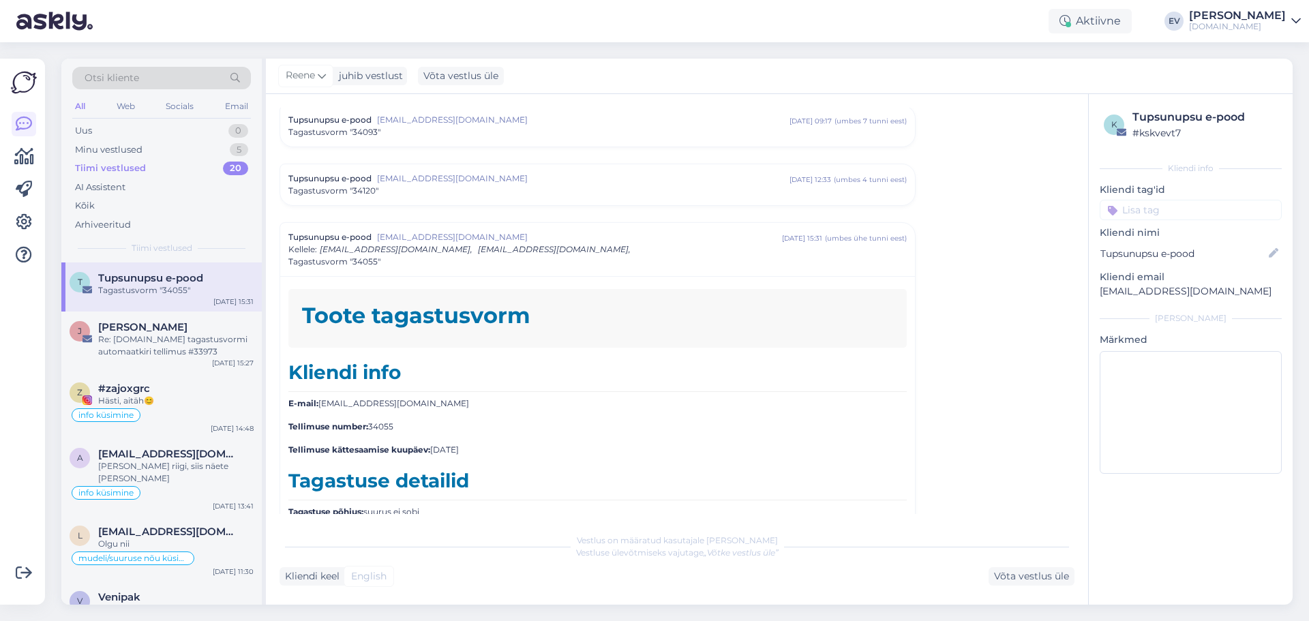
scroll to position [3687, 0]
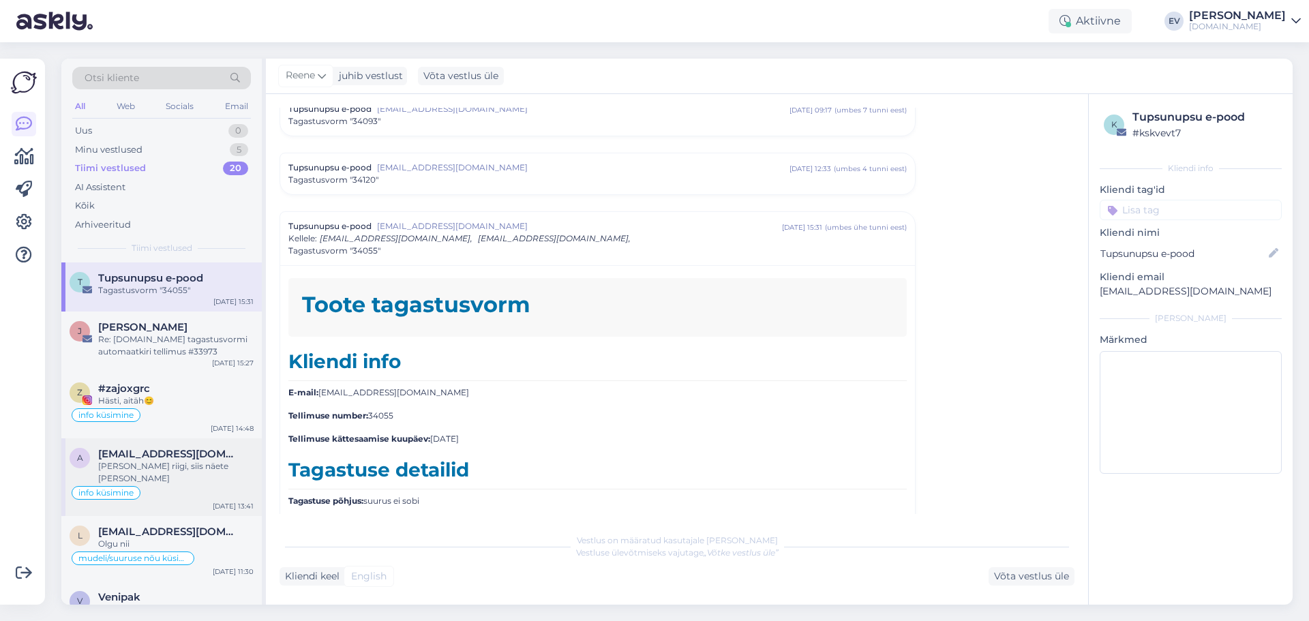
click at [168, 462] on div "[PERSON_NAME] riigi, siis näete [PERSON_NAME]" at bounding box center [175, 472] width 155 height 25
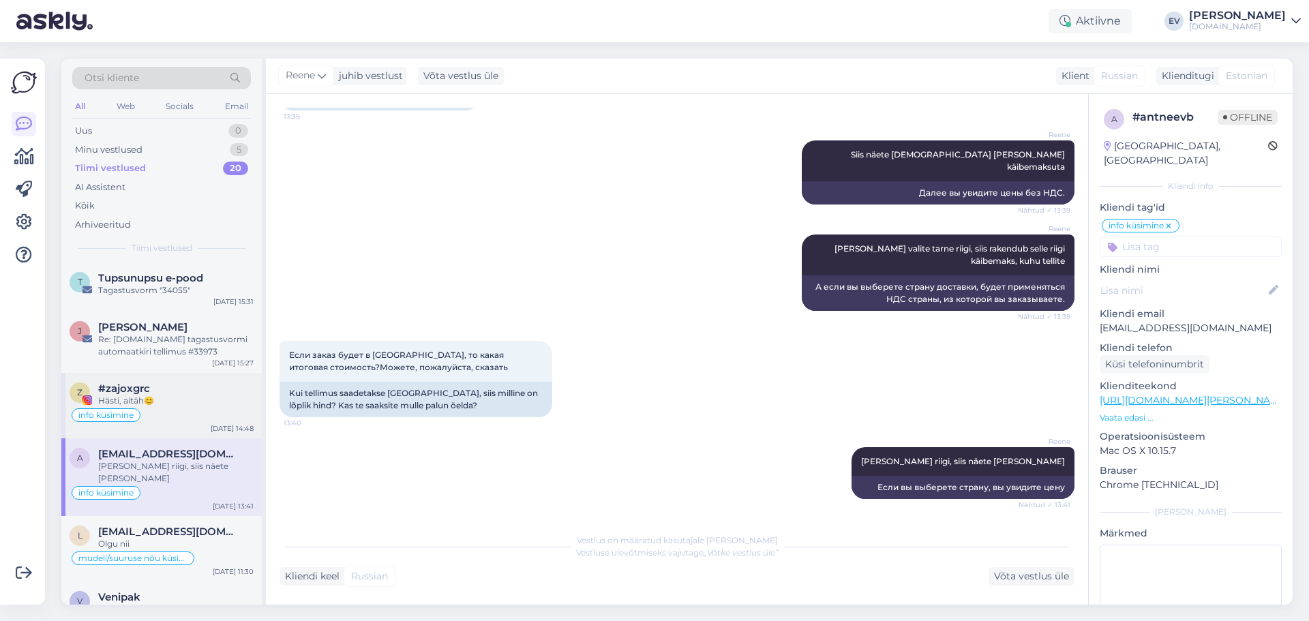
click at [162, 406] on div "Hästi, aitäh😊" at bounding box center [175, 401] width 155 height 12
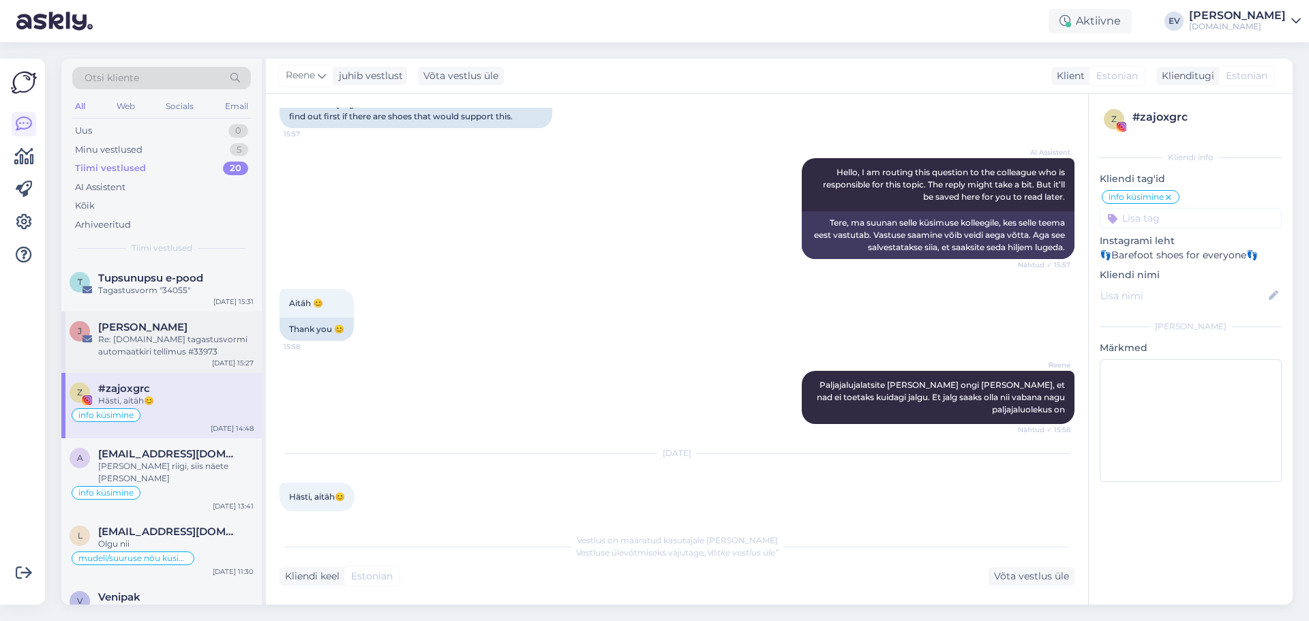
click at [183, 338] on div "Re: [DOMAIN_NAME] tagastusvormi automaatkiri tellimus #33973" at bounding box center [175, 345] width 155 height 25
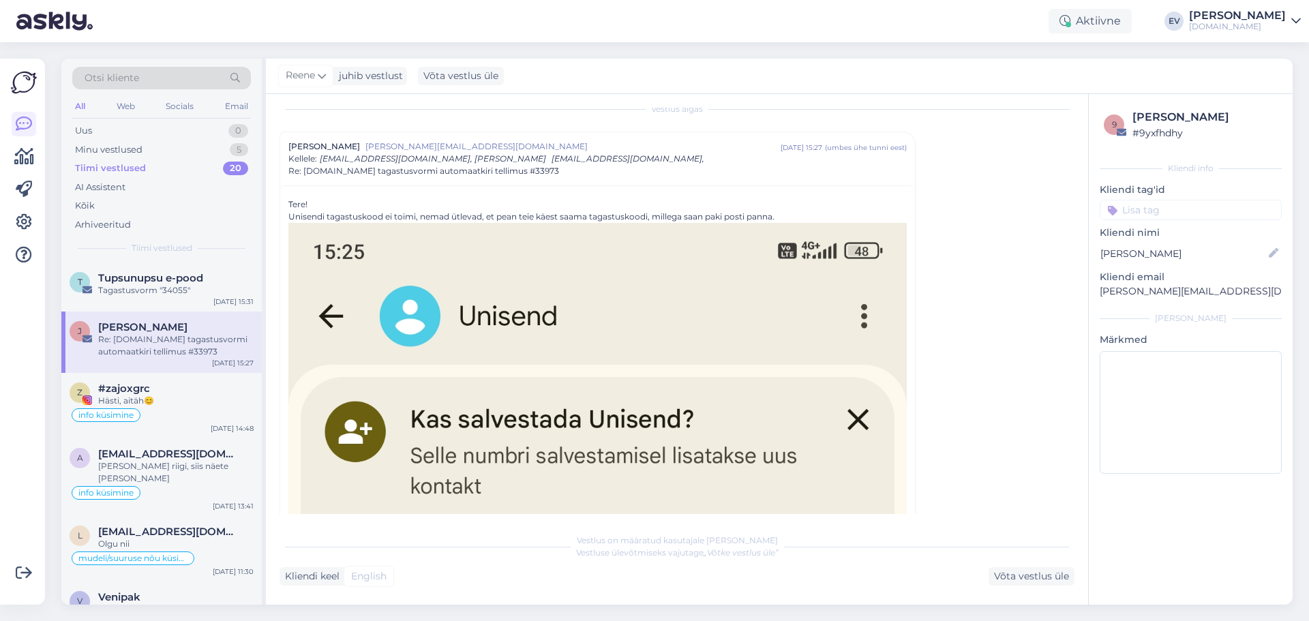
scroll to position [0, 0]
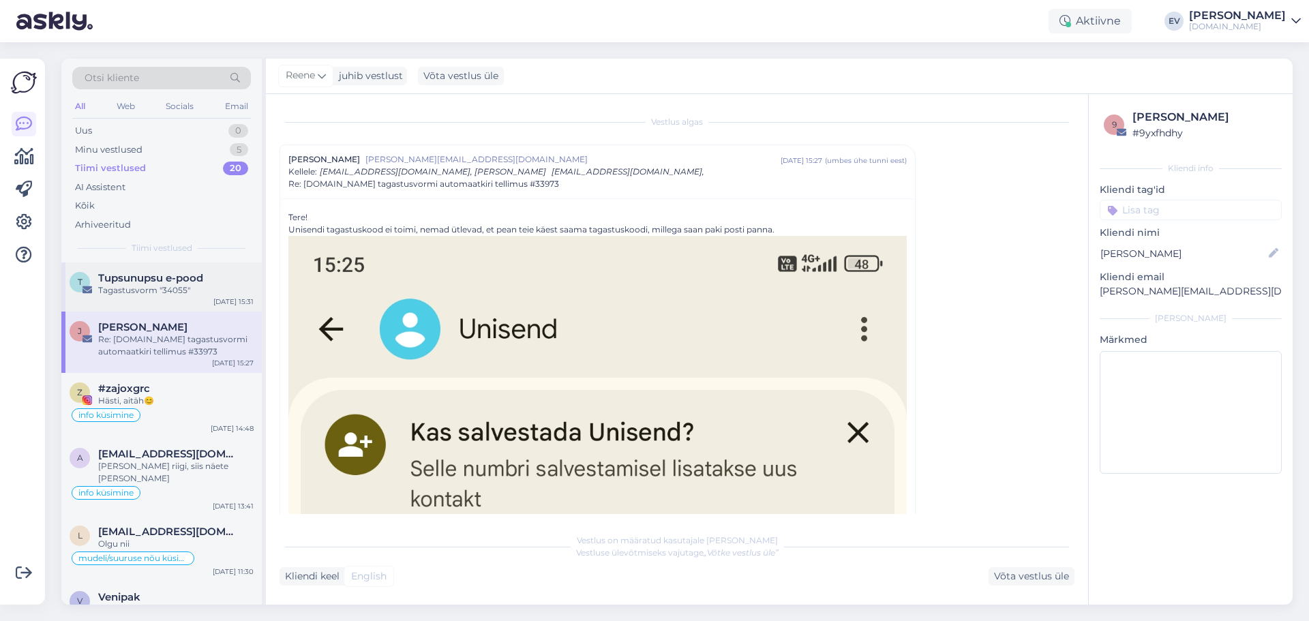
click at [174, 292] on div "Tagastusvorm "34055"" at bounding box center [175, 290] width 155 height 12
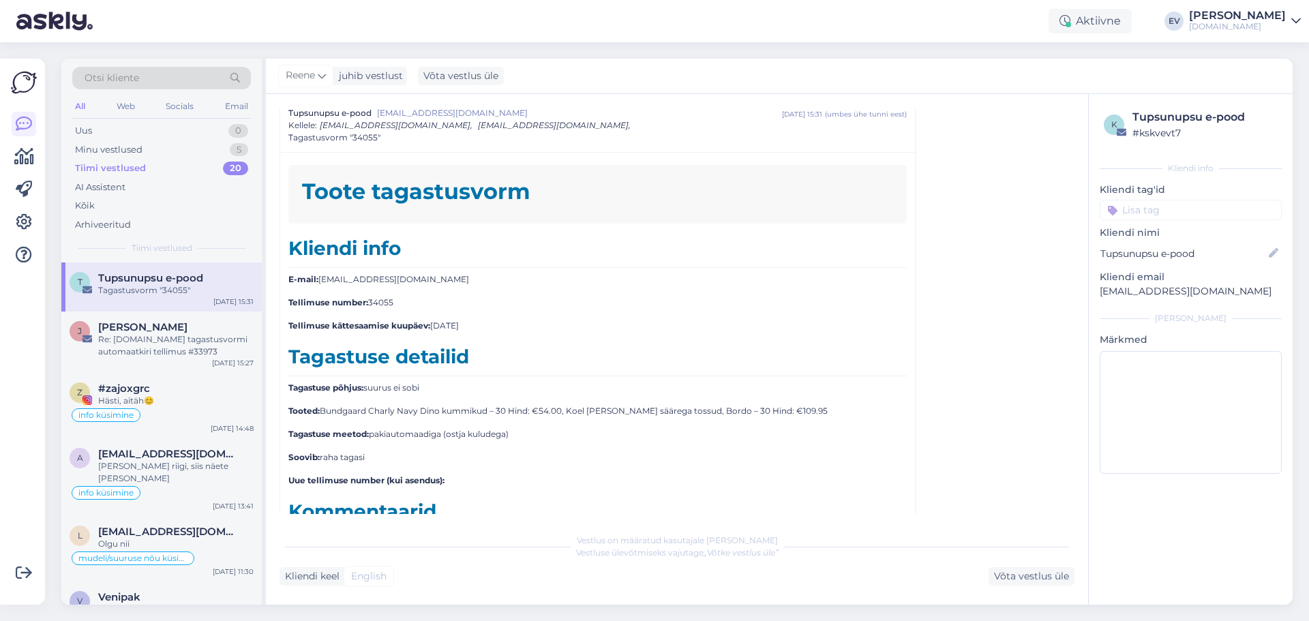
scroll to position [3873, 0]
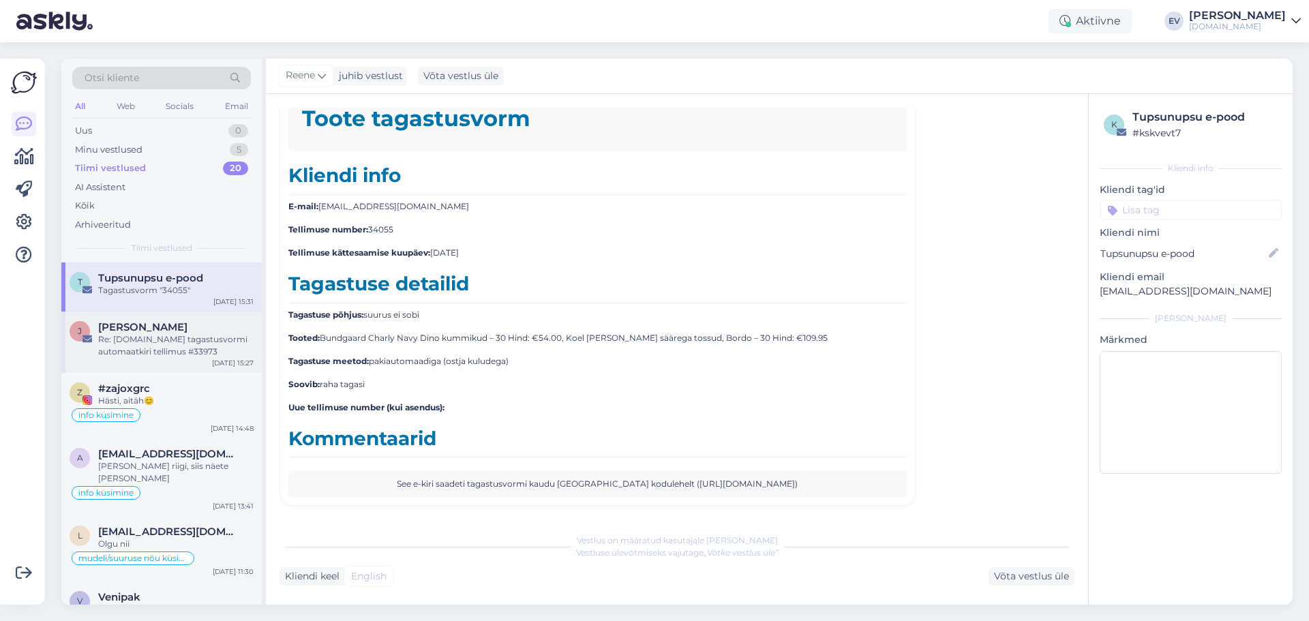
click at [184, 334] on div "Re: [DOMAIN_NAME] tagastusvormi automaatkiri tellimus #33973" at bounding box center [175, 345] width 155 height 25
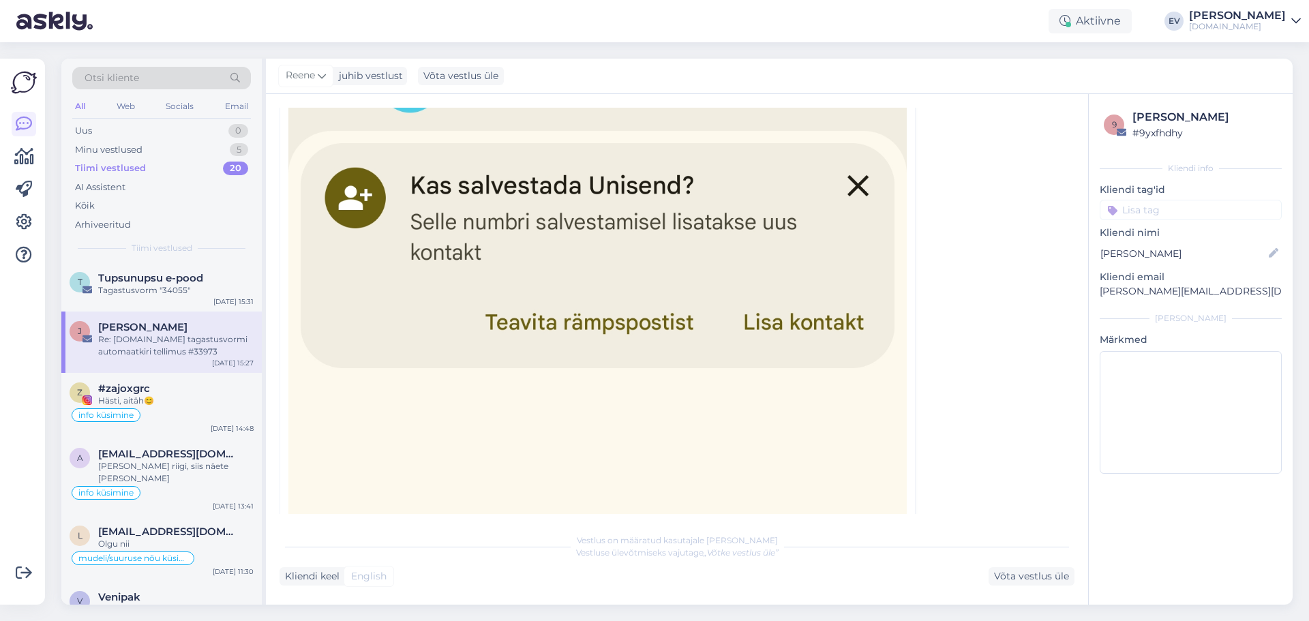
scroll to position [273, 0]
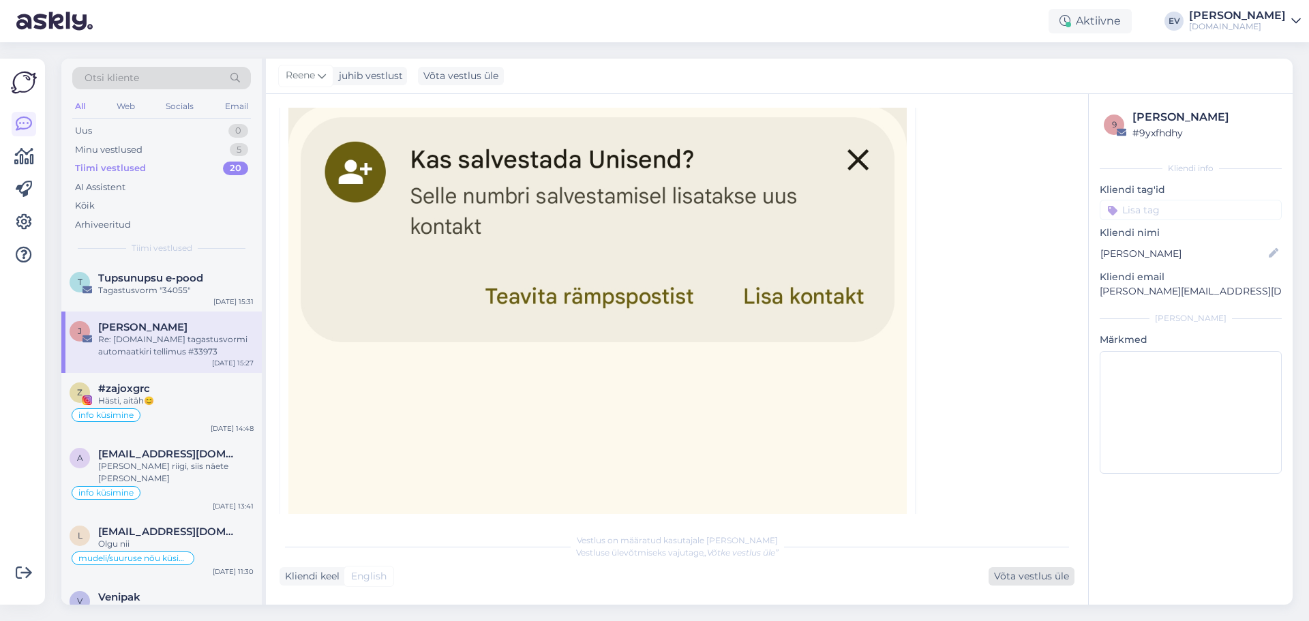
click at [1028, 581] on div "Võta vestlus üle" at bounding box center [1032, 576] width 86 height 18
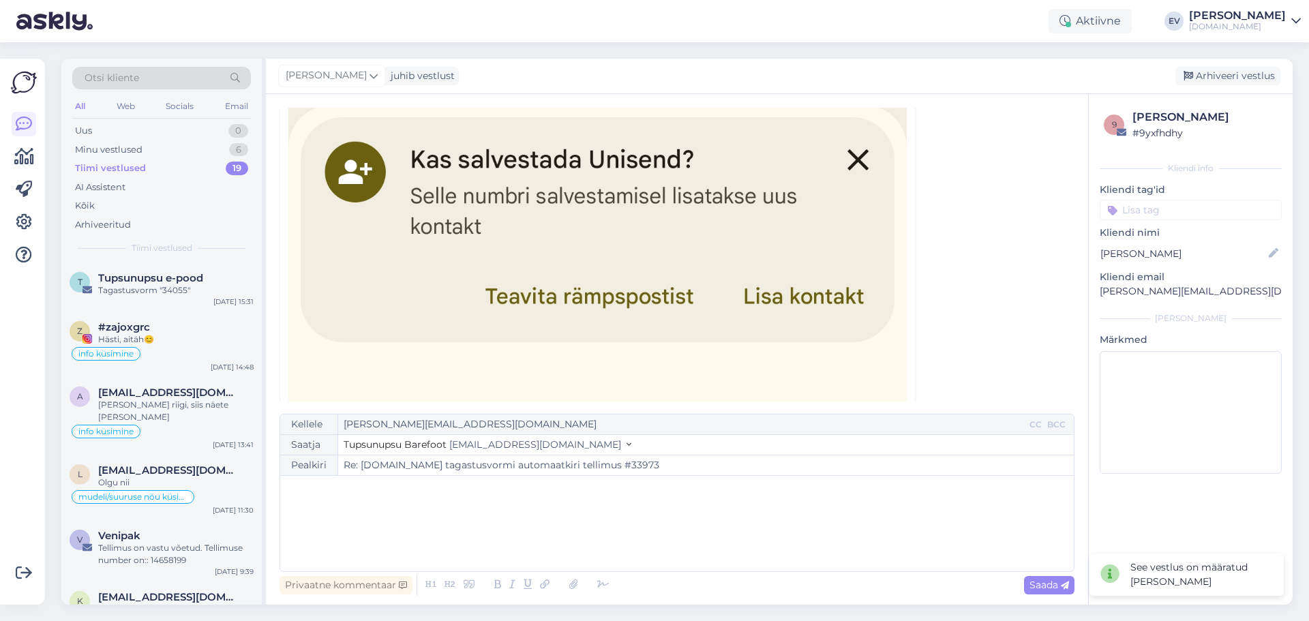
scroll to position [37, 0]
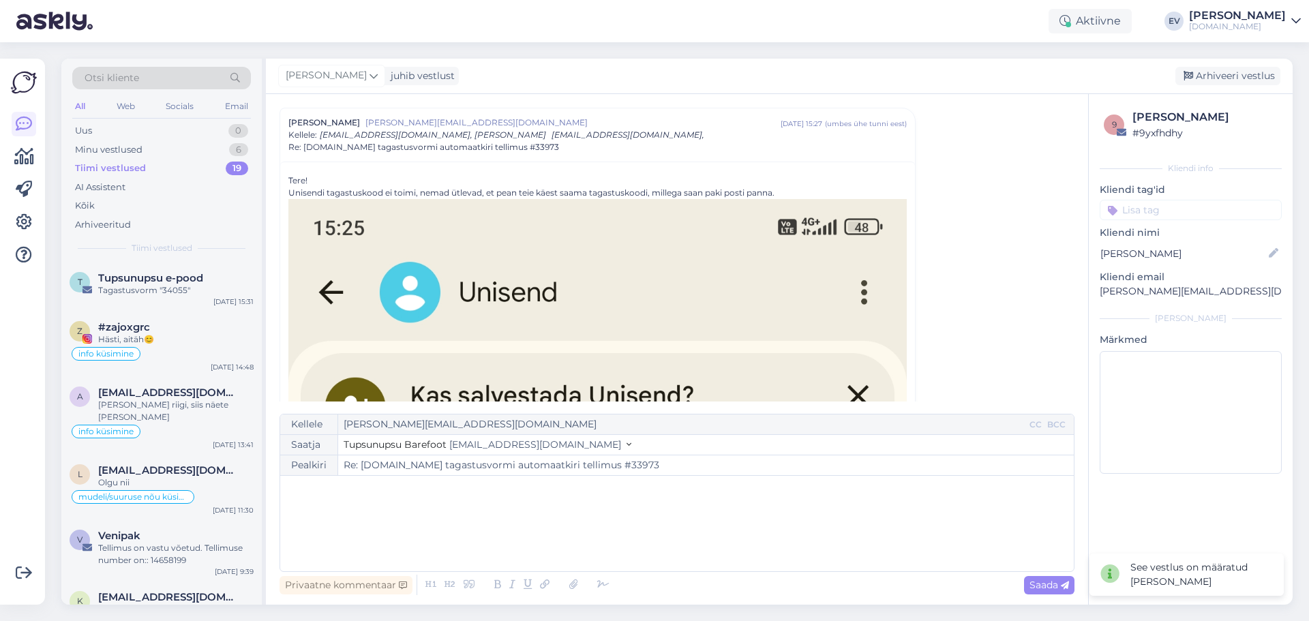
click at [436, 503] on div "﻿" at bounding box center [677, 524] width 780 height 82
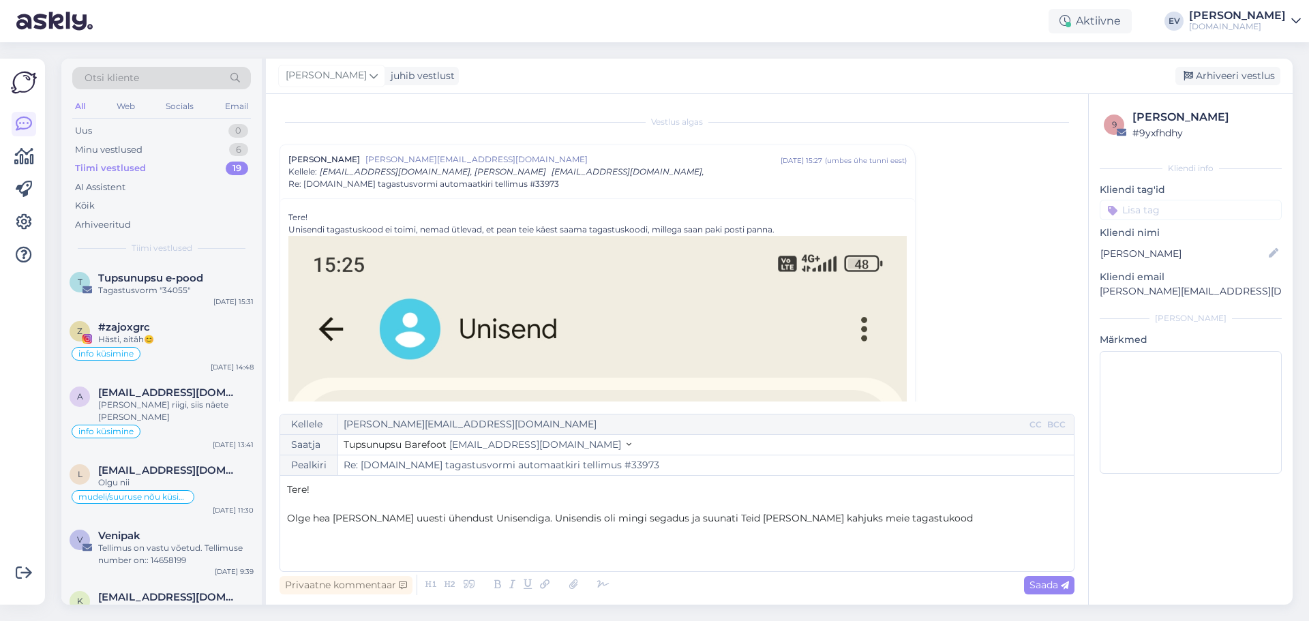
scroll to position [136, 0]
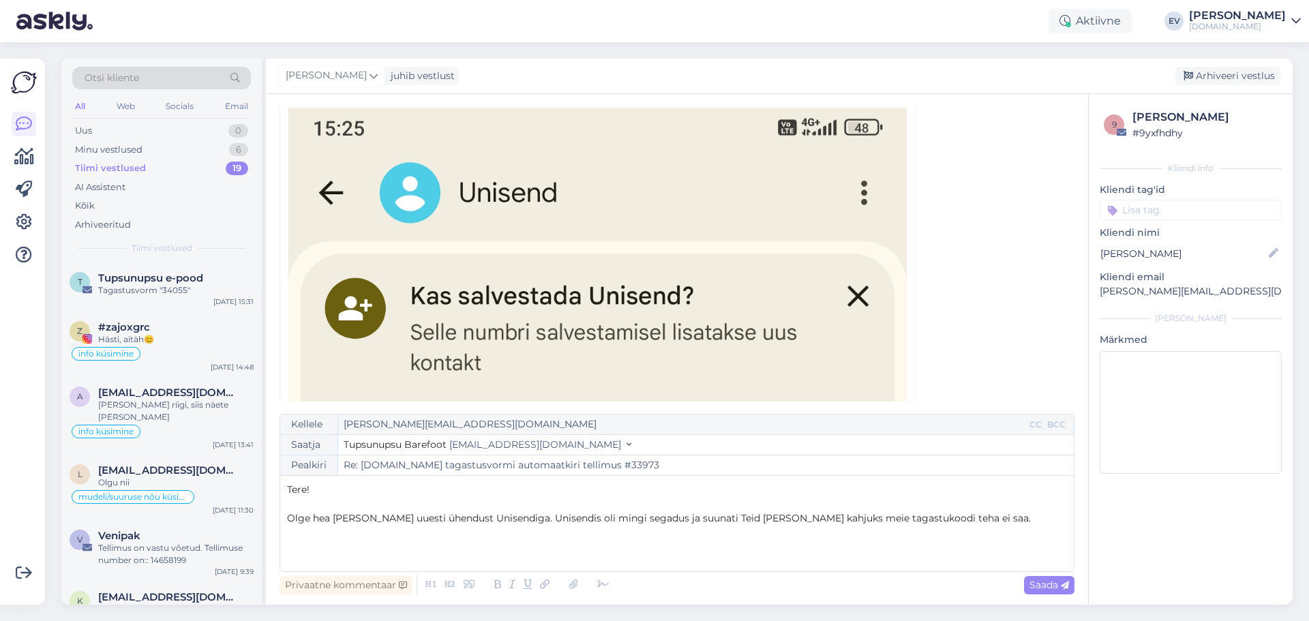
drag, startPoint x: 762, startPoint y: 520, endPoint x: 810, endPoint y: 523, distance: 47.1
click at [763, 520] on span "Olge hea [PERSON_NAME] uuesti ühendust Unisendiga. Unisendis oli mingi segadus …" at bounding box center [659, 518] width 744 height 12
click at [966, 518] on p "Olge hea [PERSON_NAME] uuesti ühendust Unisendiga. Unisendis oli mingi segadus …" at bounding box center [677, 519] width 780 height 14
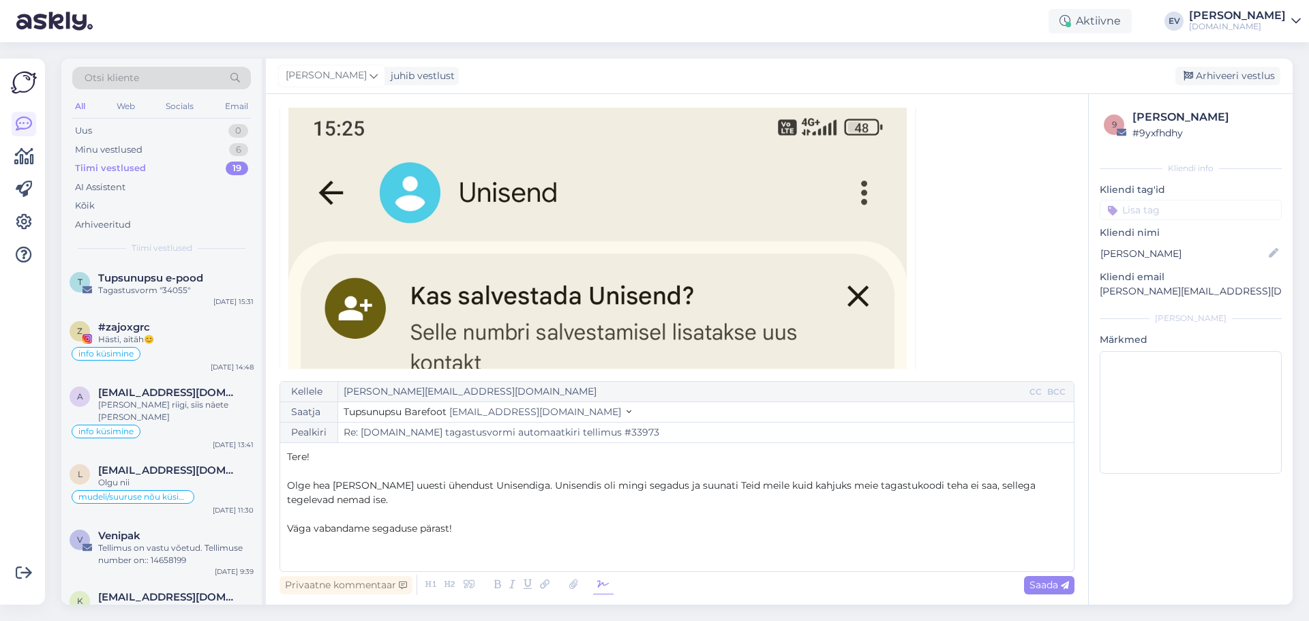
click at [603, 582] on icon at bounding box center [603, 585] width 20 height 19
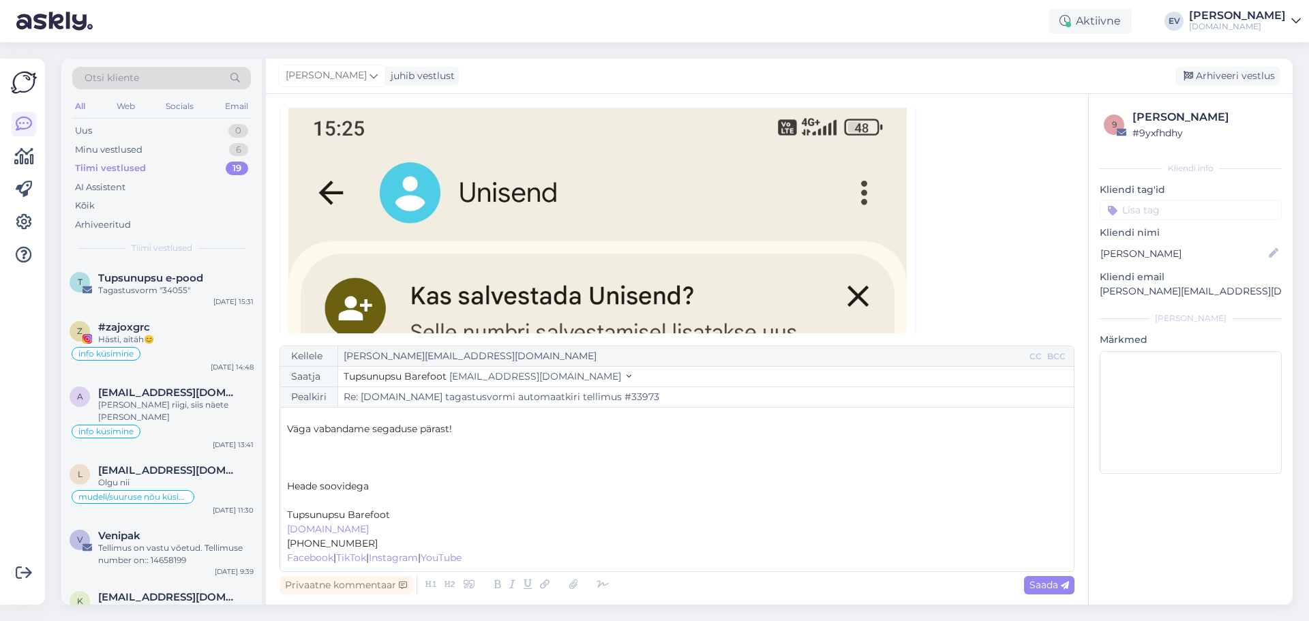
scroll to position [65, 0]
click at [392, 513] on p "Tupsunupsu Barefoot" at bounding box center [677, 514] width 780 height 14
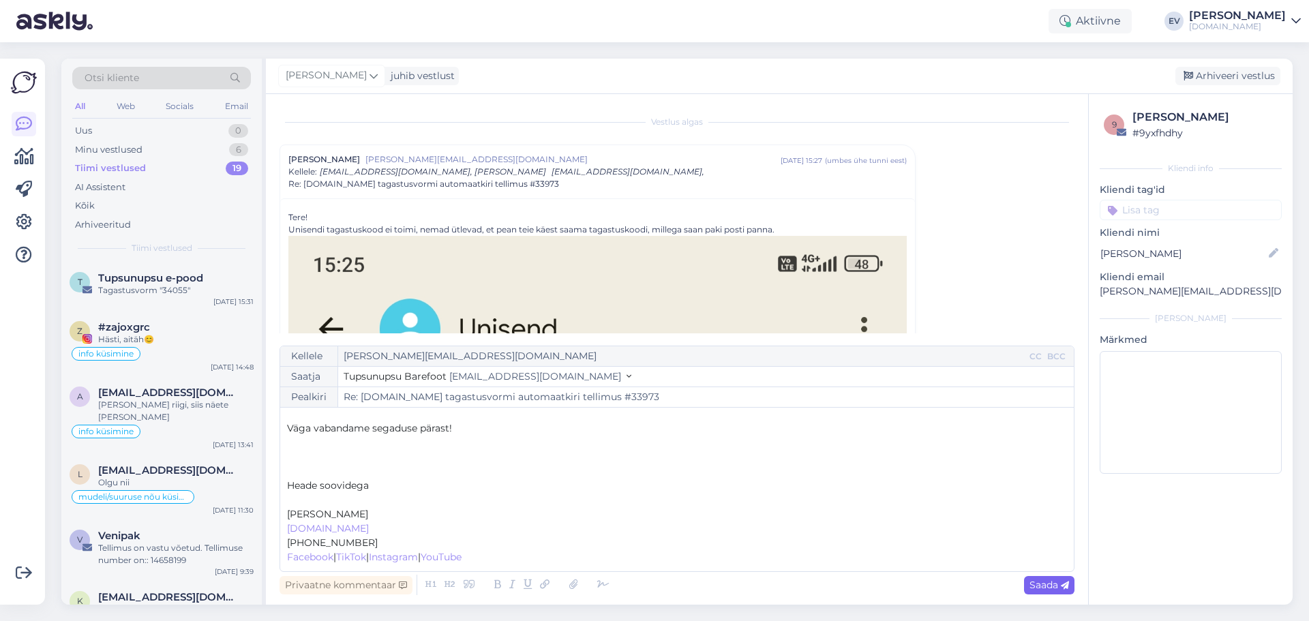
click at [1043, 584] on span "Saada" at bounding box center [1050, 585] width 40 height 12
type input "Re: [DOMAIN_NAME] tagastusvormi automaatkiri tellimus #33973"
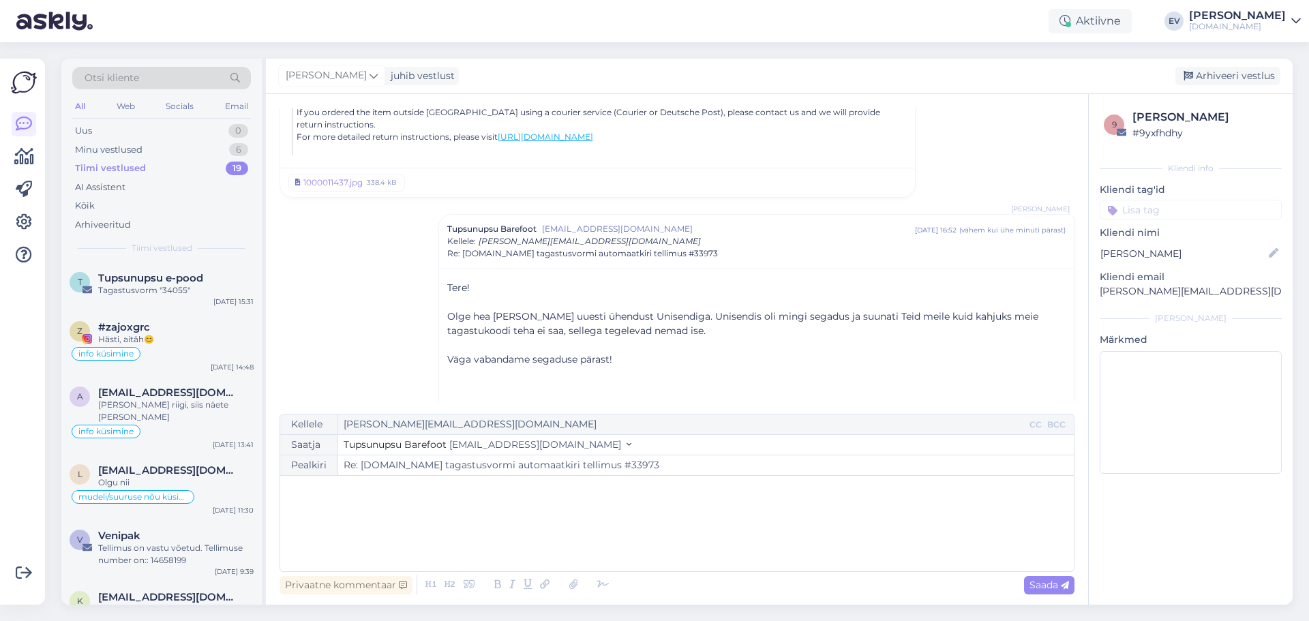
scroll to position [1880, 0]
